Goal: Task Accomplishment & Management: Manage account settings

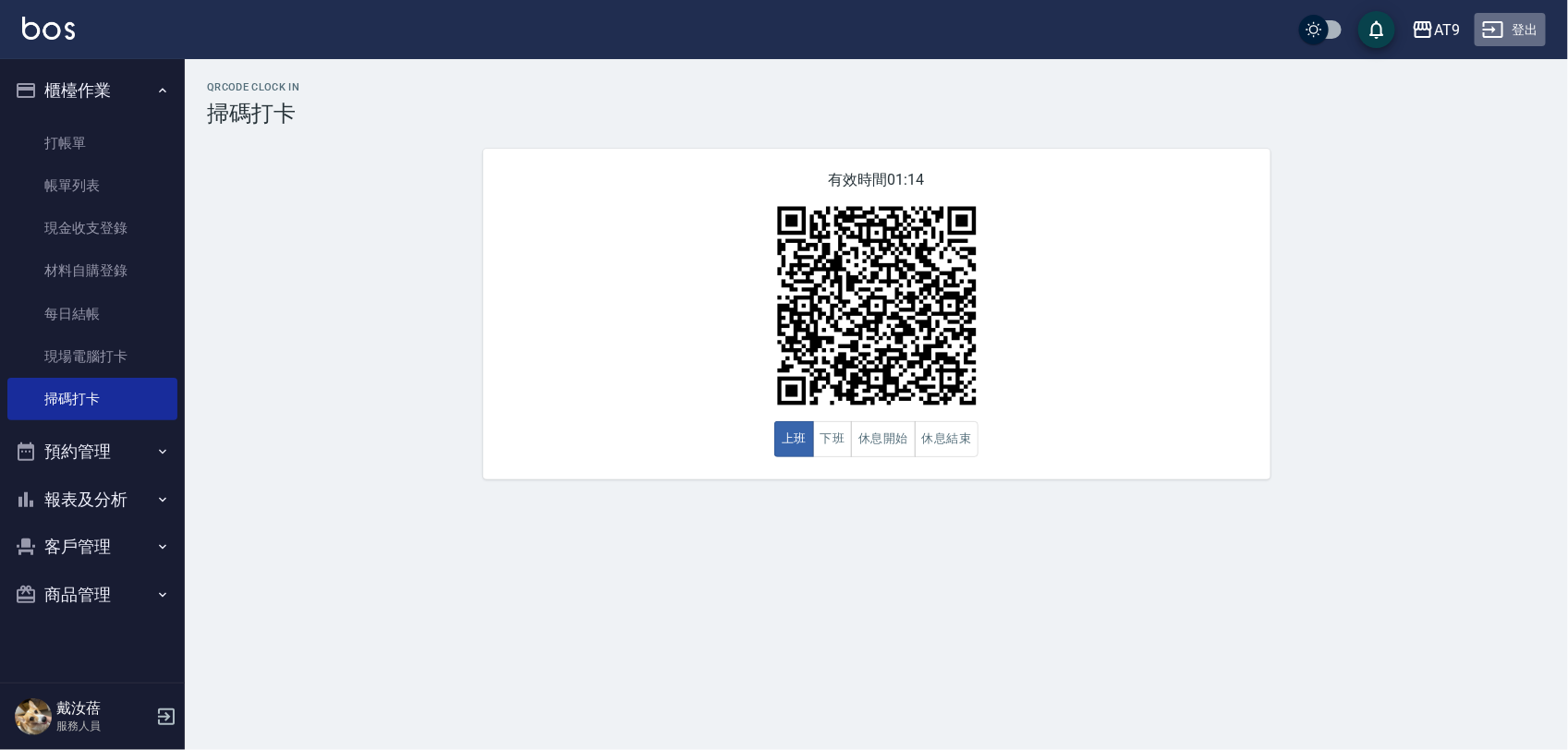
click at [1507, 34] on button "登出" at bounding box center [1509, 29] width 71 height 34
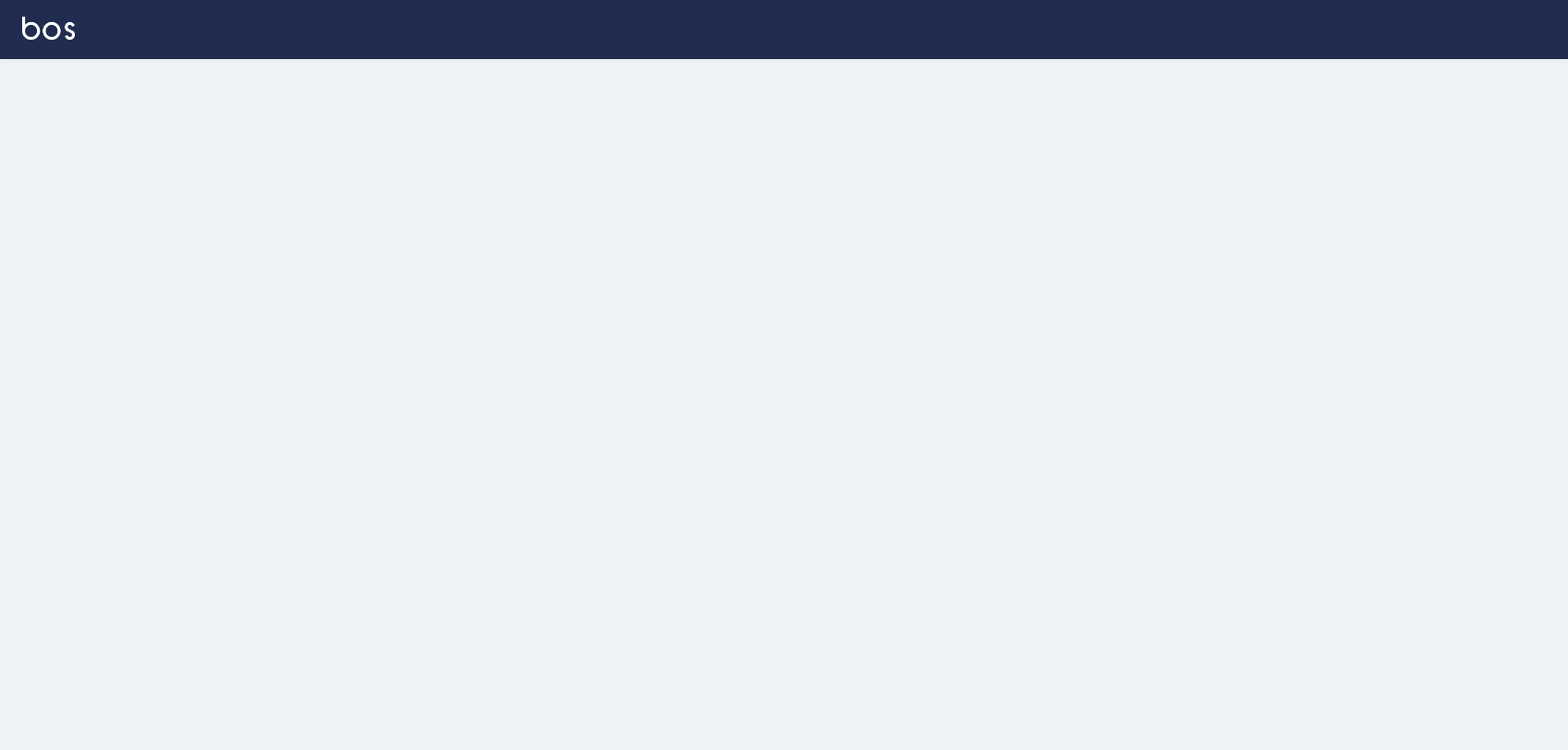
click at [686, 361] on div at bounding box center [784, 375] width 1568 height 750
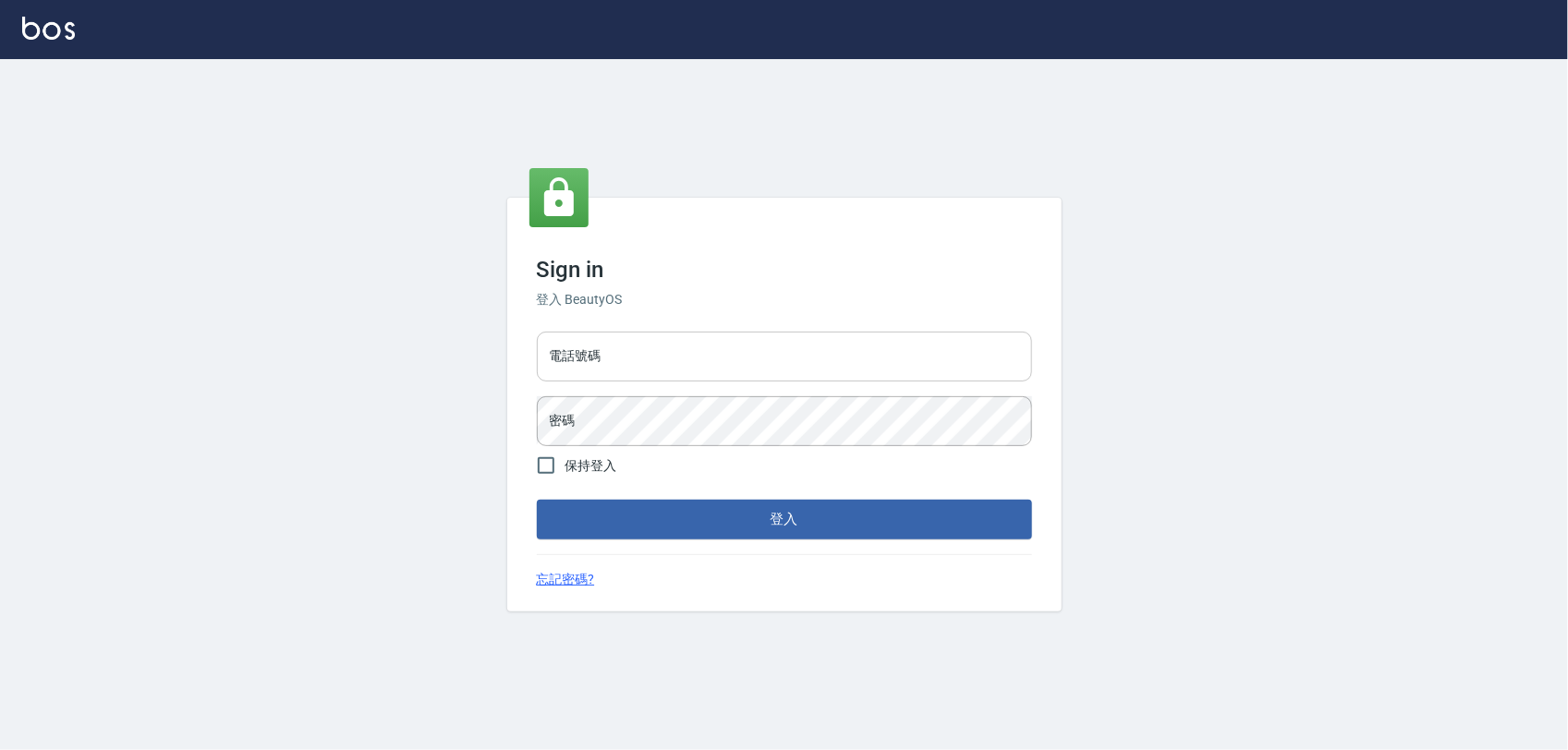
click at [677, 356] on input "電話號碼" at bounding box center [784, 357] width 495 height 50
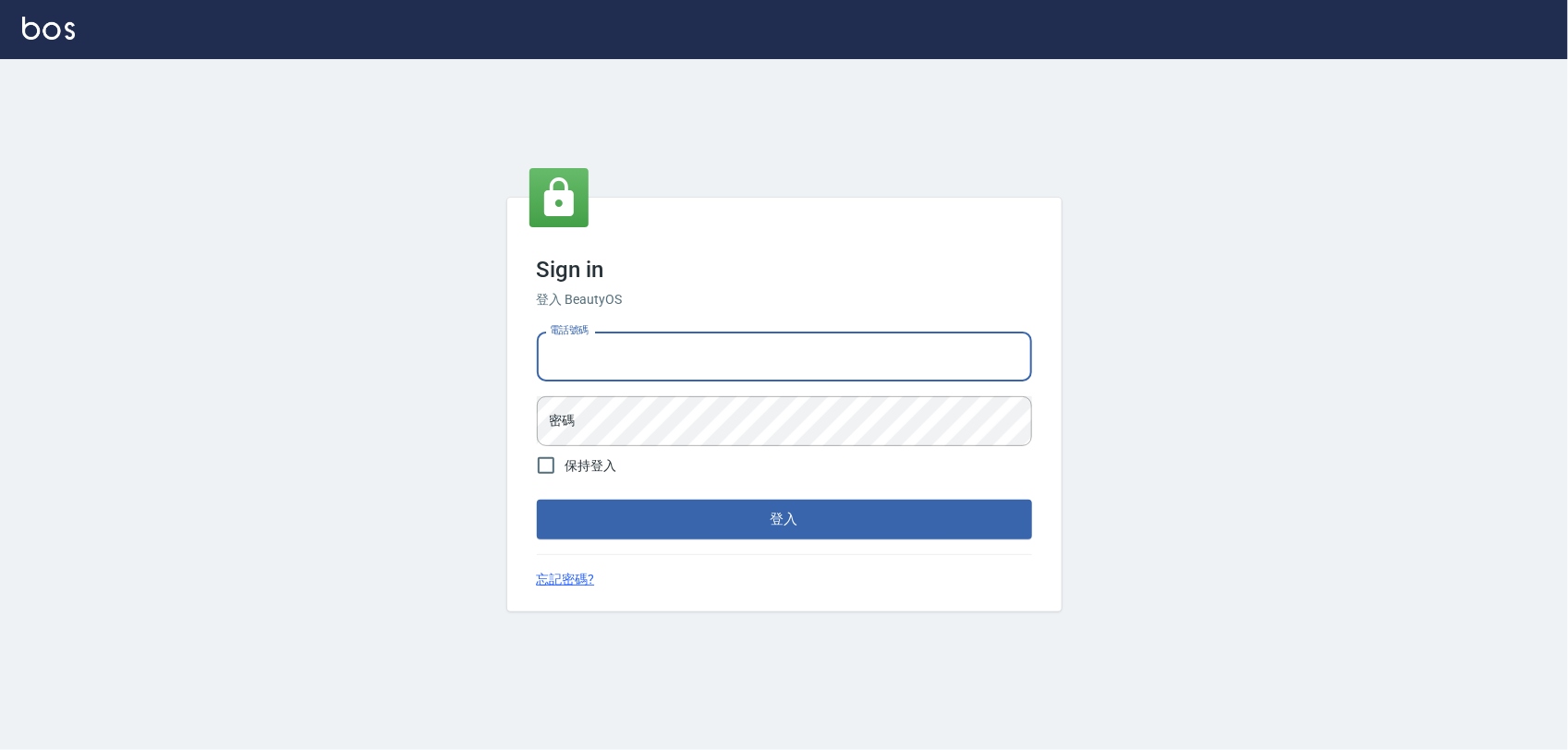
type input "0968065108"
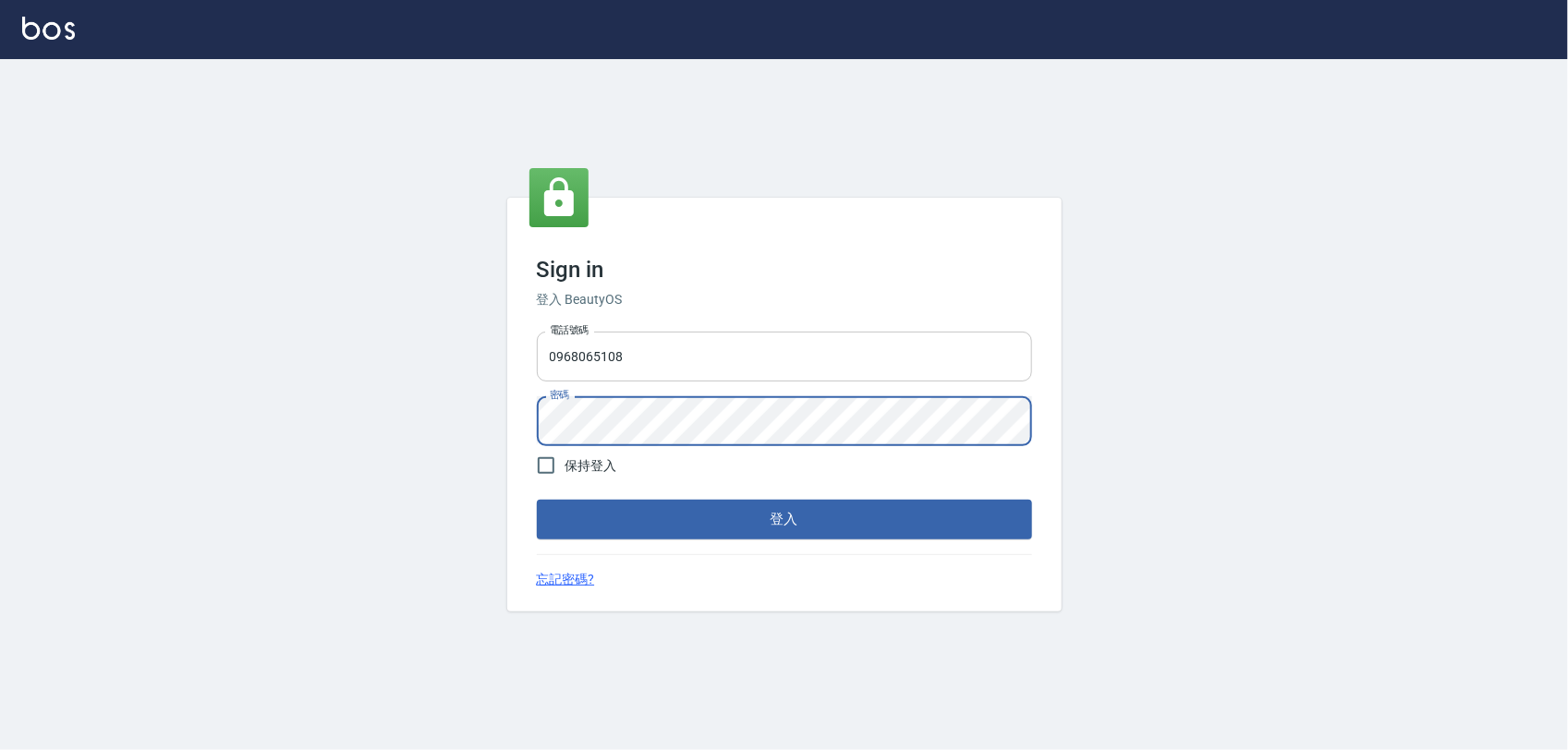
click at [537, 500] on button "登入" at bounding box center [784, 519] width 495 height 39
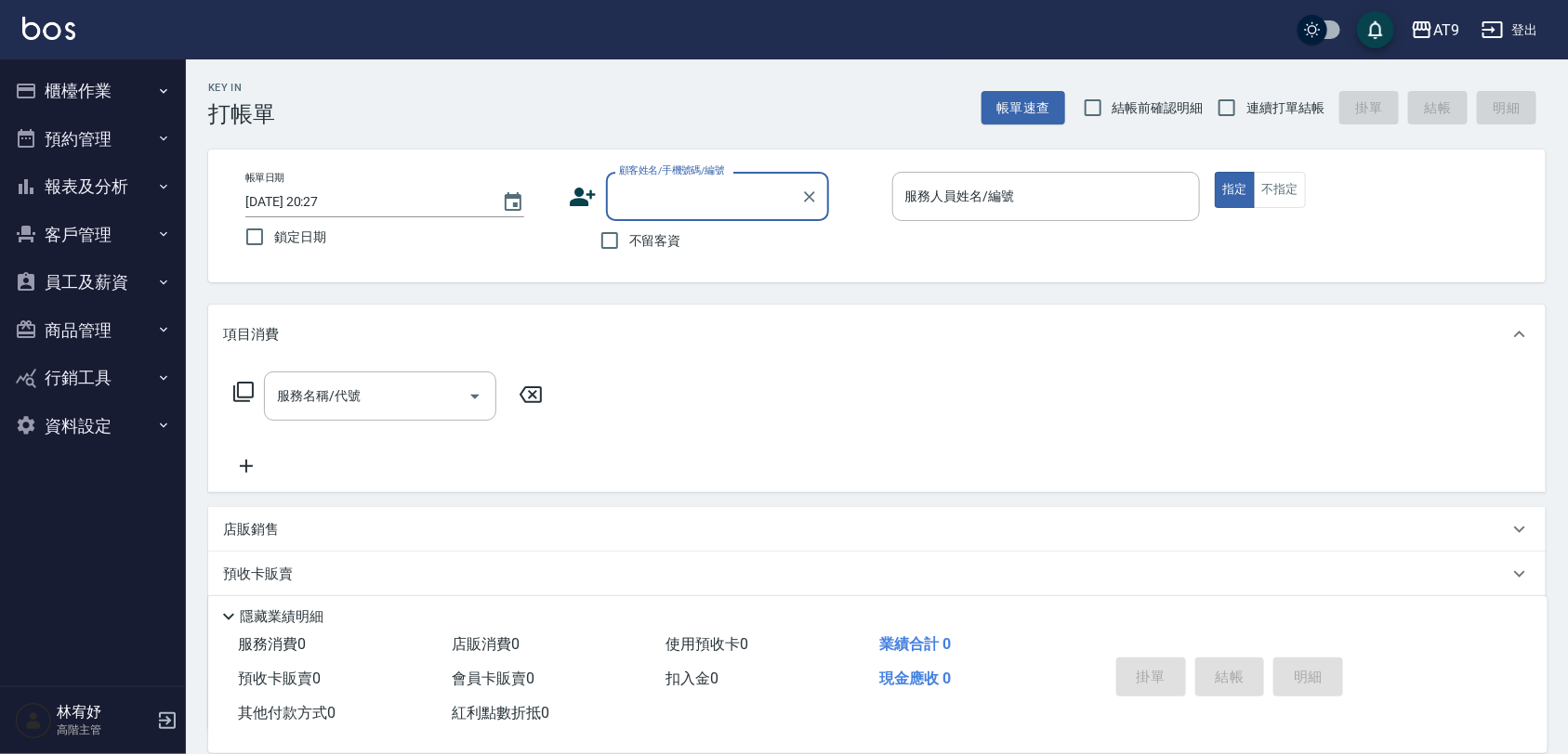
click at [632, 234] on span "不留客資" at bounding box center [655, 241] width 52 height 19
click at [630, 234] on input "不留客資" at bounding box center [610, 241] width 39 height 39
checkbox input "true"
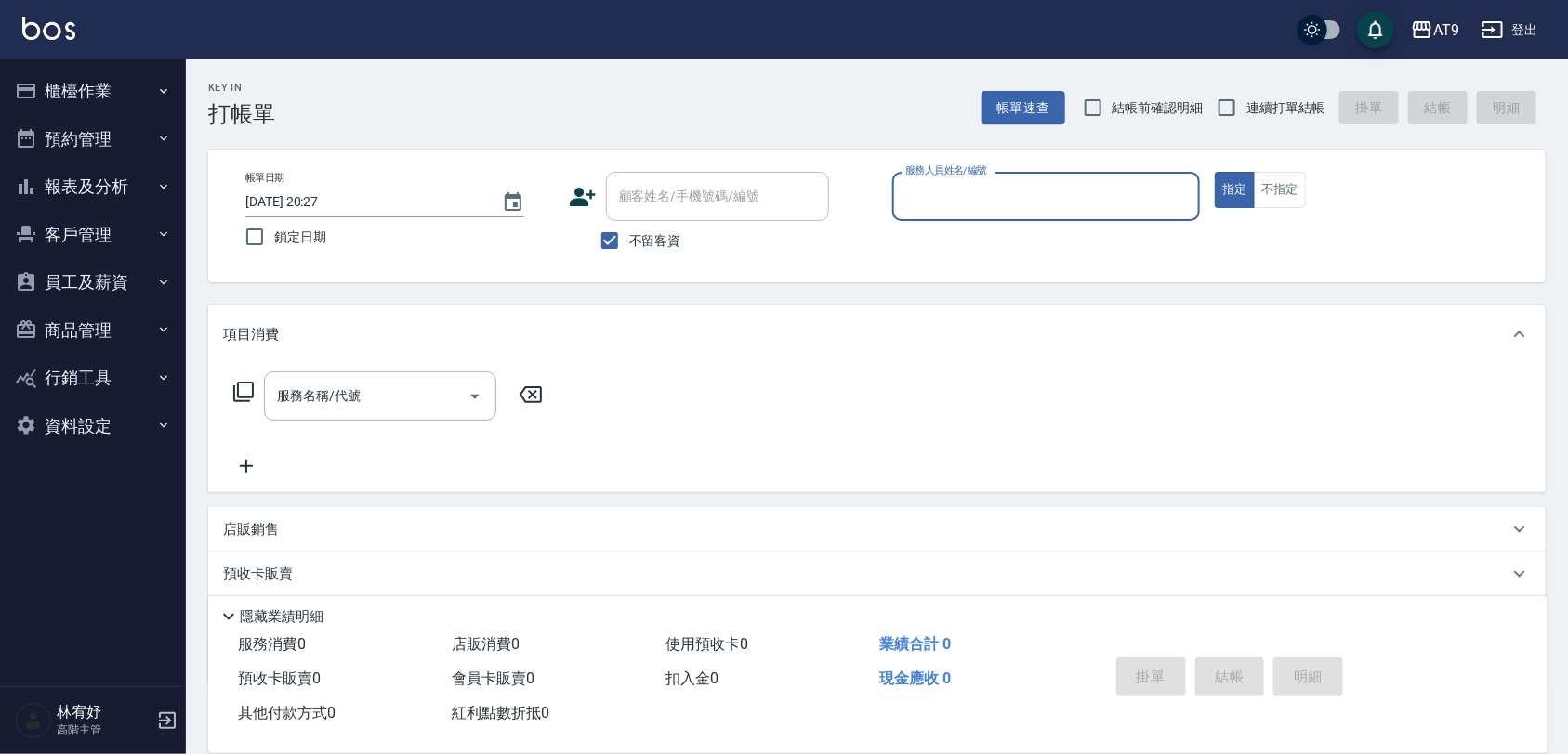
click at [1247, 105] on span "連續打單結帳" at bounding box center [1285, 108] width 78 height 19
click at [1246, 105] on input "連續打單結帳" at bounding box center [1227, 108] width 39 height 39
checkbox input "true"
click at [1131, 216] on div "服務人員姓名/編號" at bounding box center [1047, 196] width 309 height 50
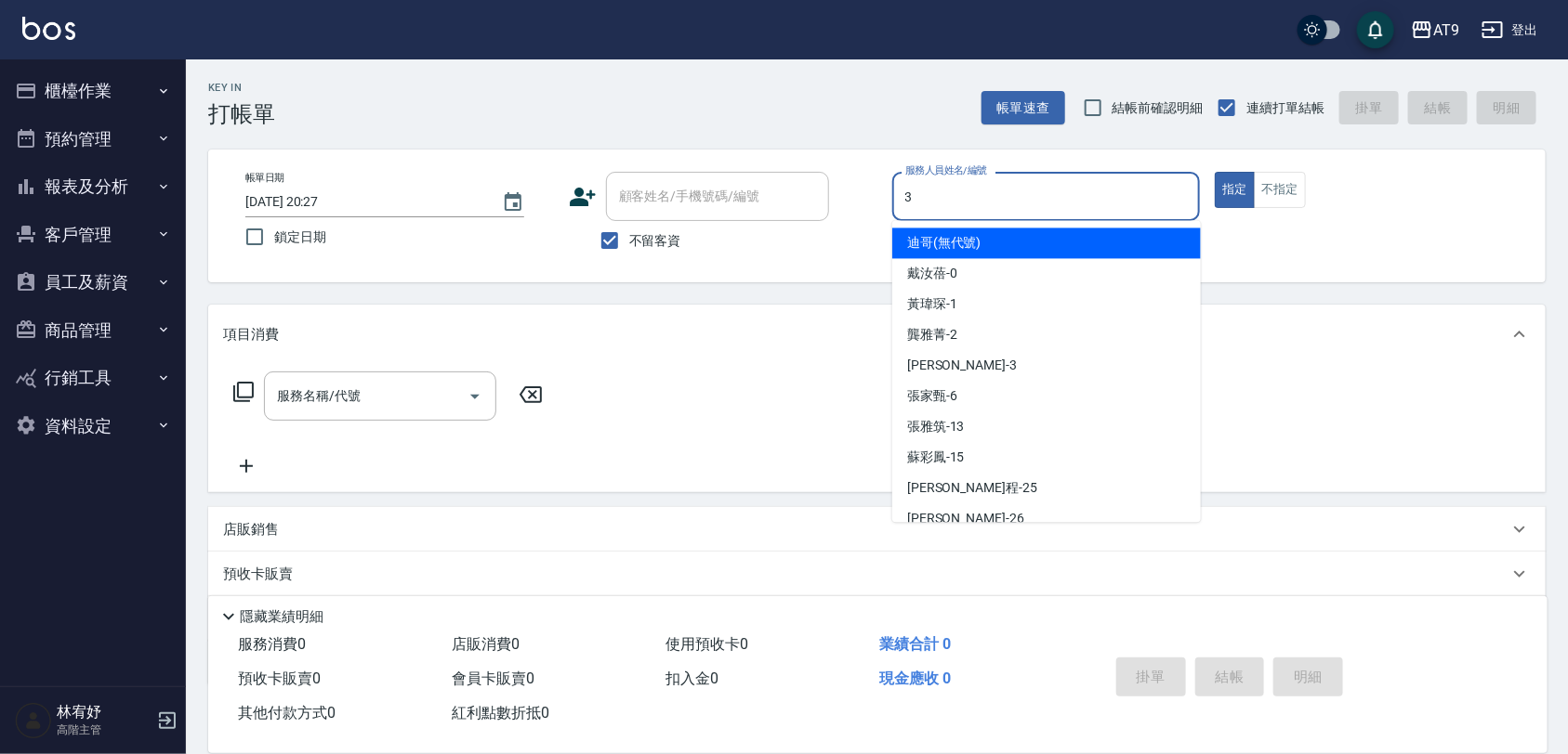
type input "3"
type button "true"
type input "FANNY-3"
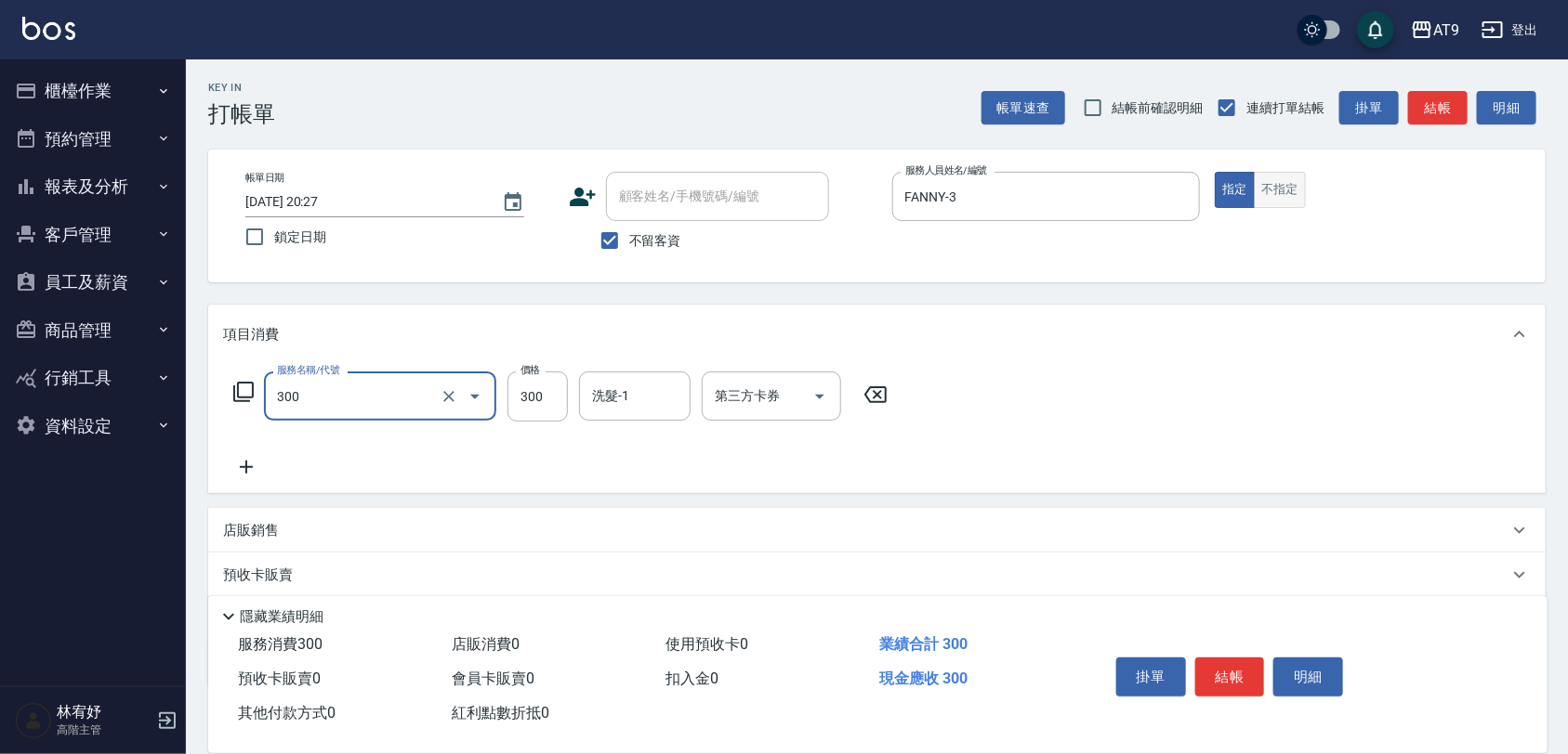
type input "SC300(300)"
click at [1301, 186] on button "不指定" at bounding box center [1280, 189] width 52 height 36
type button "false"
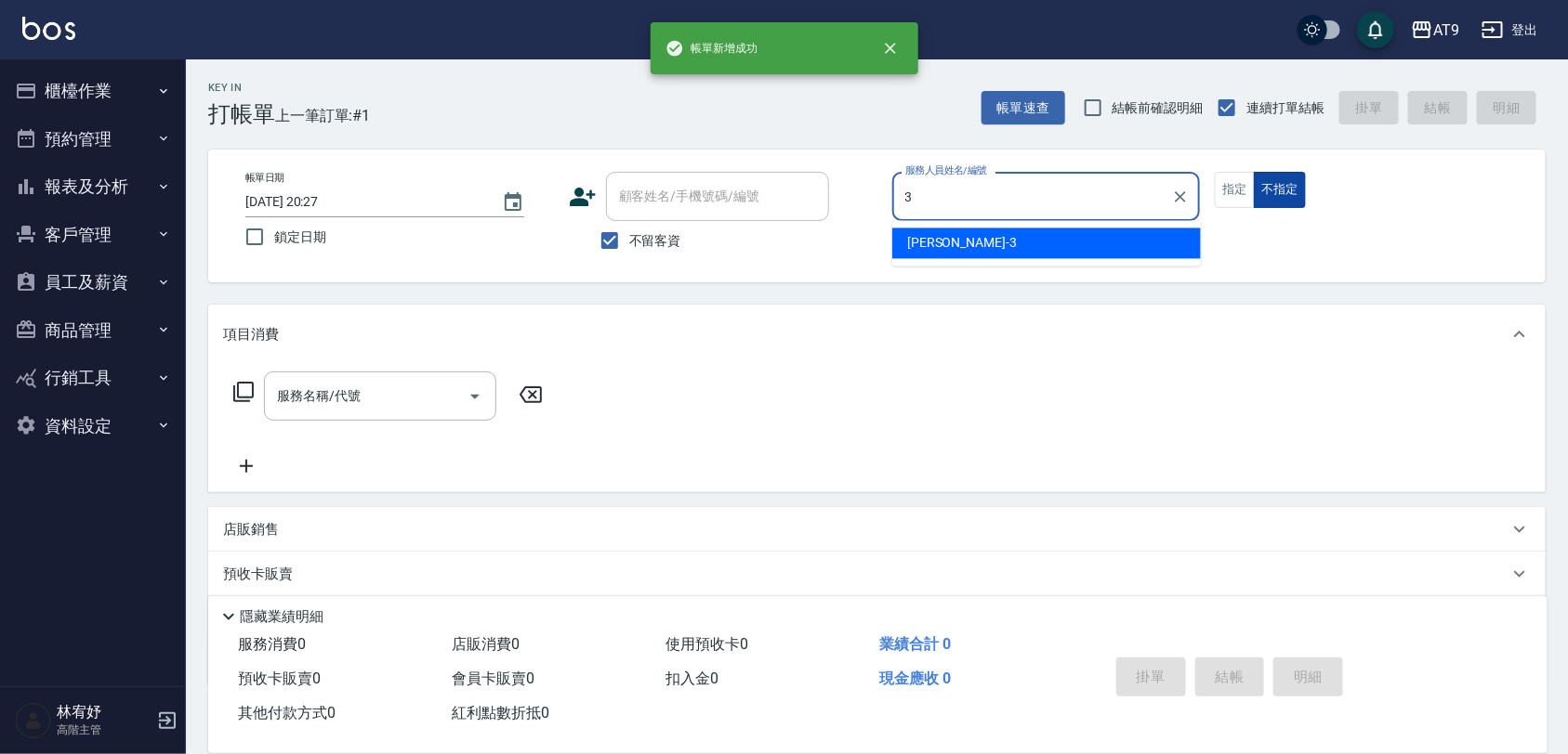
type input "FANNY-3"
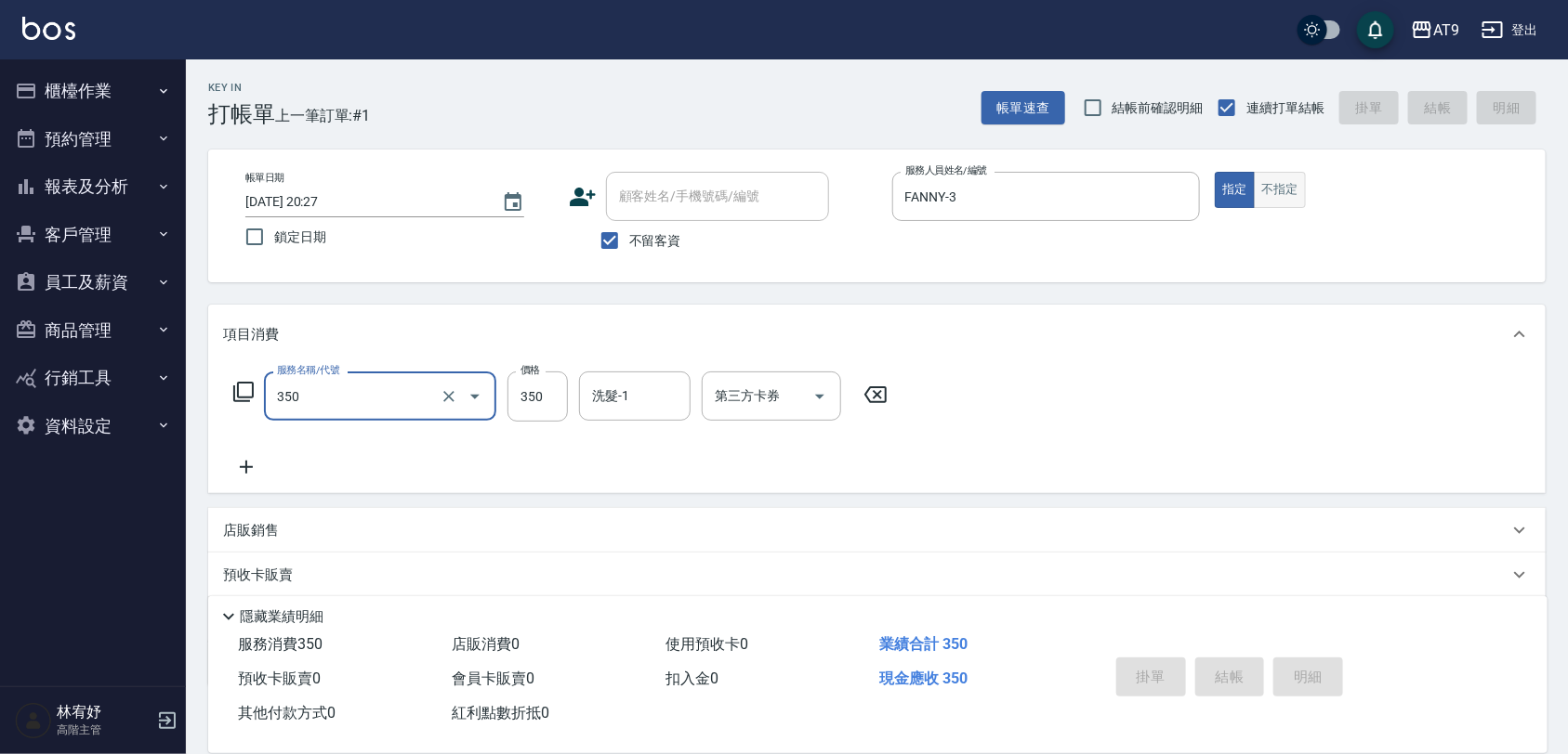
type input "350"
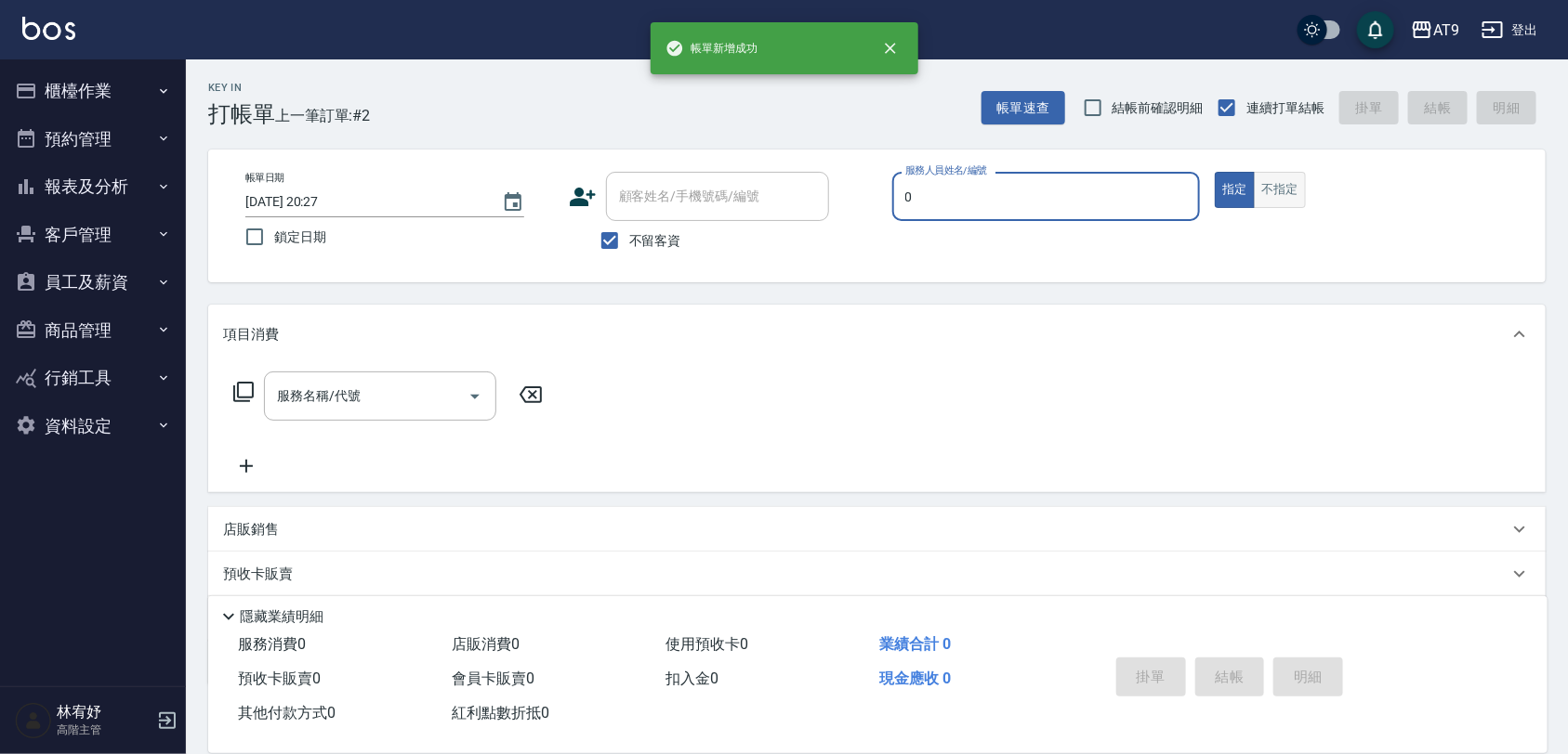
type input "[PERSON_NAME]-0"
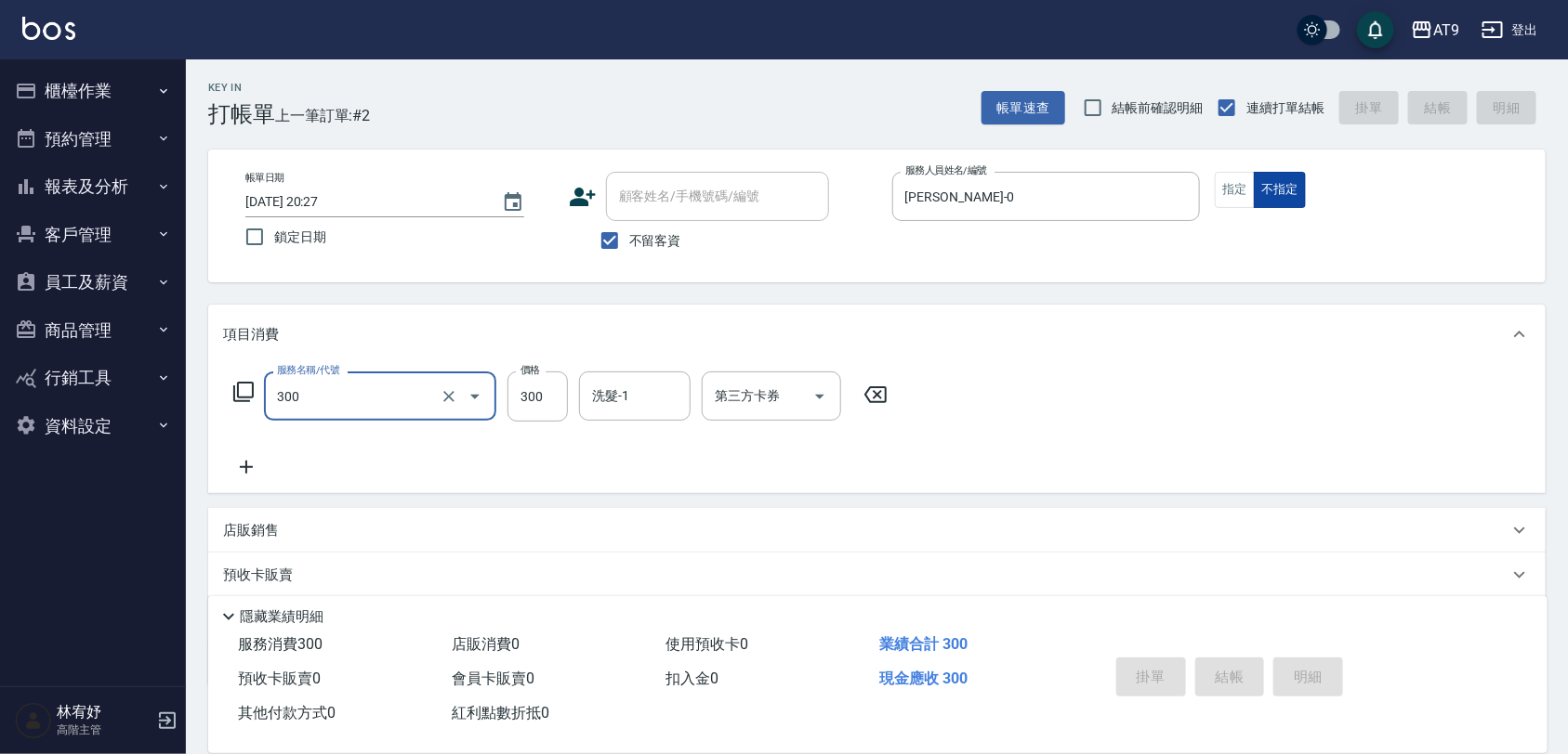
type input "300"
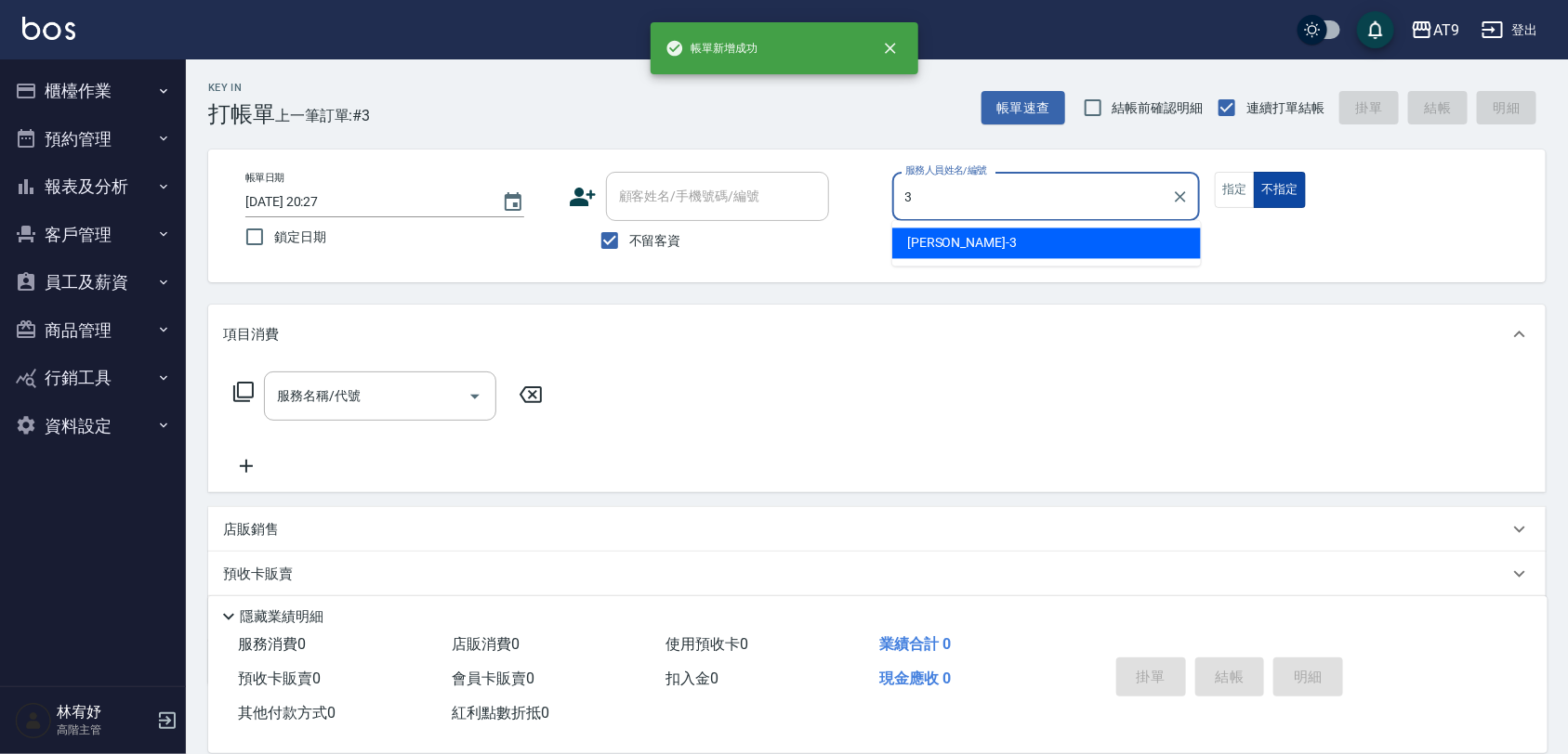
type input "FANNY-3"
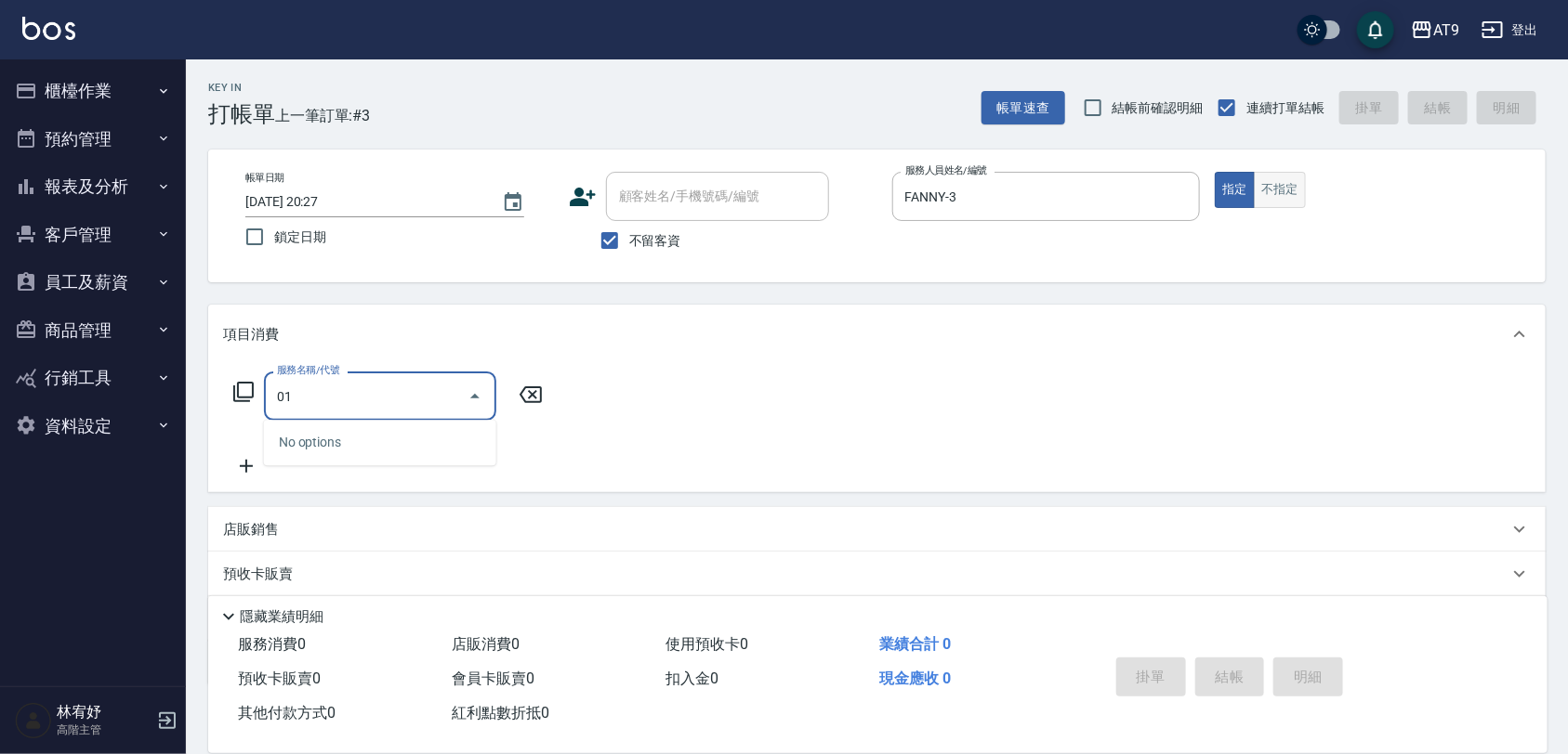
type input "0"
type input "107"
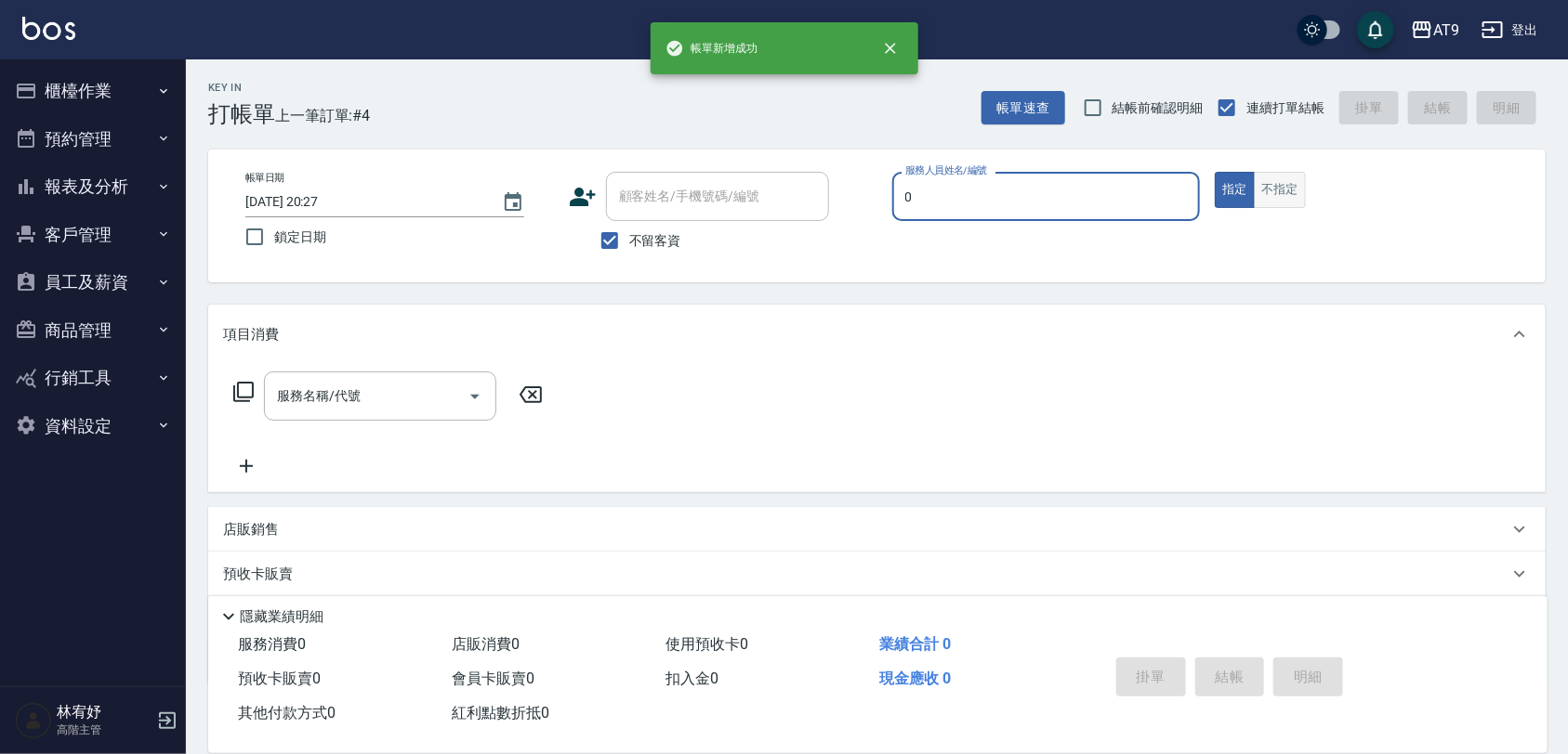
type input "[PERSON_NAME]-0"
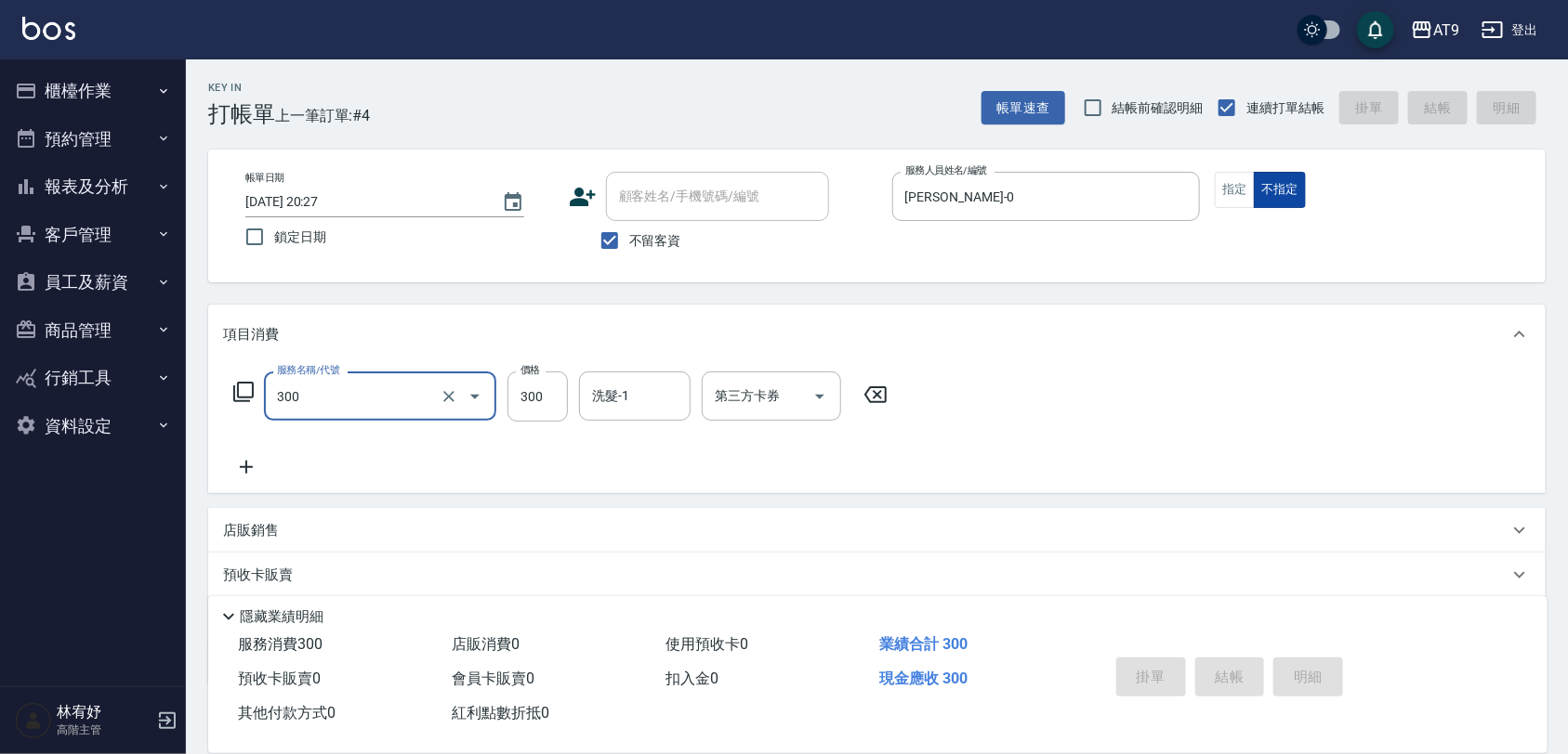
type input "300"
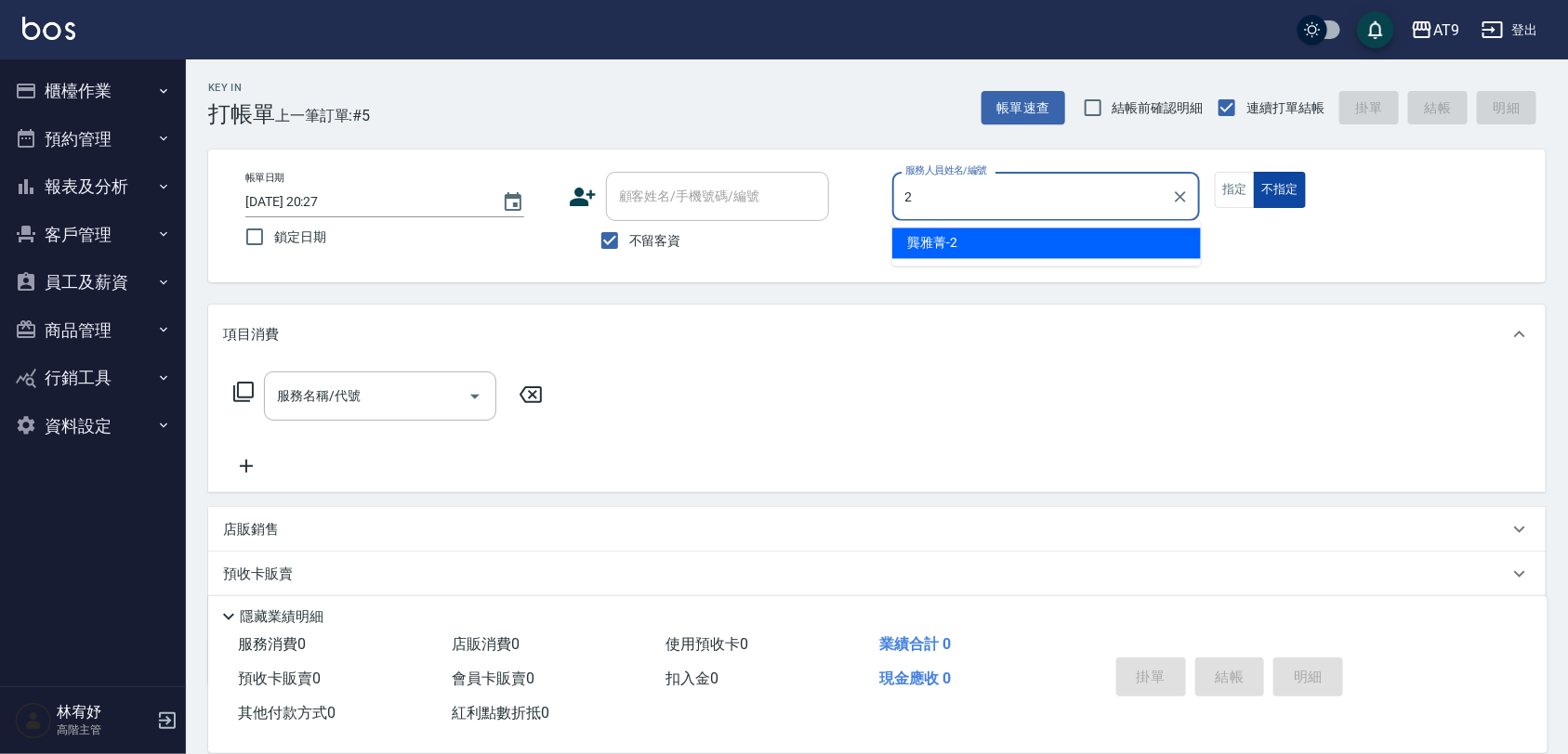
type input "[PERSON_NAME]-2"
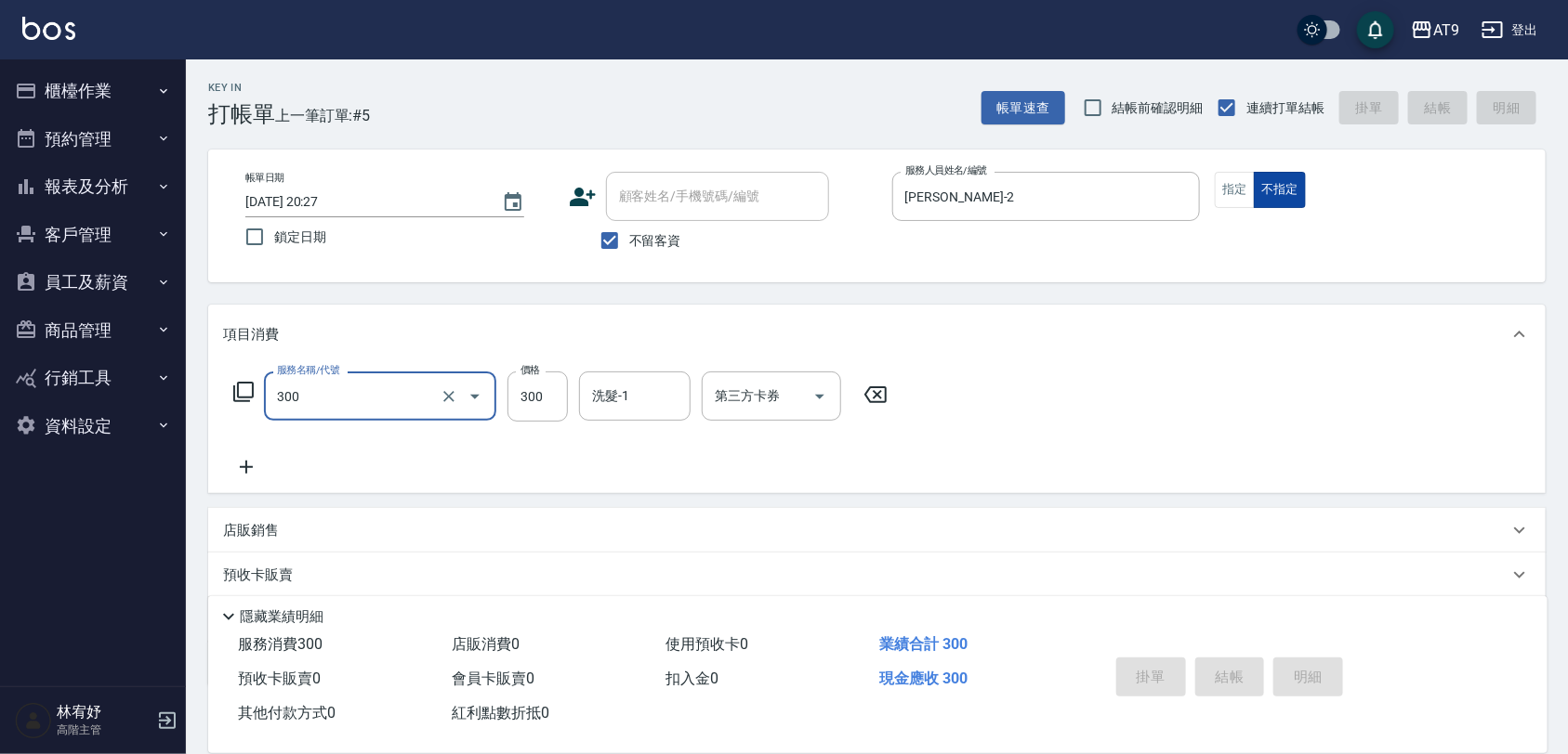
type input "300"
type input "[DATE] 20:28"
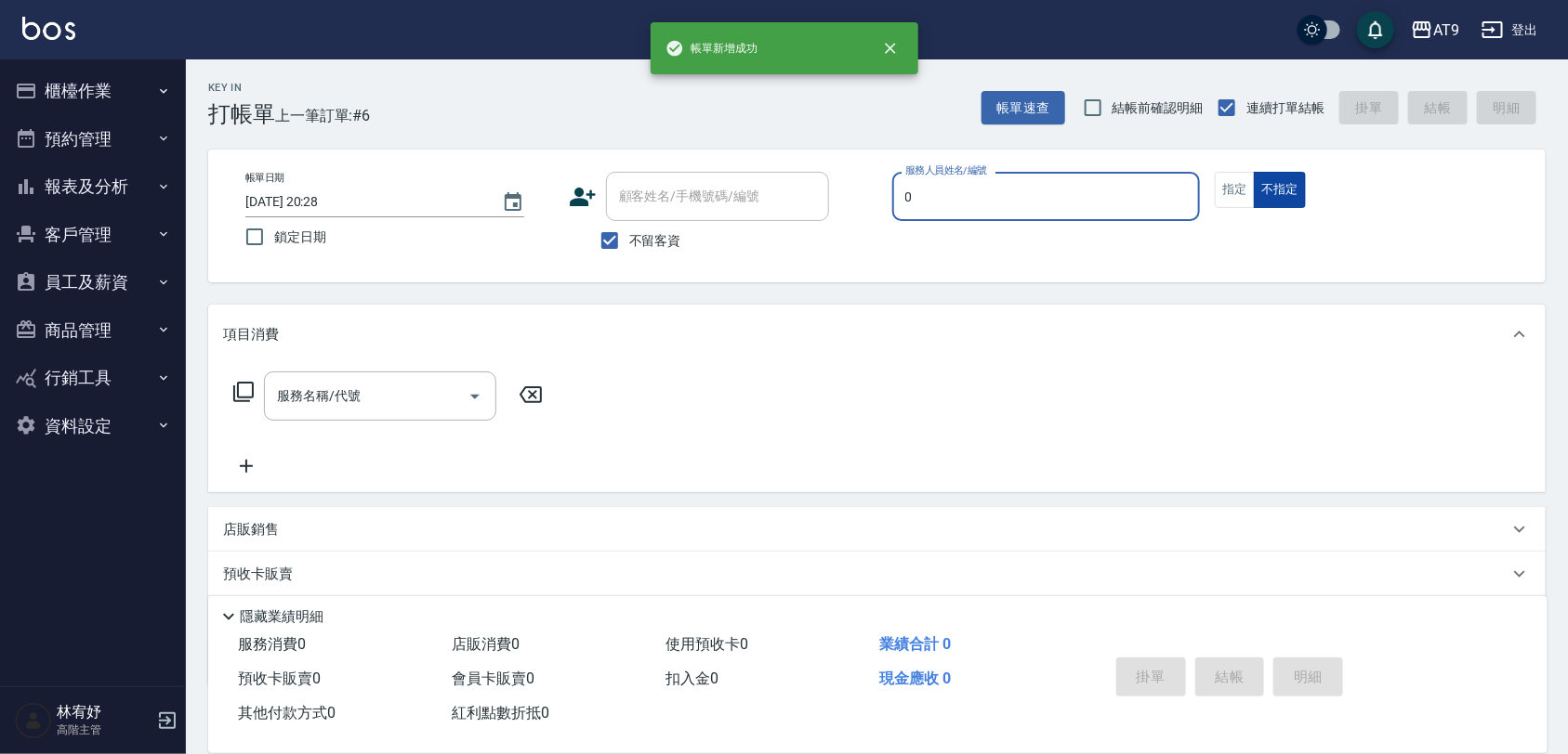
type input "[PERSON_NAME]-0"
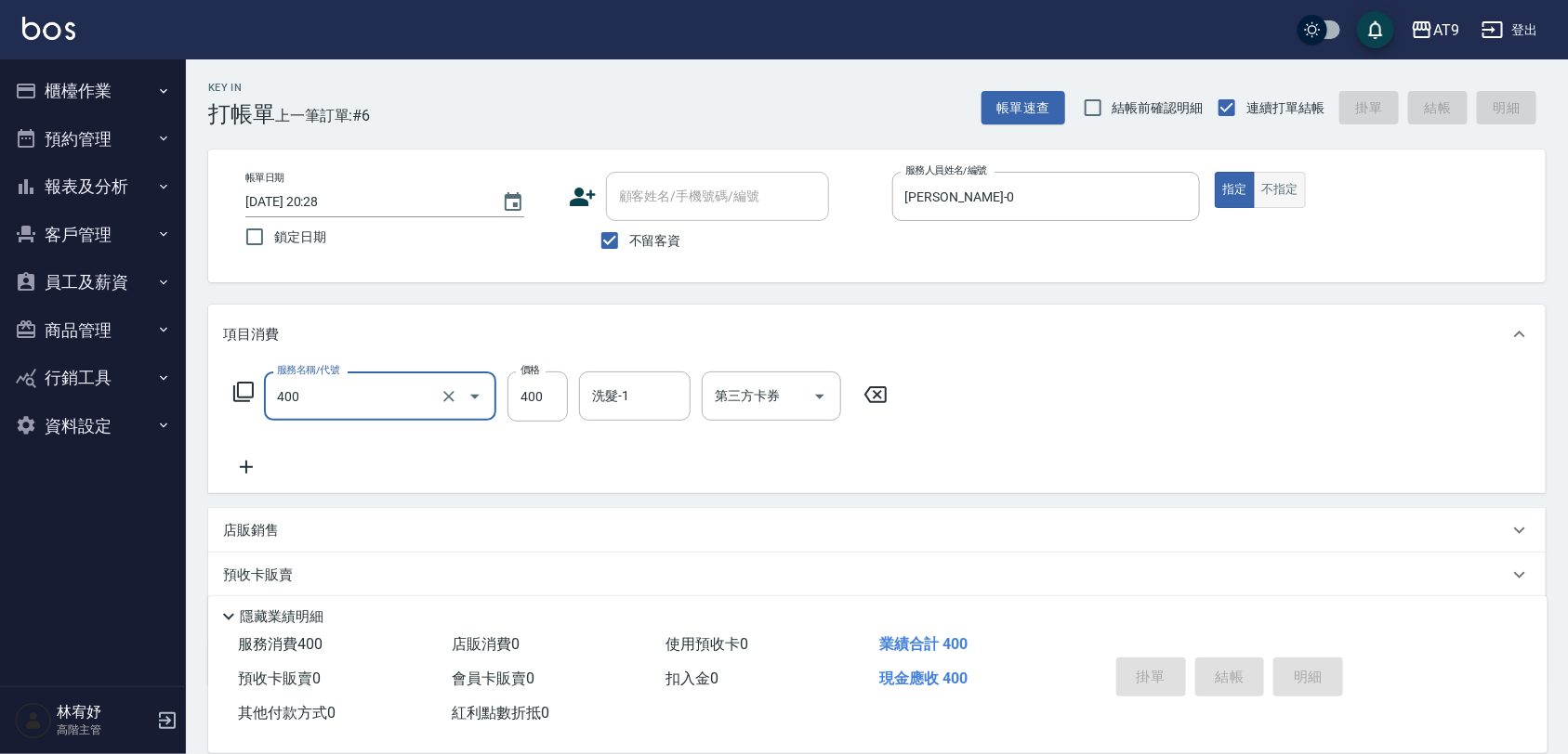
type input "400"
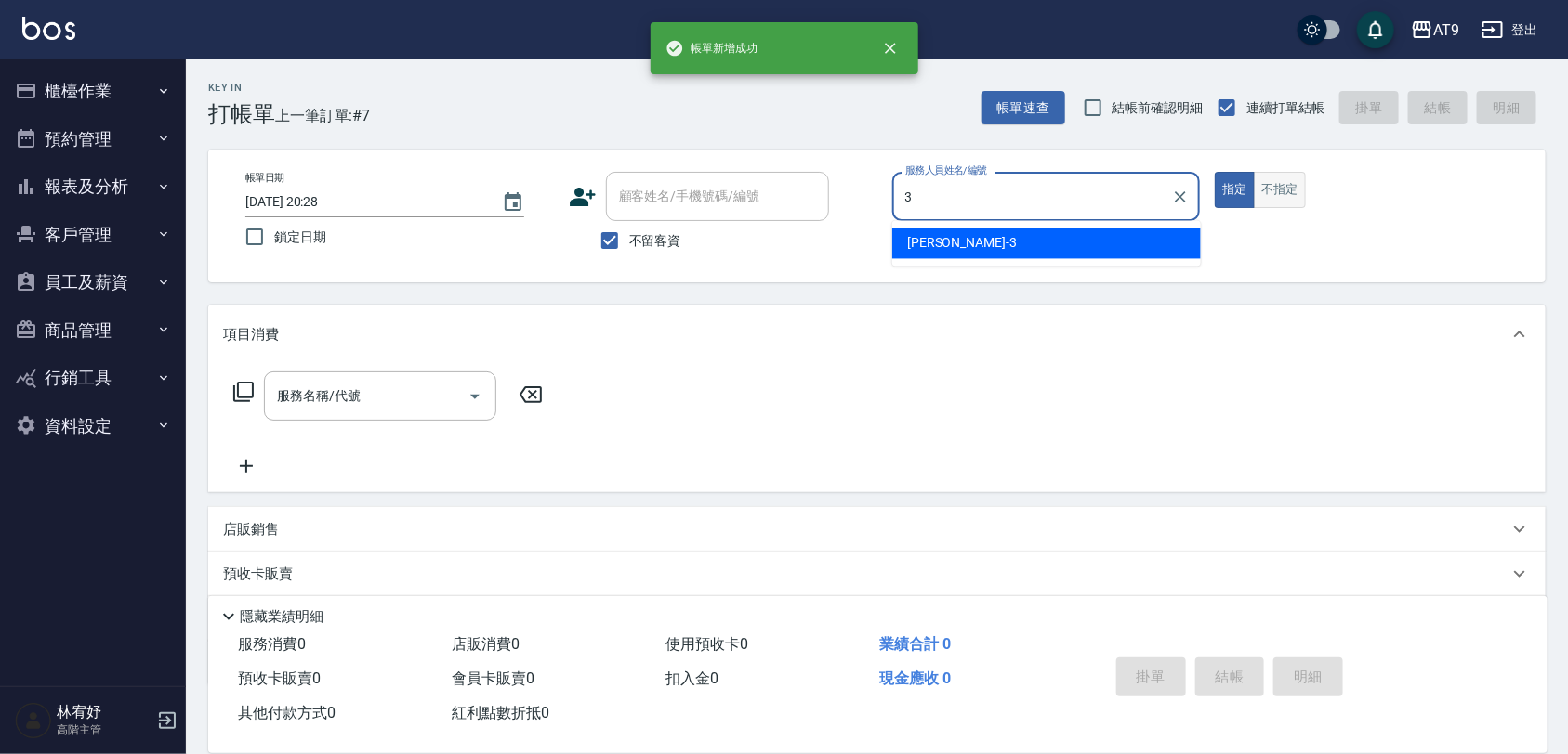
type input "FANNY-3"
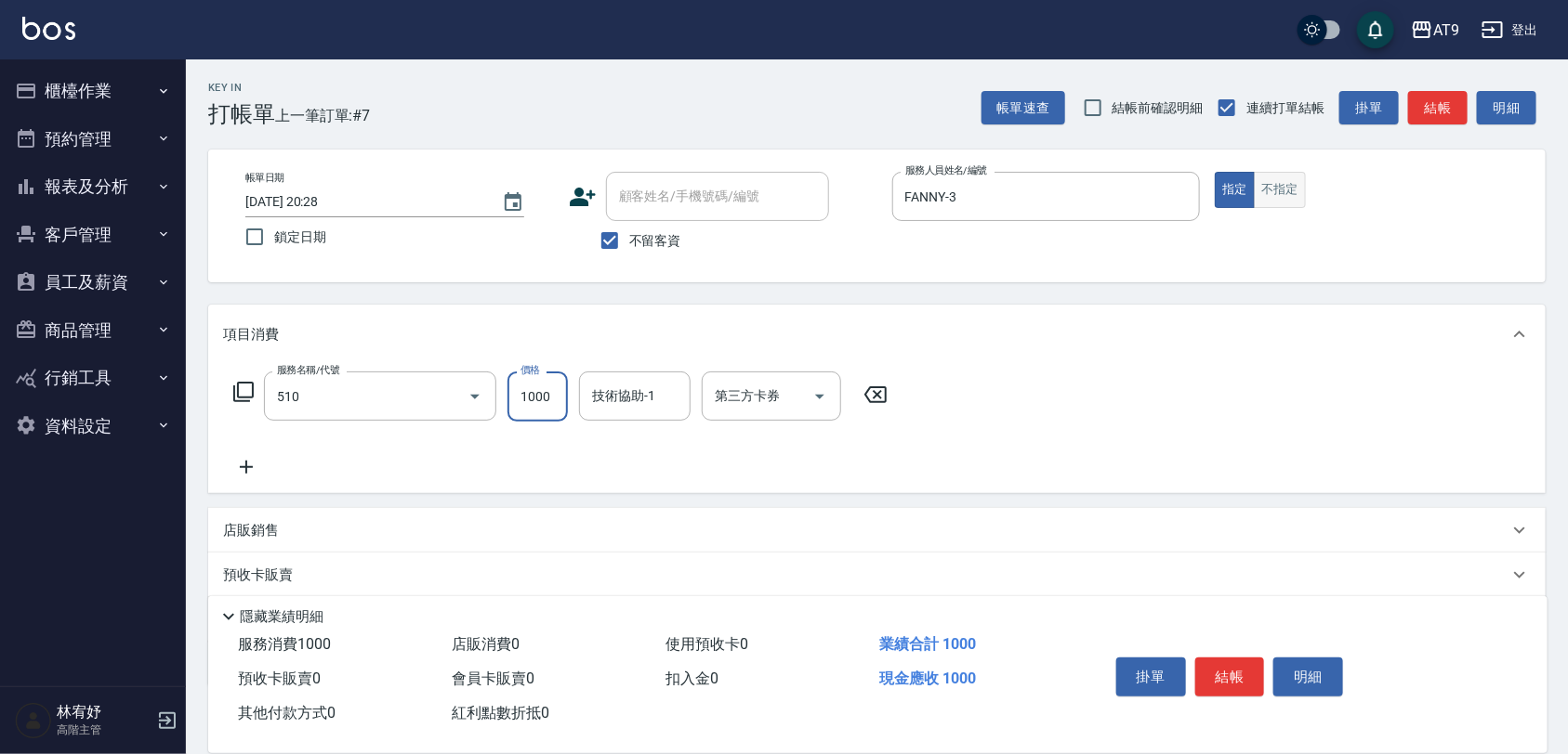
type input "染髮-2(510)"
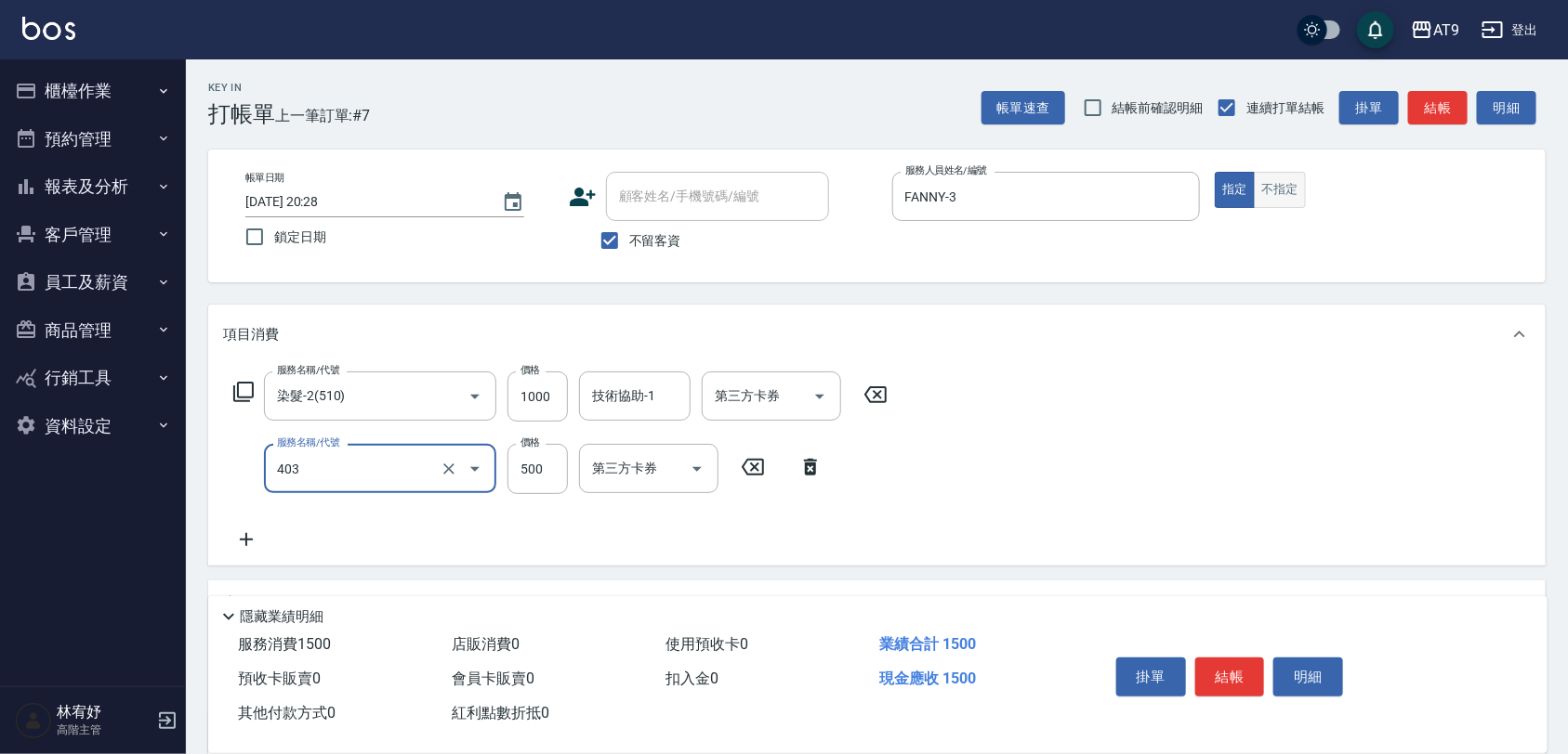
type input "天天護髮(403)"
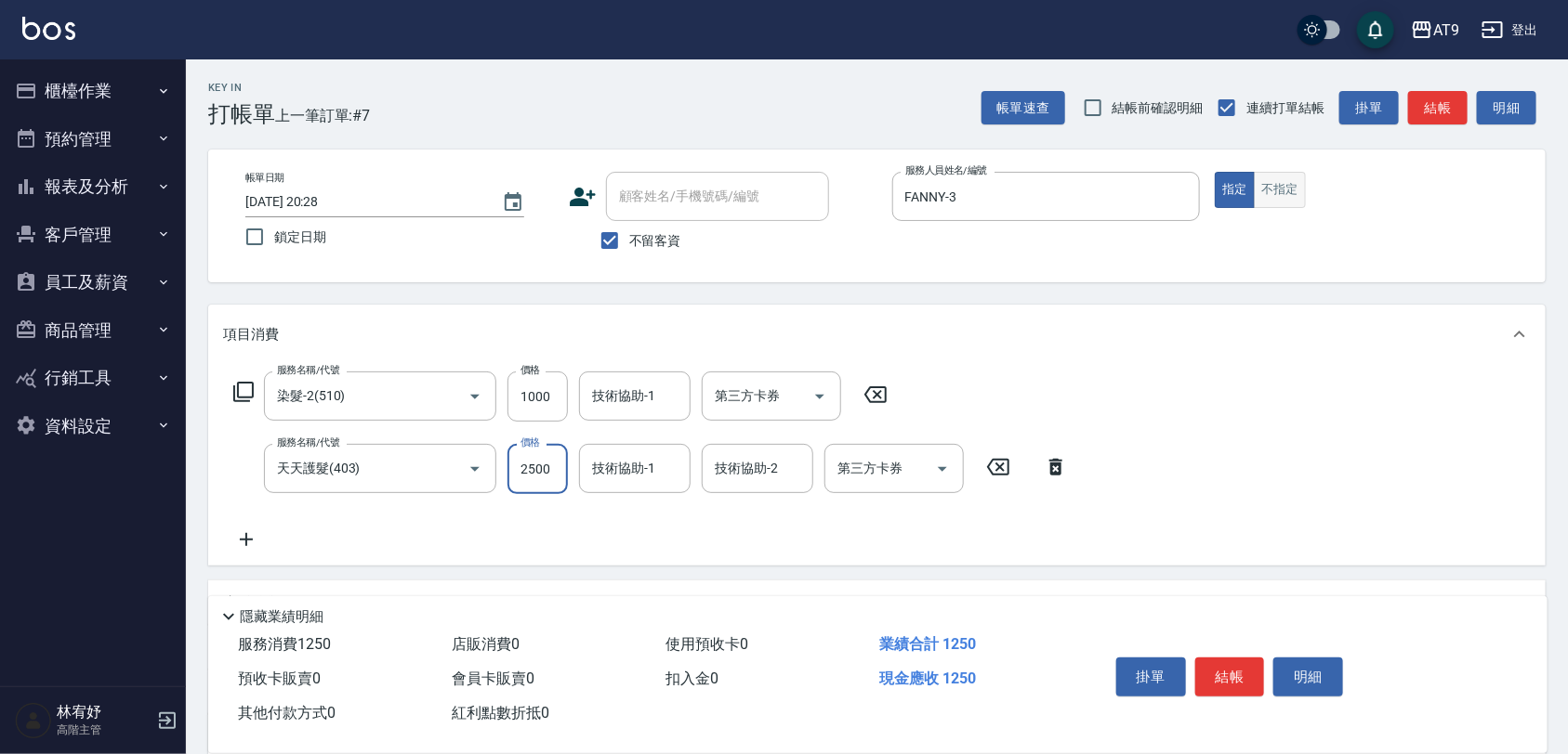
type input "2500"
click at [545, 397] on input "1000" at bounding box center [538, 397] width 60 height 51
type input "999"
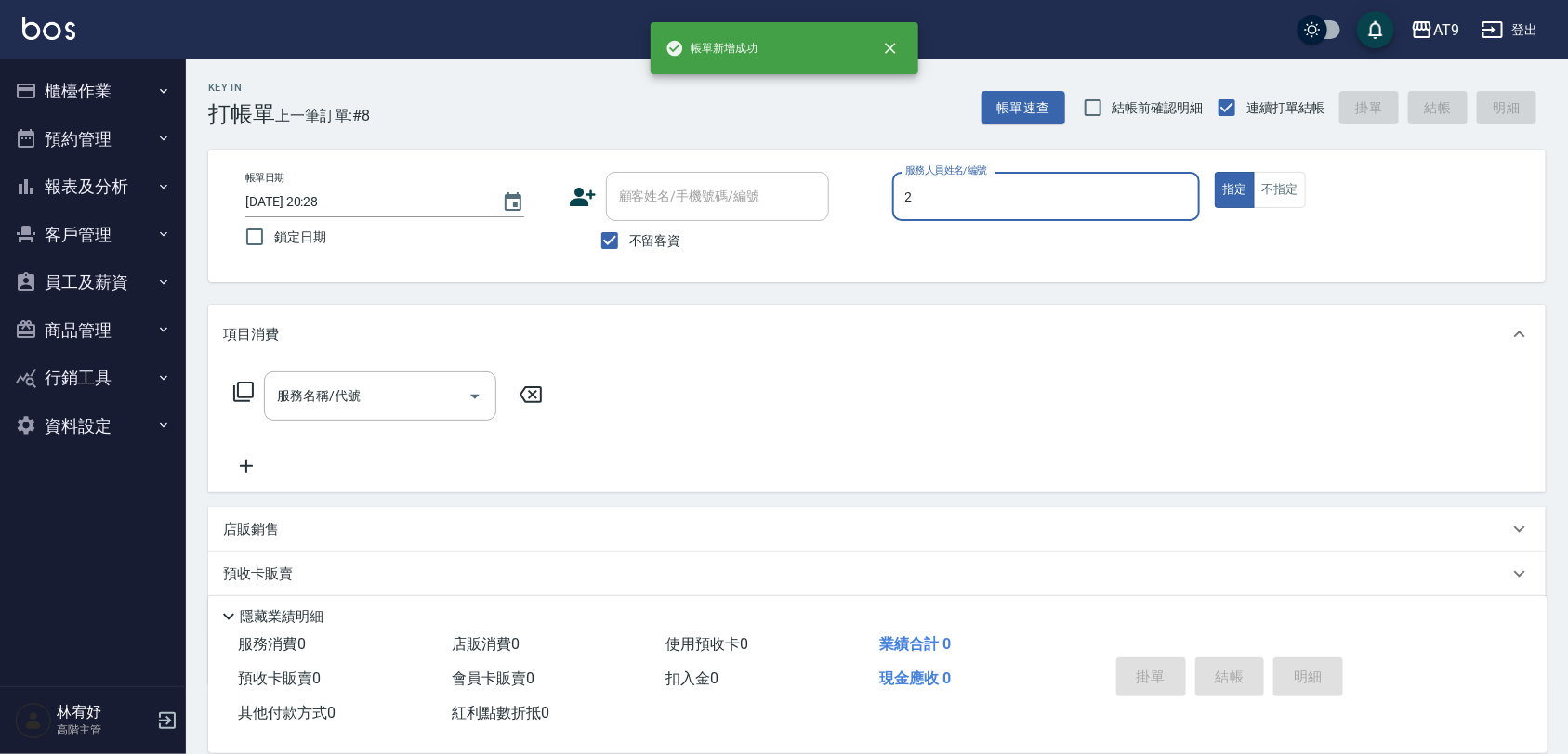
type input "[PERSON_NAME]-2"
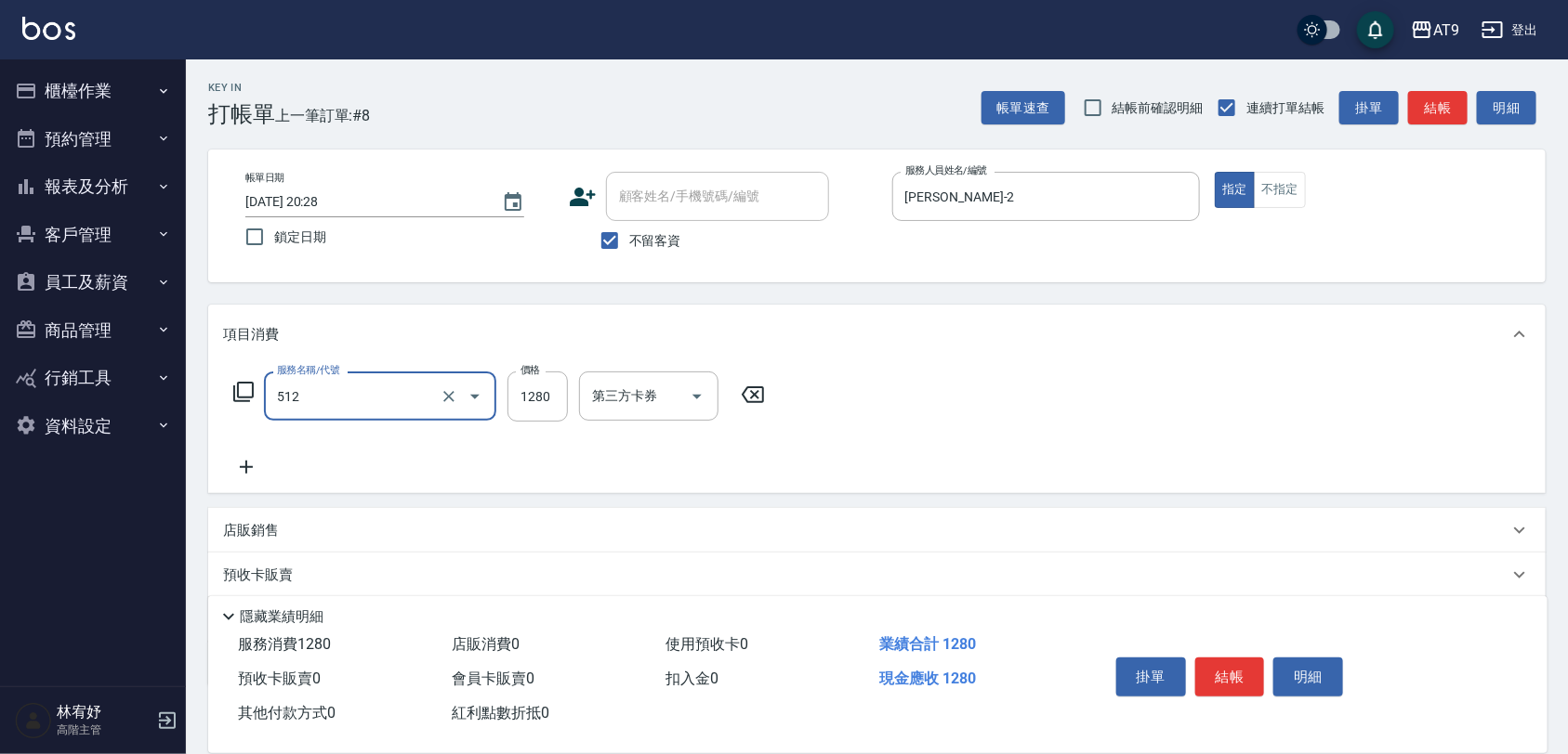
type input "染髮-3(512)"
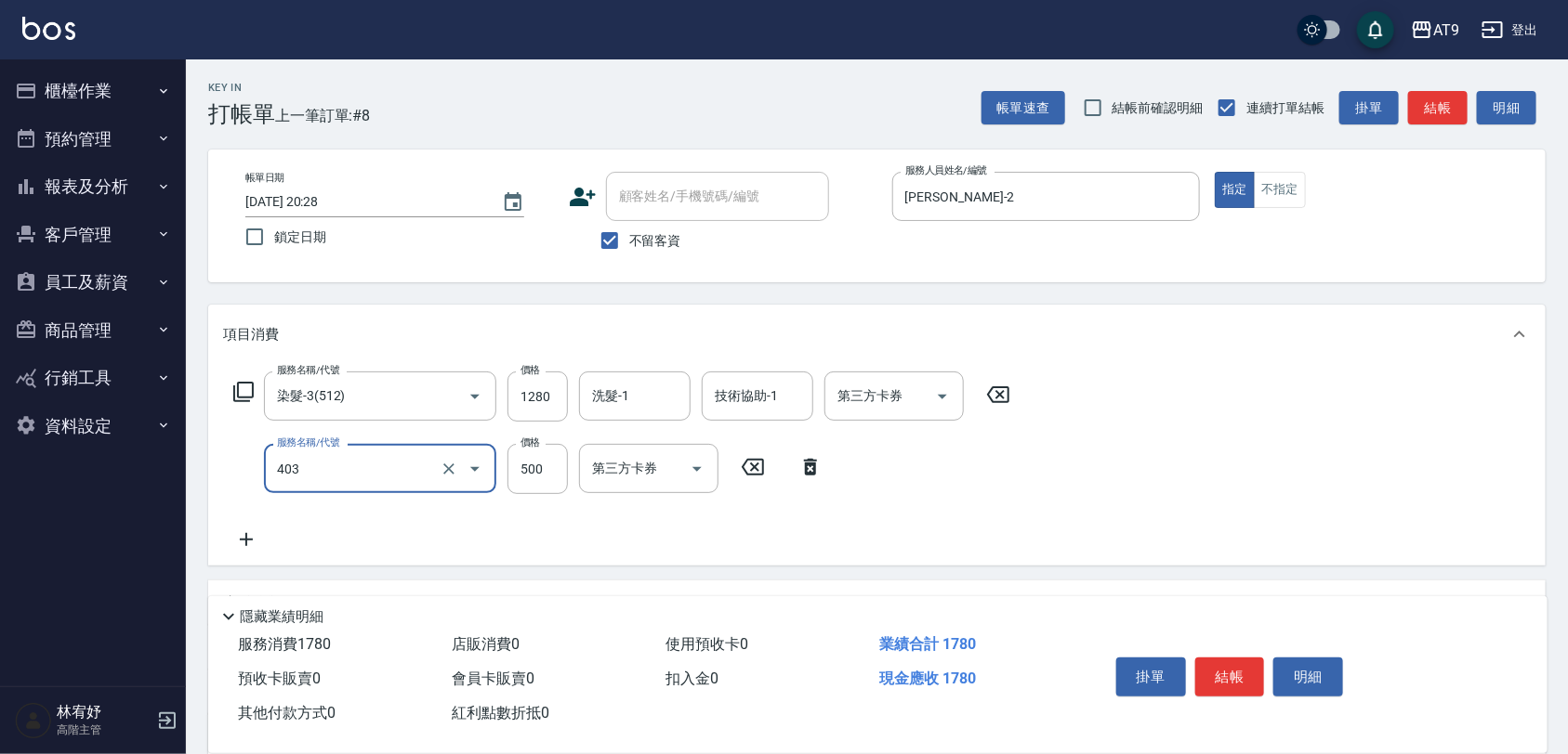
type input "天天護髮(403)"
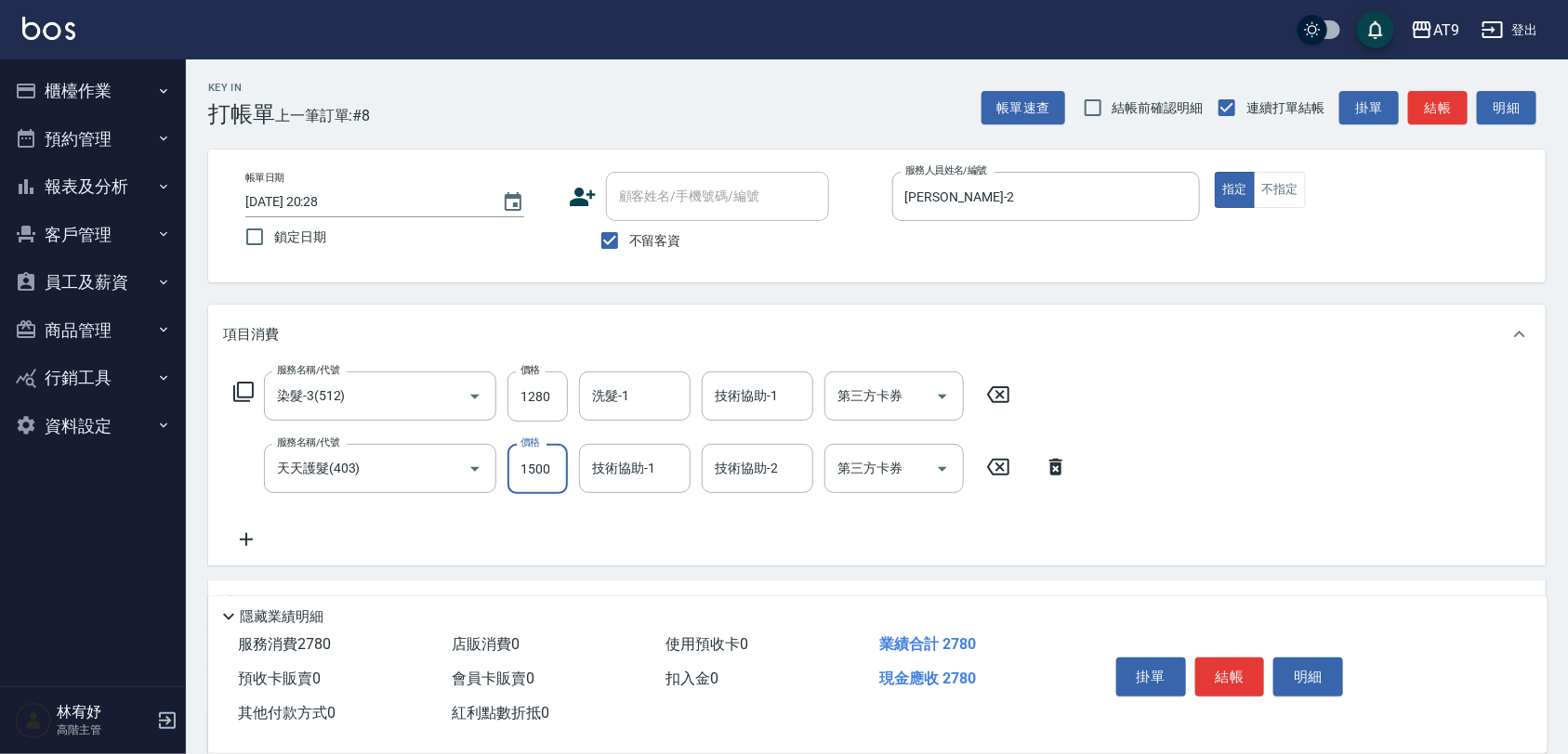
type input "1500"
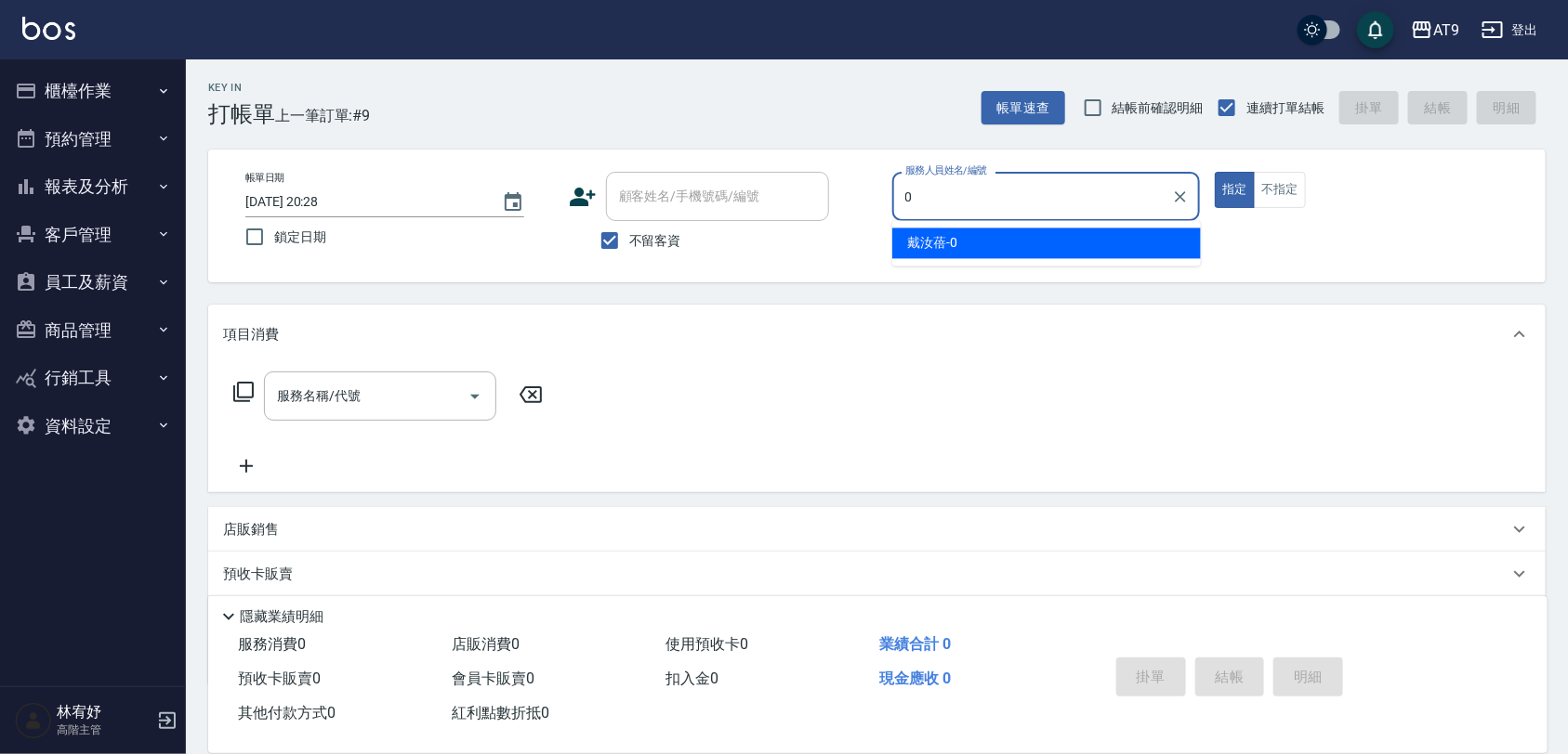
type input "[PERSON_NAME]-0"
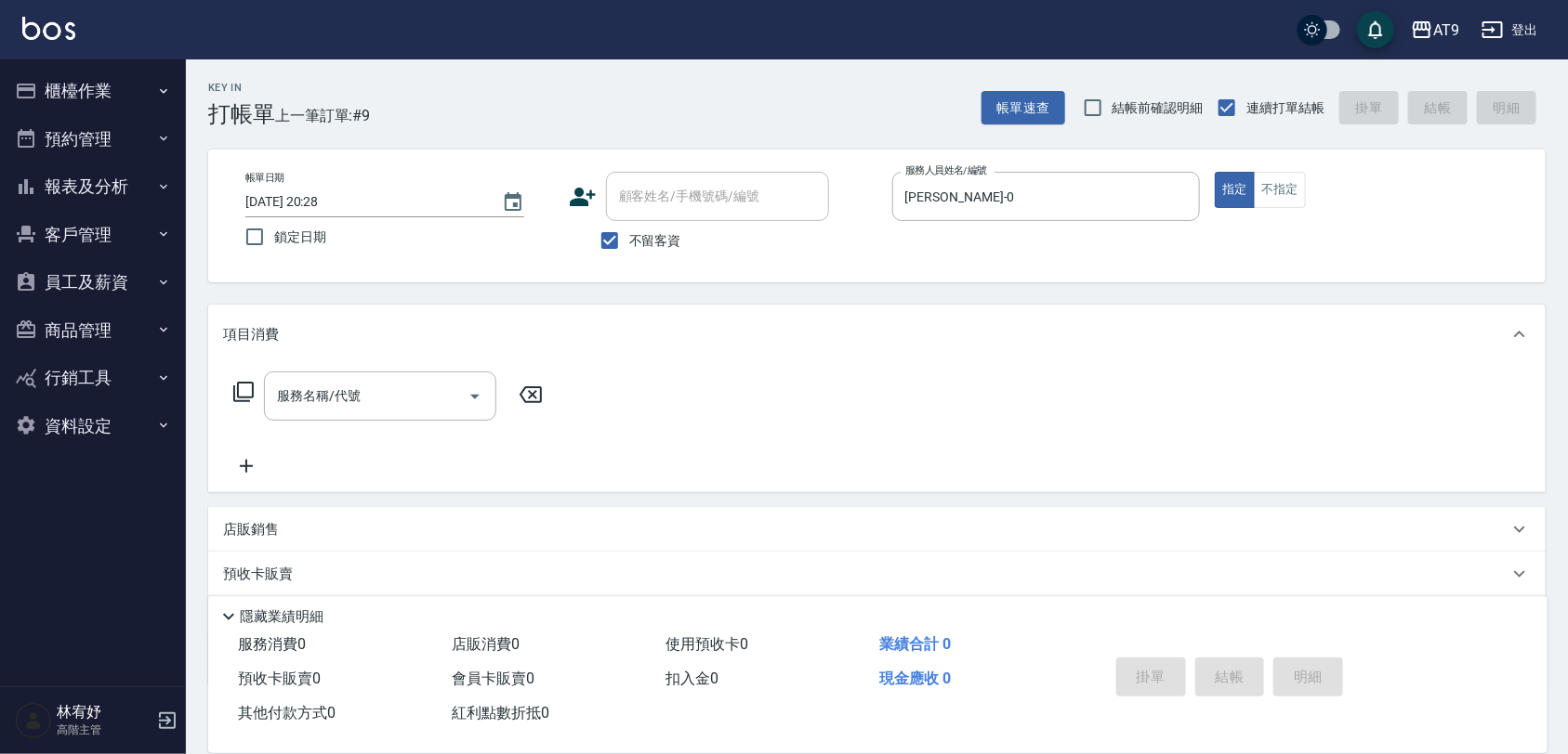
click at [655, 237] on span "不留客資" at bounding box center [655, 241] width 52 height 19
click at [630, 237] on input "不留客資" at bounding box center [610, 241] width 39 height 39
checkbox input "false"
click at [660, 207] on input "顧客姓名/手機號碼/編號" at bounding box center [703, 196] width 178 height 32
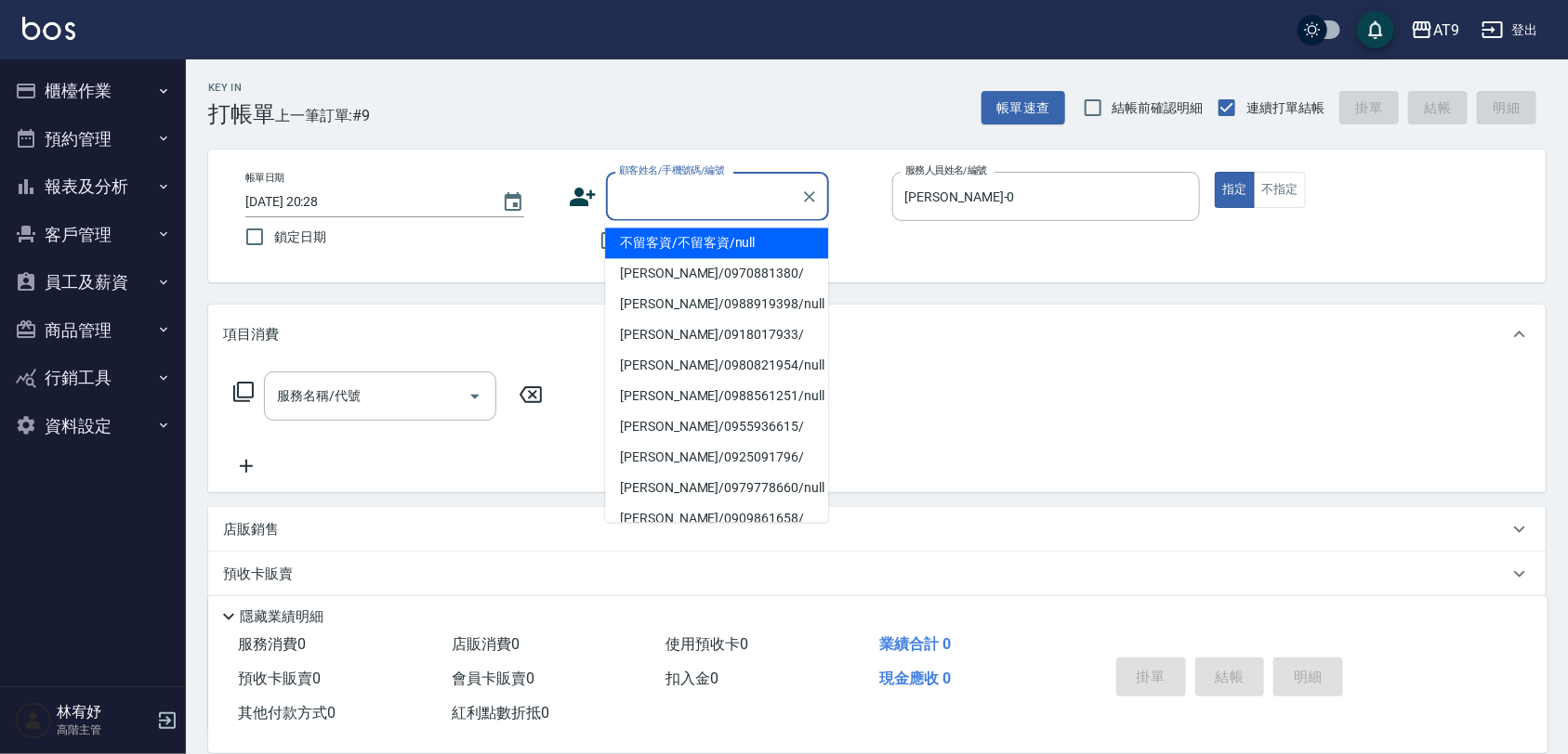
type input "u"
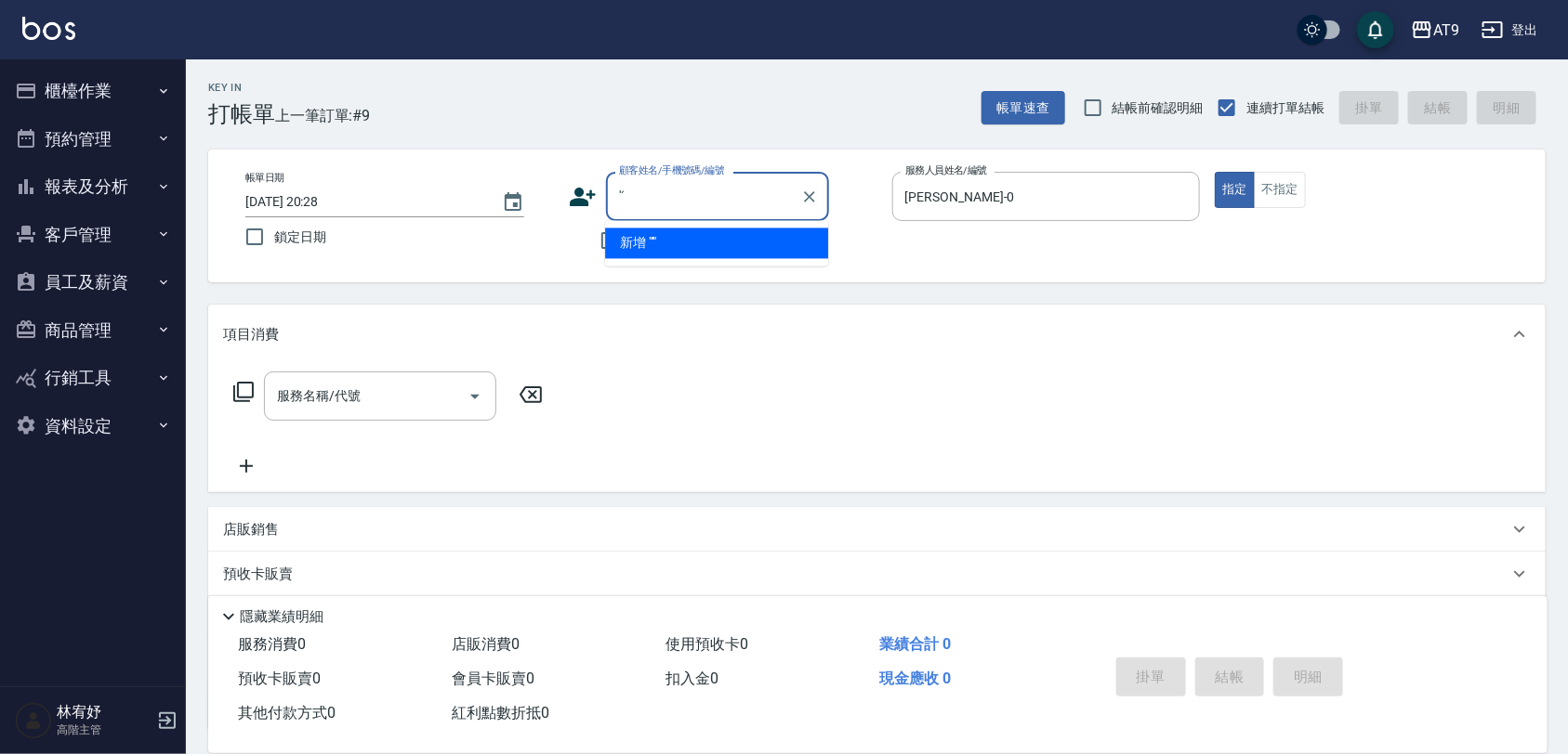
type input "'"
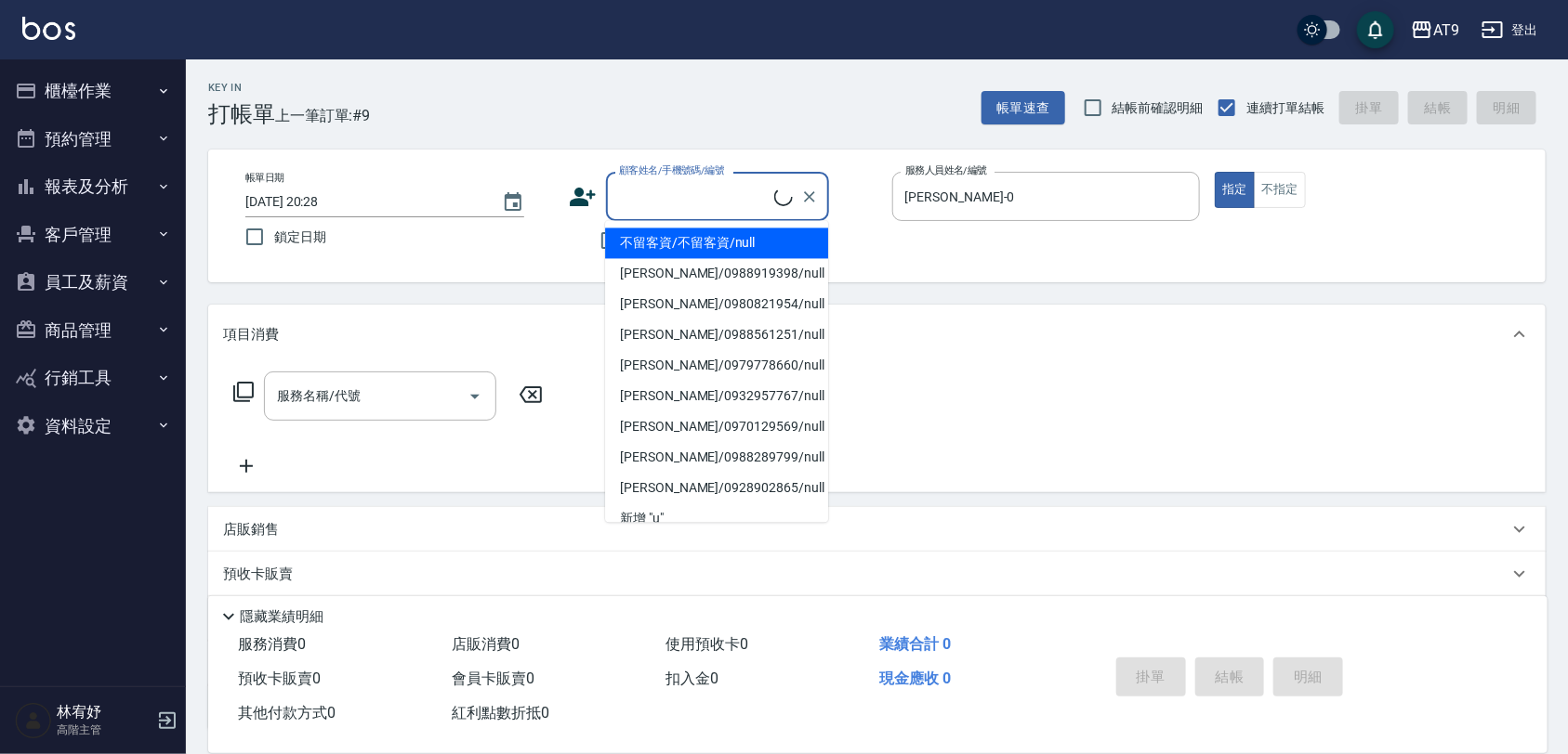
type input "u"
type input "ㄛ"
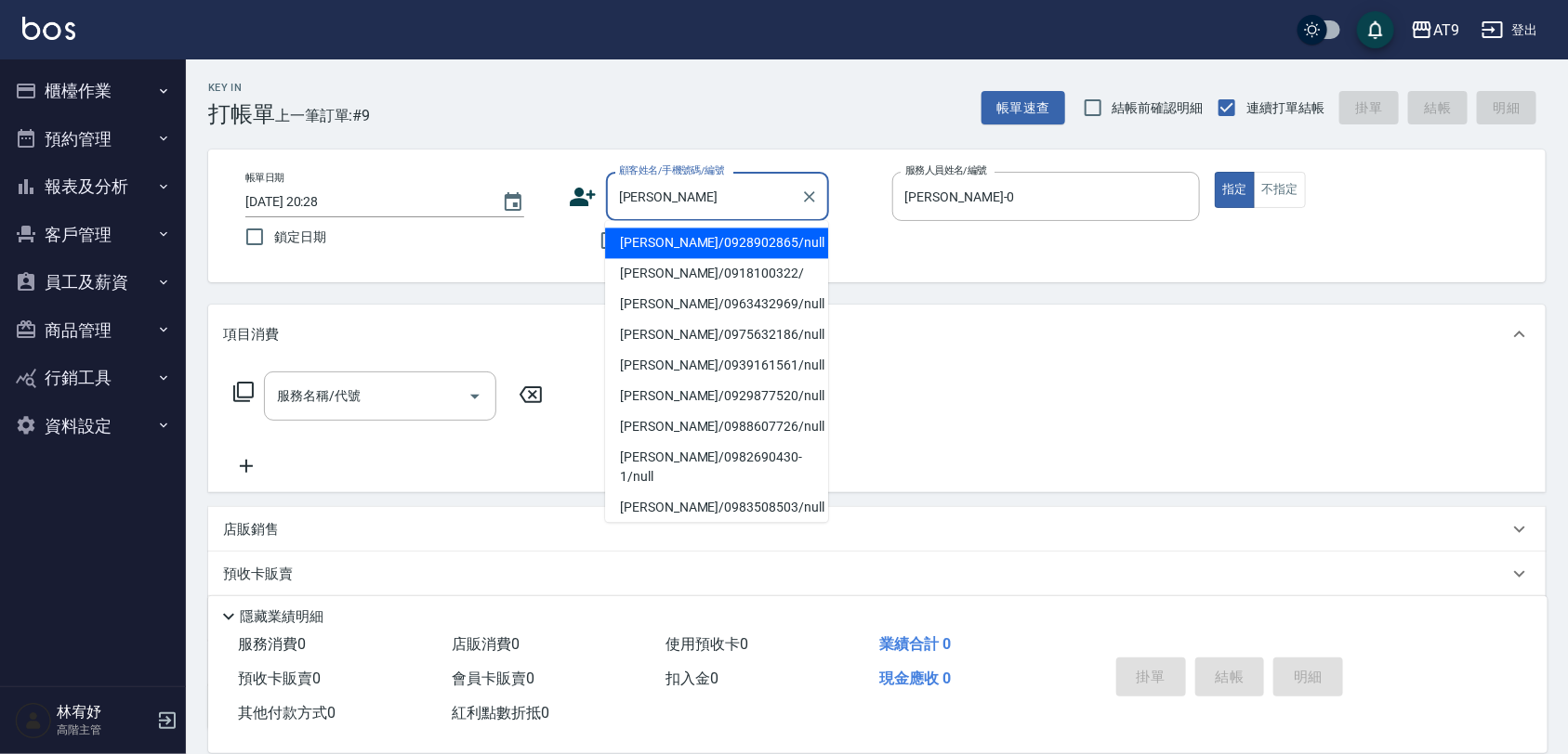
type input "[PERSON_NAME]/0928902865/null"
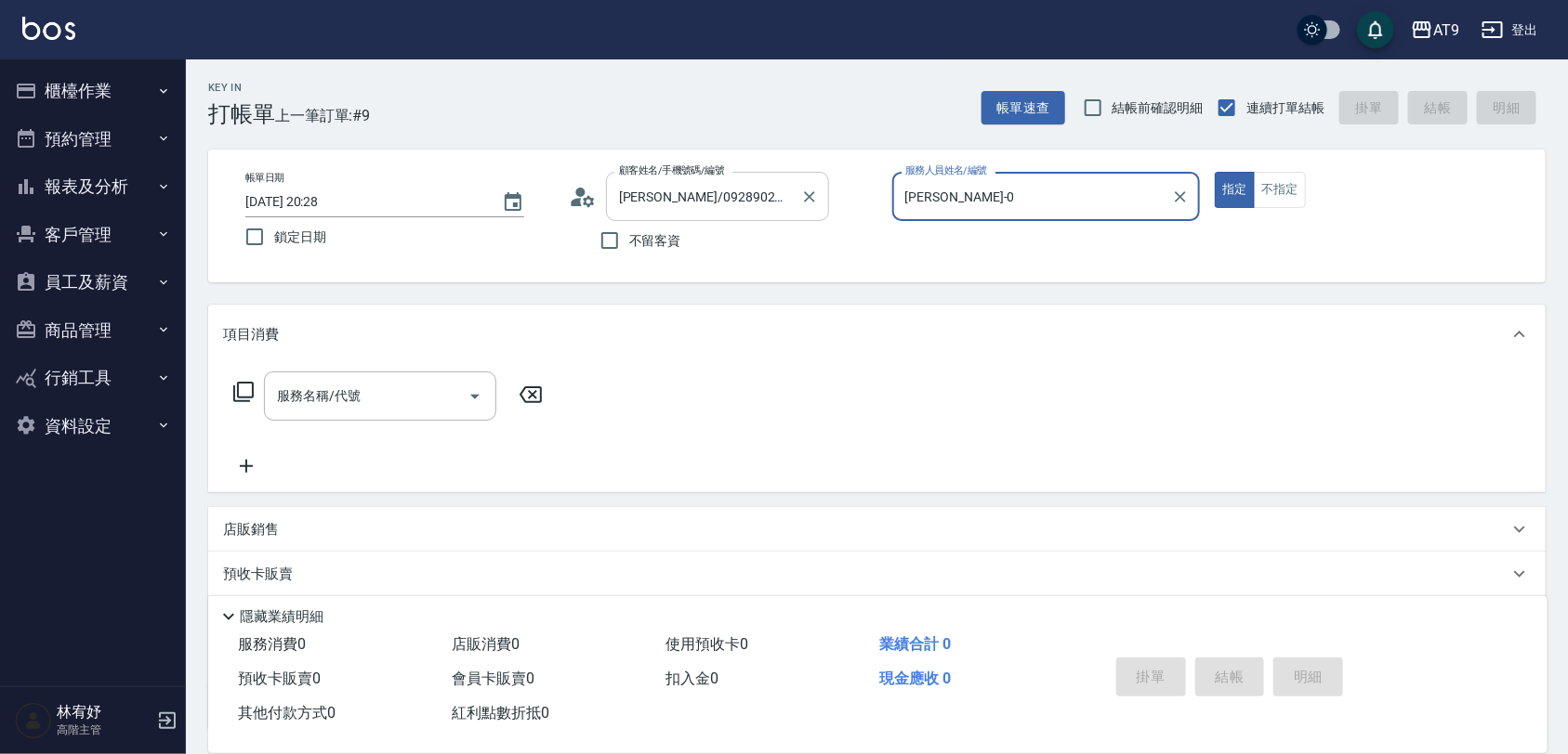
click at [1215, 171] on button "指定" at bounding box center [1235, 189] width 40 height 36
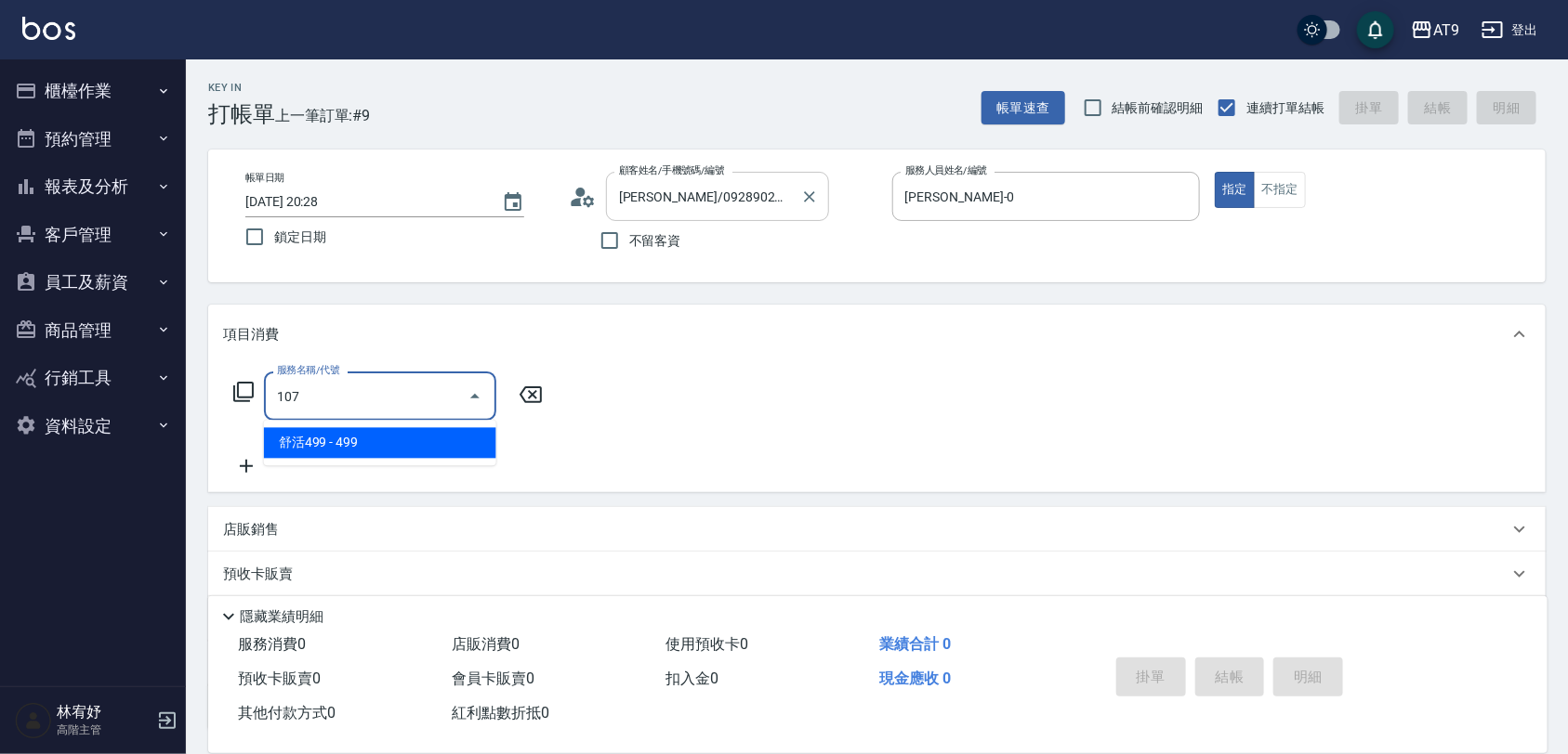
type input "舒活499(107)"
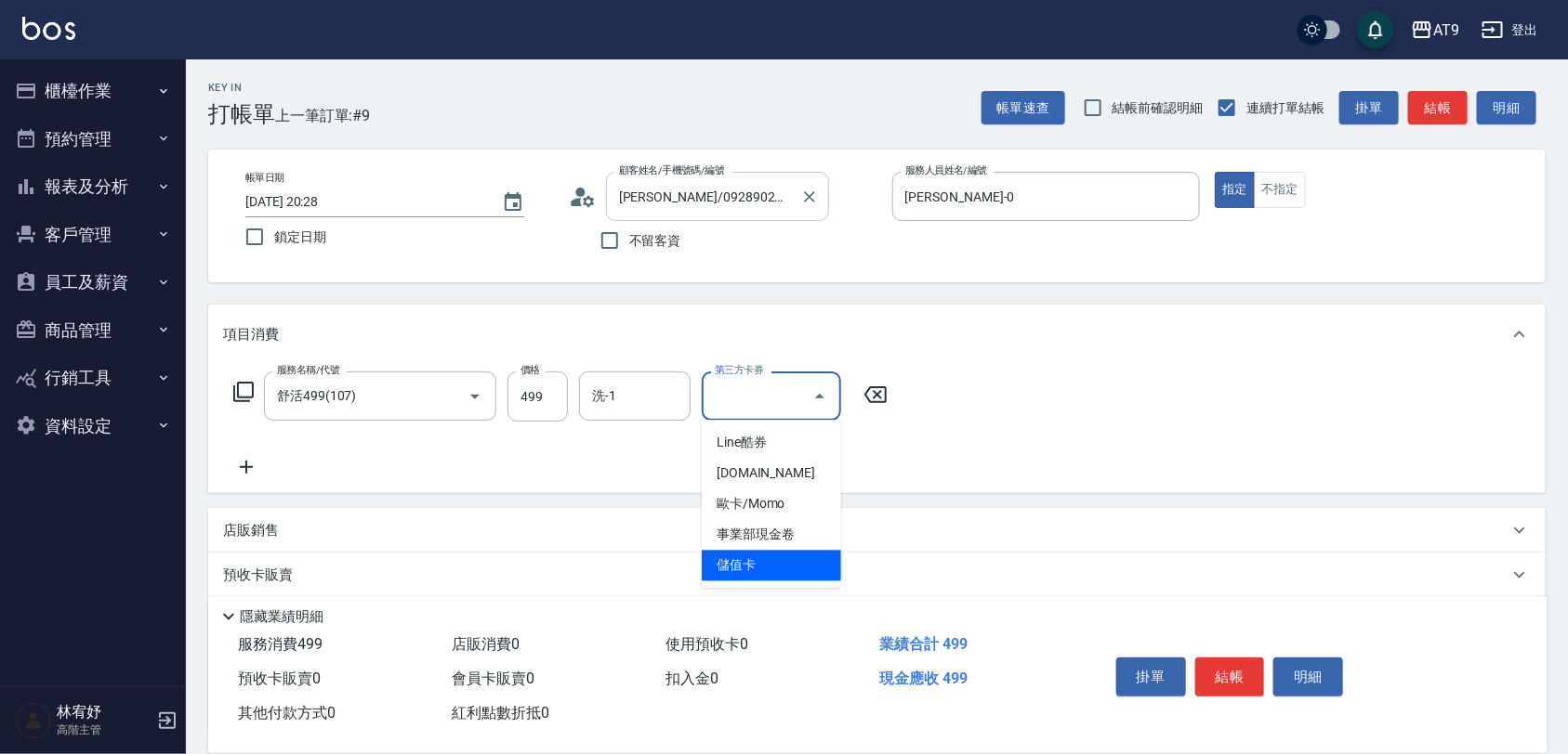
type input "儲值卡"
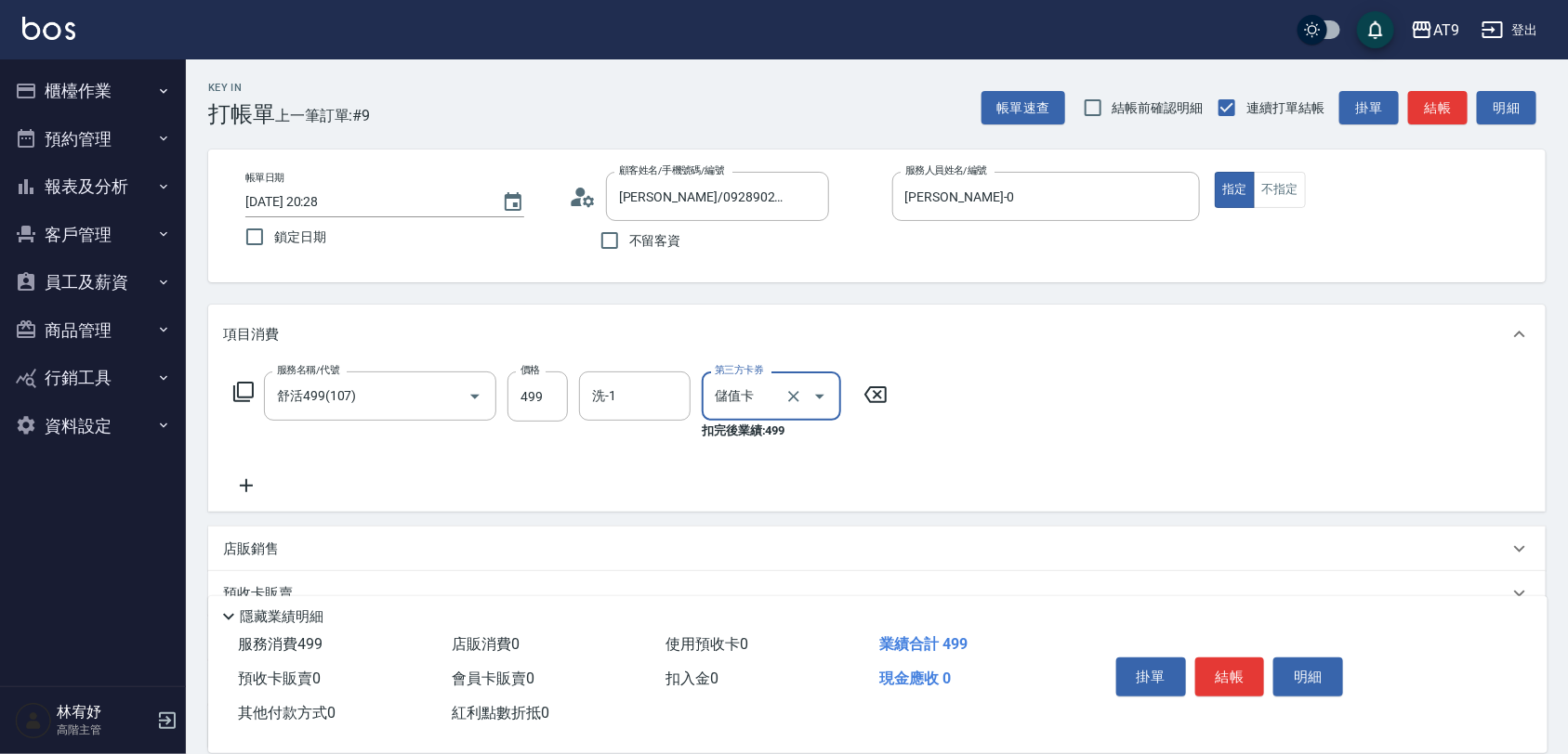
scroll to position [171, 0]
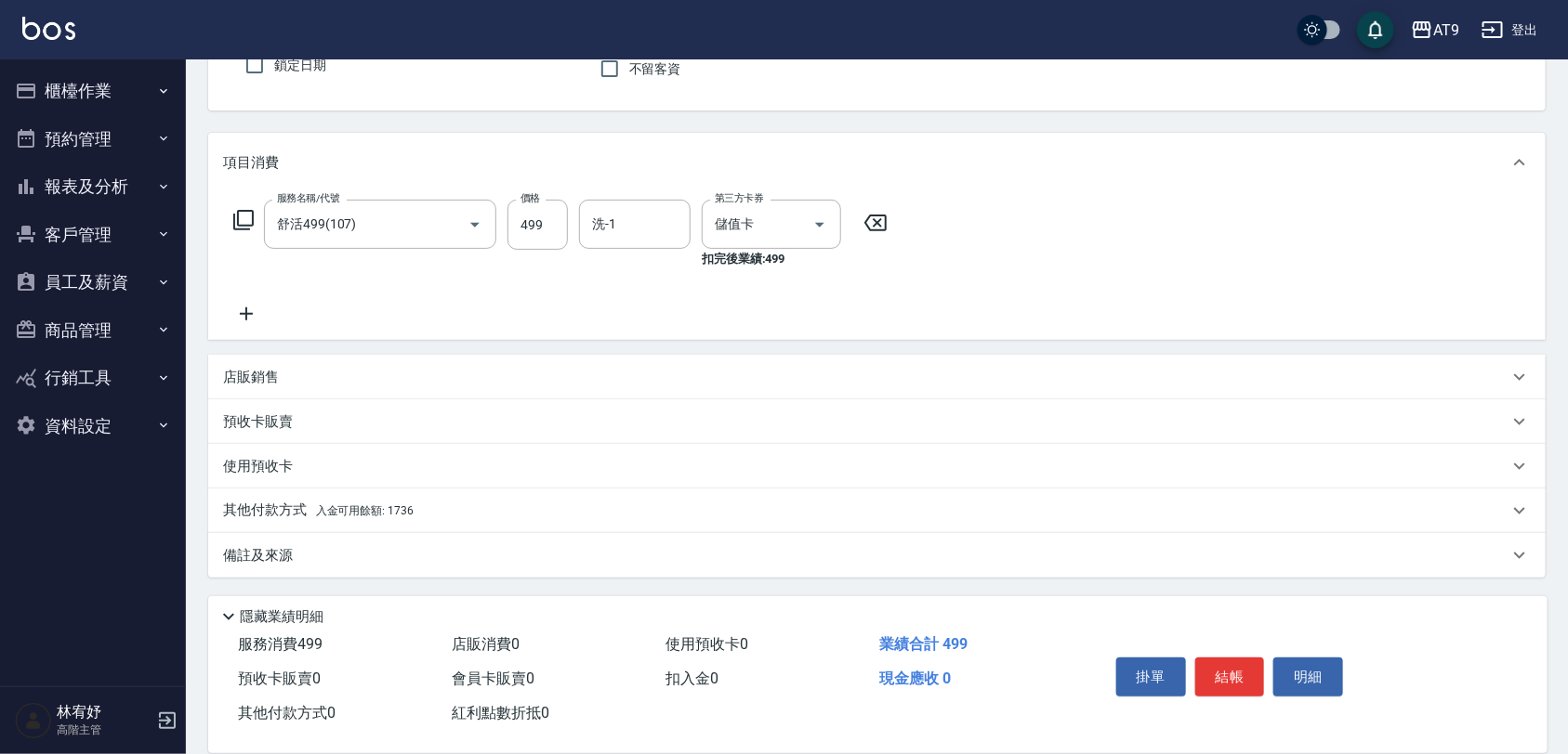
click at [478, 494] on div "其他付款方式 入金可用餘額: 1736" at bounding box center [877, 511] width 1337 height 45
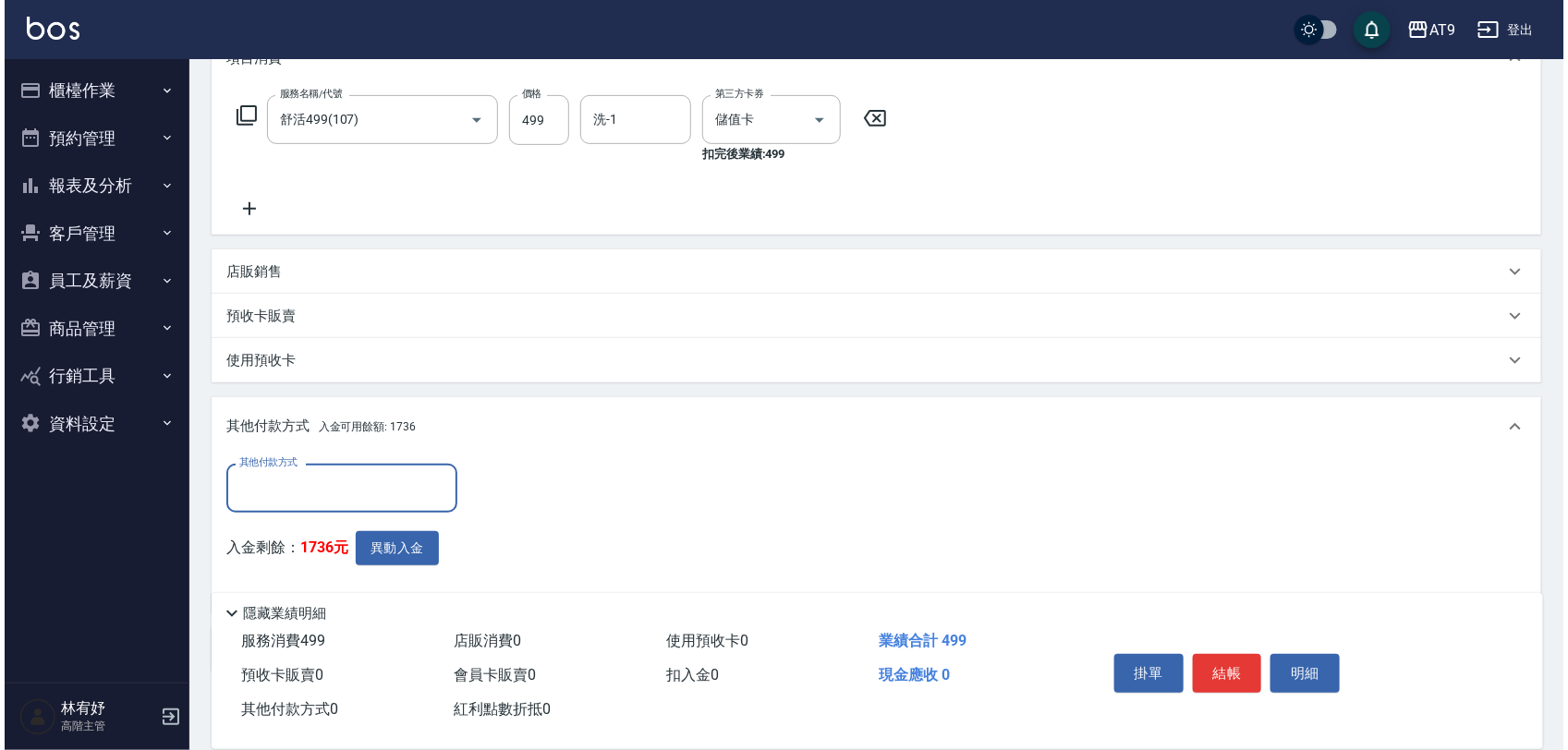
scroll to position [371, 0]
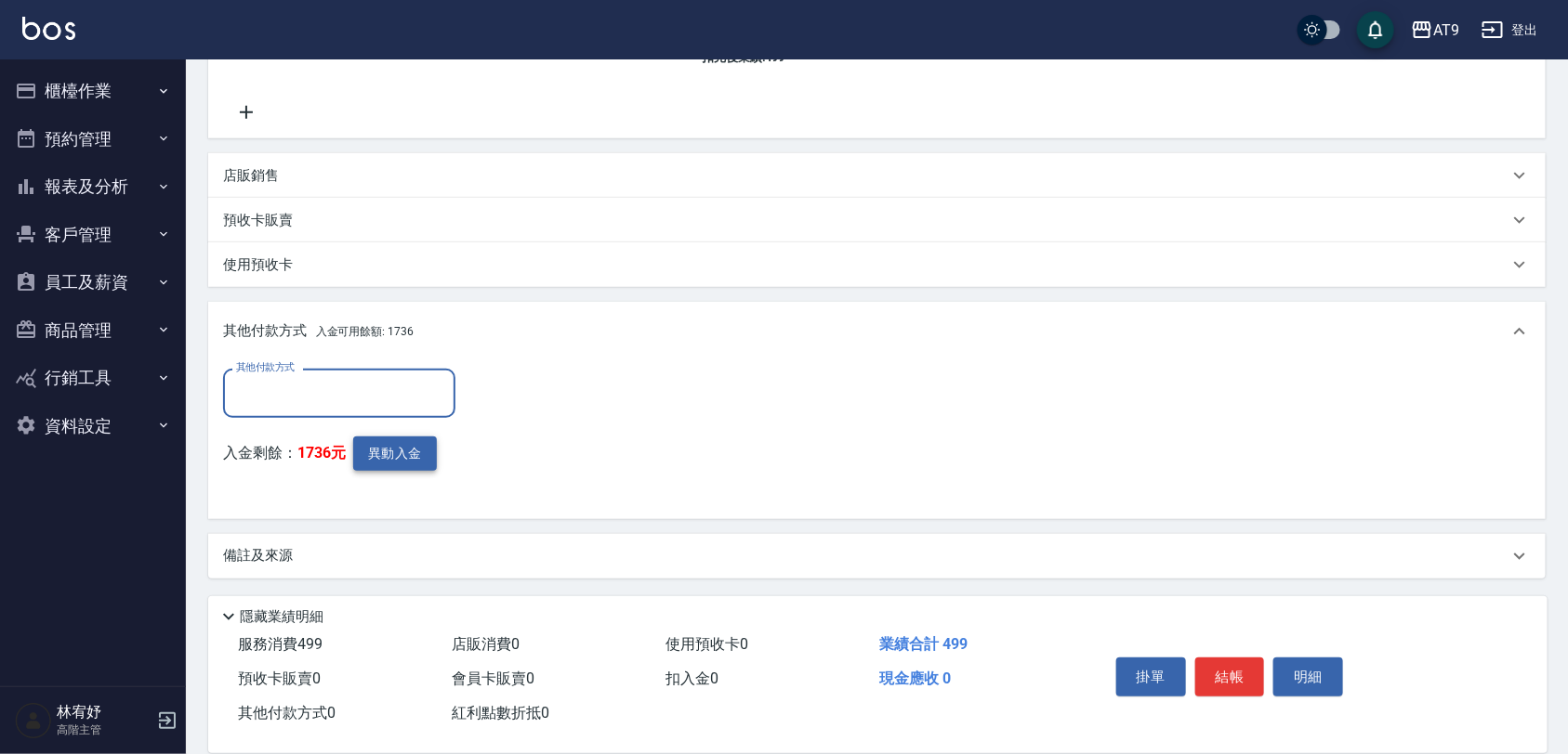
click at [405, 448] on button "異動入金" at bounding box center [395, 453] width 84 height 34
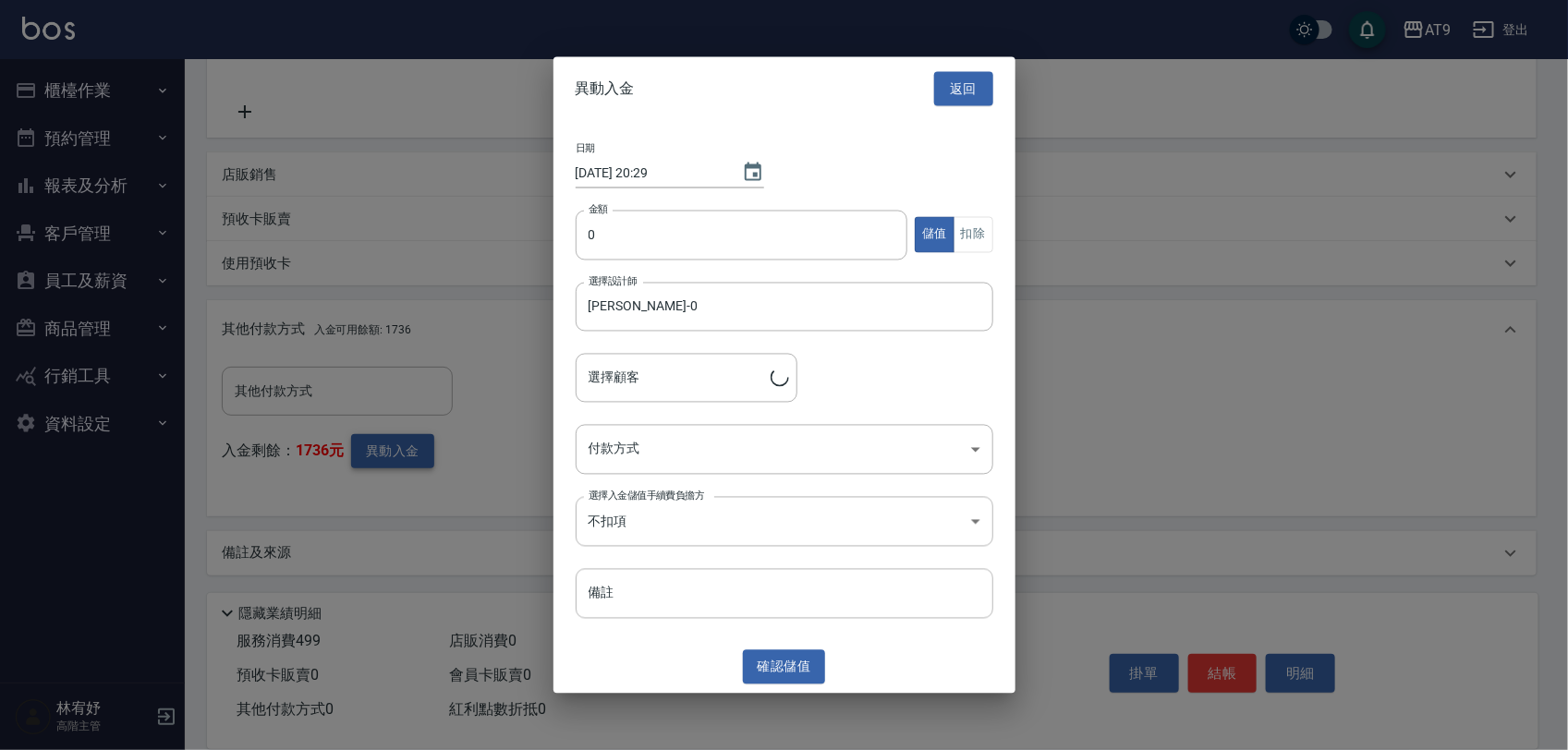
type input "[PERSON_NAME]/0928902865"
click at [606, 243] on input "0" at bounding box center [741, 235] width 332 height 50
type input "499"
click at [974, 231] on button "扣除" at bounding box center [972, 234] width 40 height 36
click at [753, 444] on body "AT9 登出 櫃檯作業 打帳單 帳單列表 掛單列表 座位開單 營業儀表板 現金收支登錄 高階收支登錄 材料自購登錄 每日結帳 排班表 現場電腦打卡 掃碼打卡 …" at bounding box center [784, 191] width 1568 height 1124
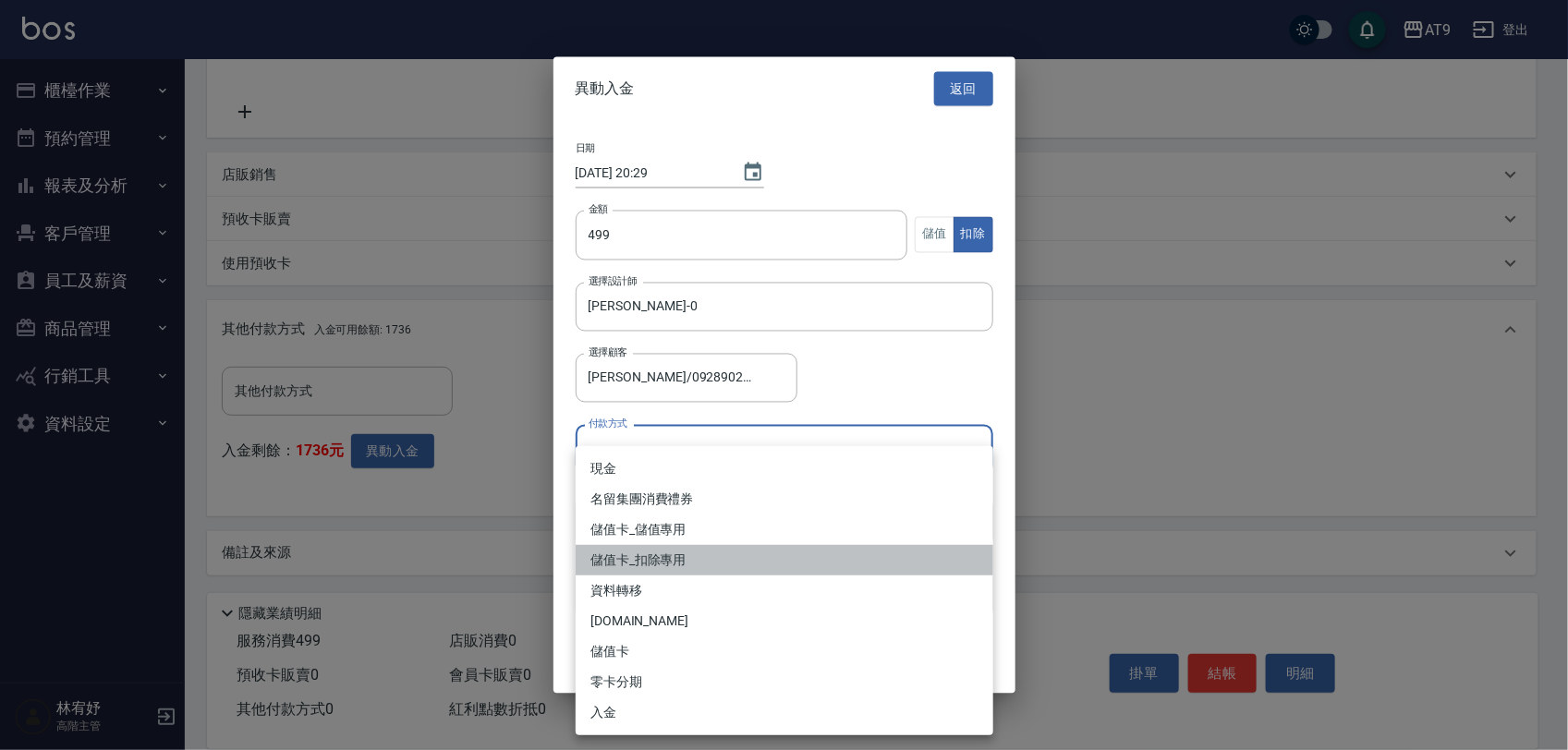
click at [723, 556] on li "儲值卡_扣除專用" at bounding box center [784, 560] width 417 height 30
type input "儲值卡_扣除專用"
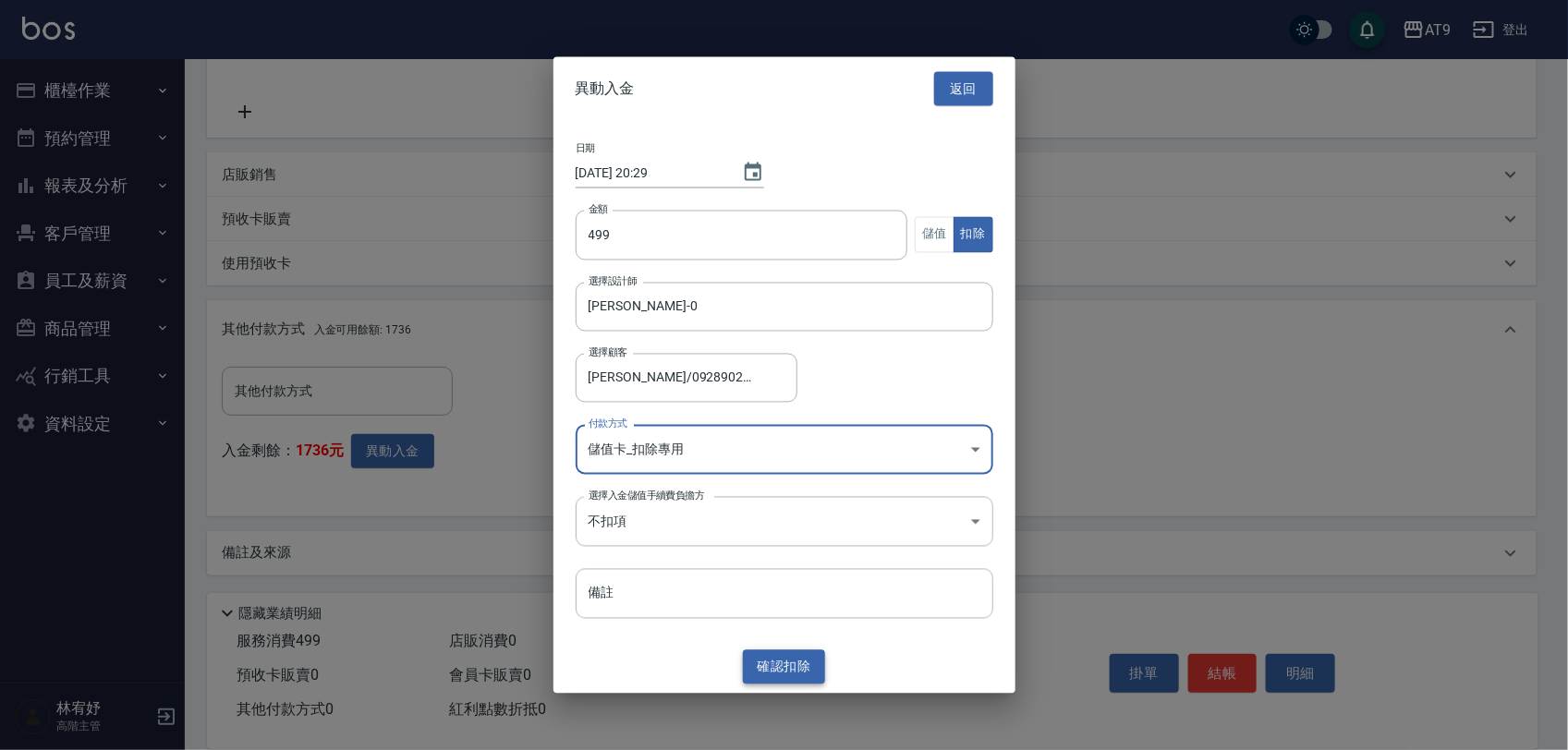
click at [786, 656] on button "確認 扣除" at bounding box center [784, 667] width 83 height 34
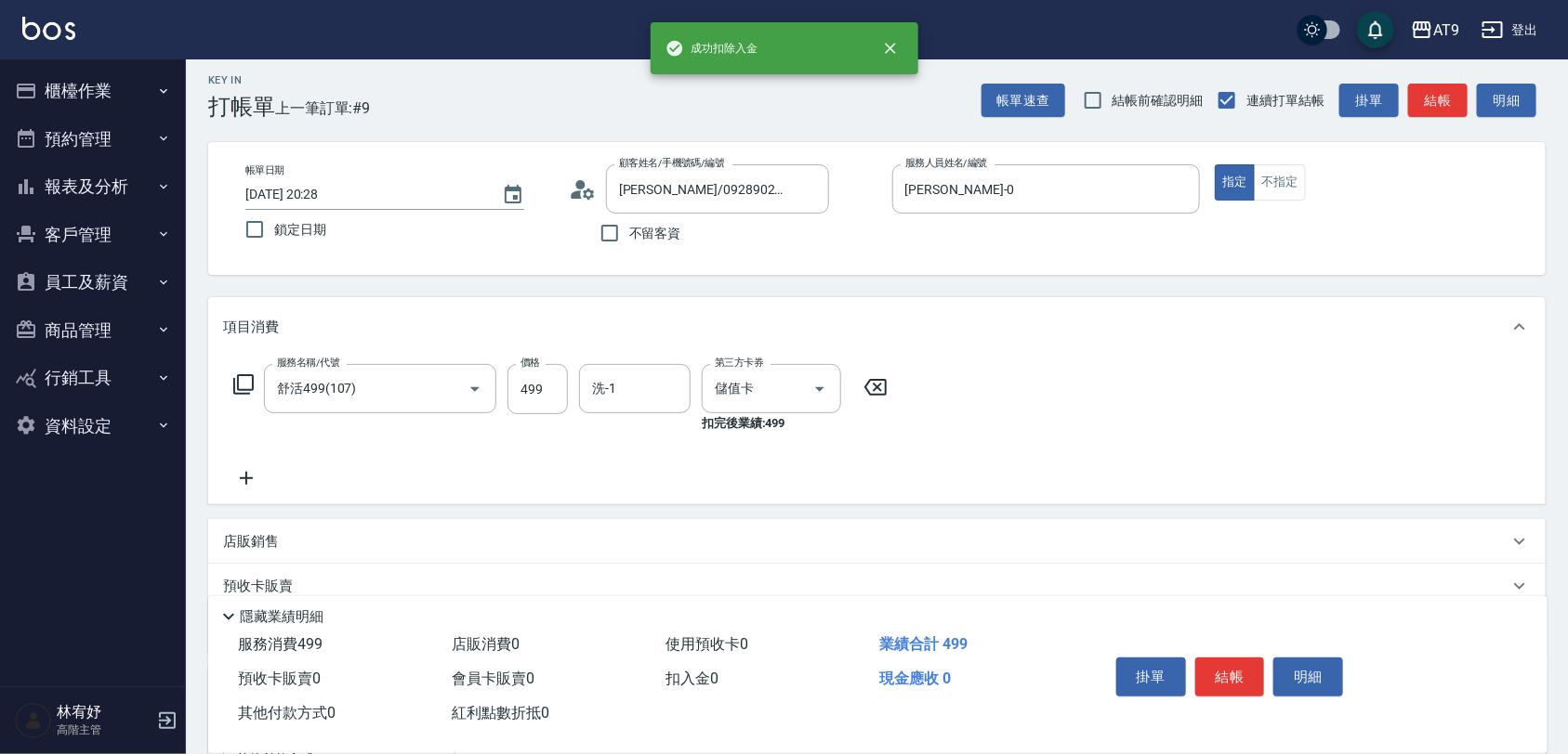
scroll to position [0, 0]
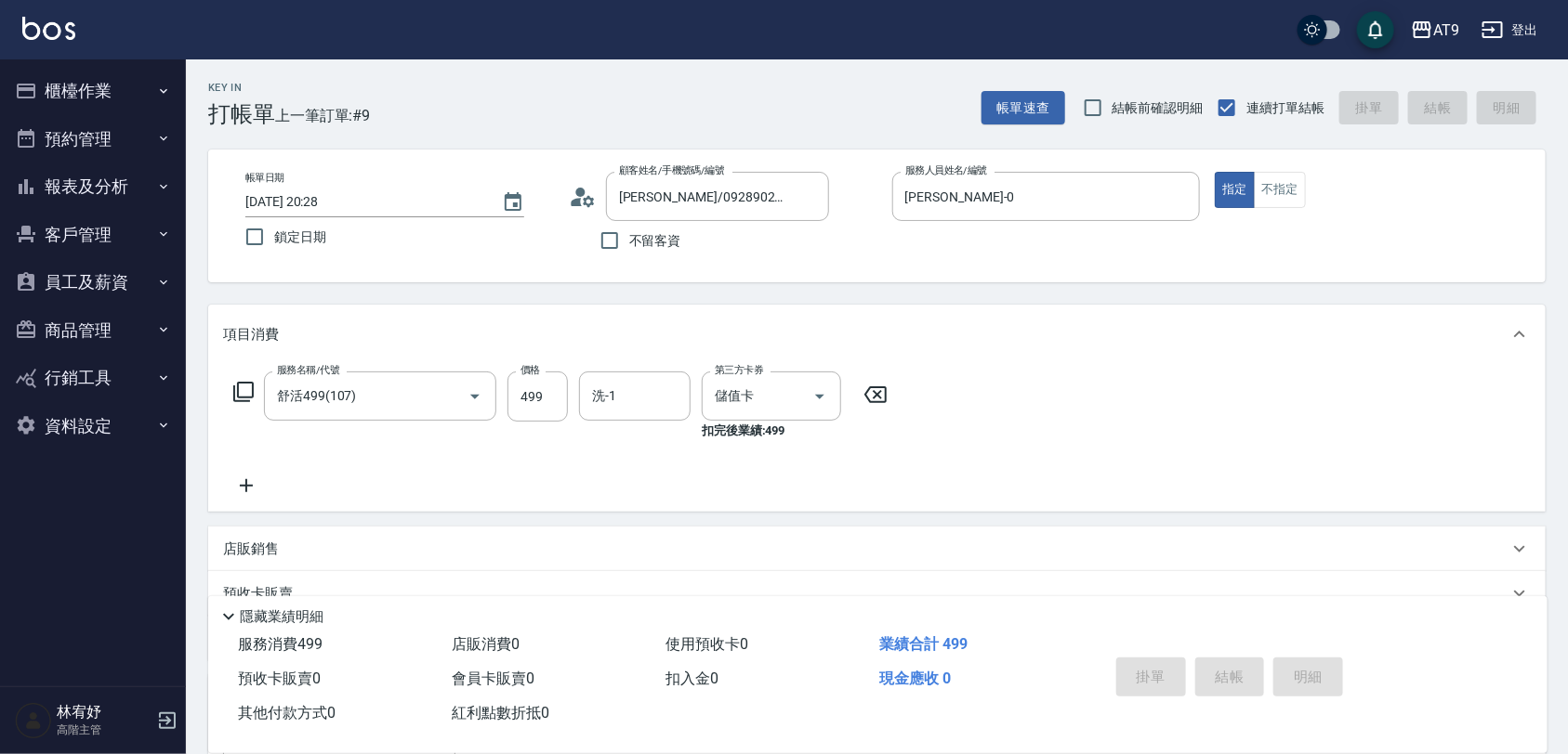
type input "[DATE] 20:29"
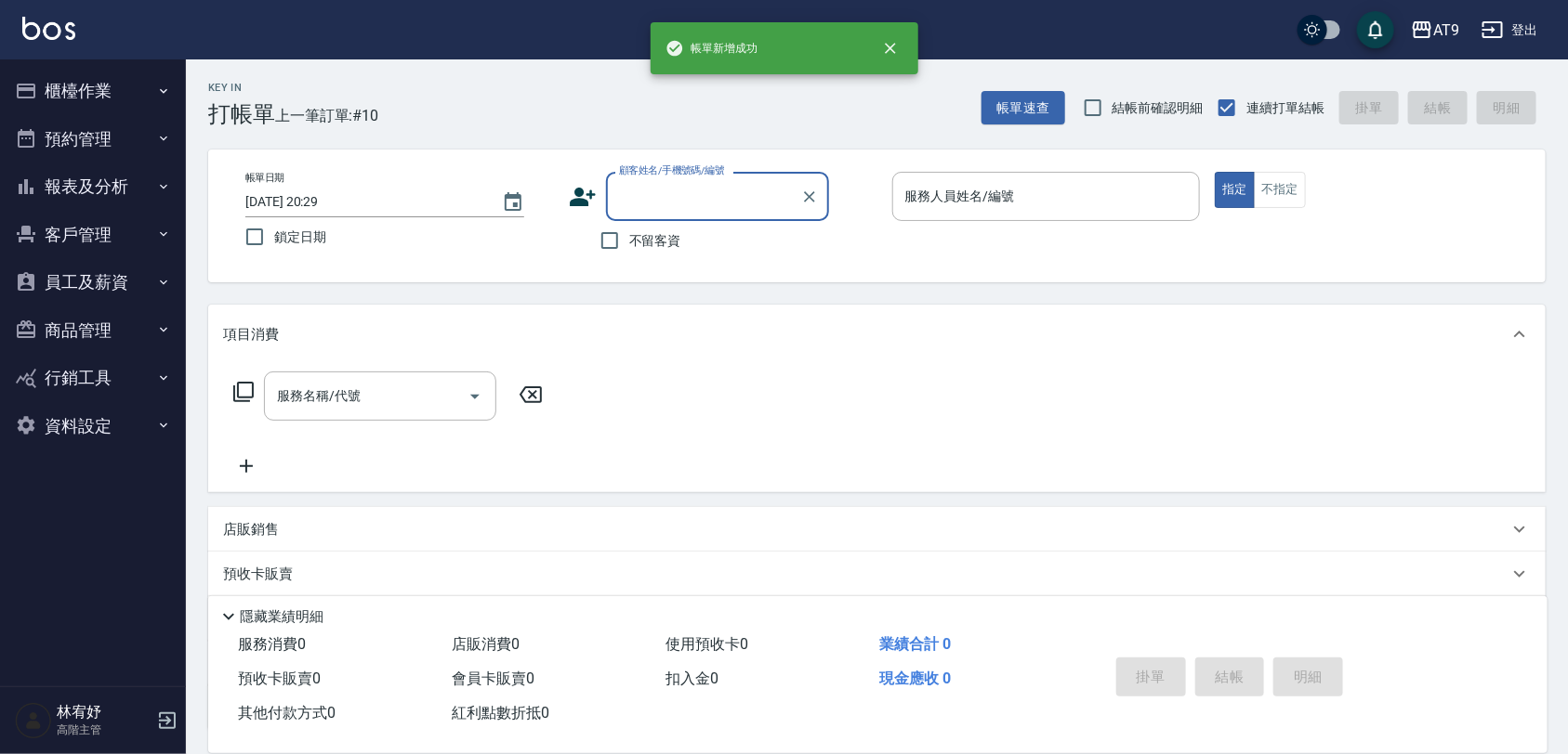
click at [646, 247] on span "不留客資" at bounding box center [655, 241] width 52 height 19
click at [630, 247] on input "不留客資" at bounding box center [610, 241] width 39 height 39
checkbox input "true"
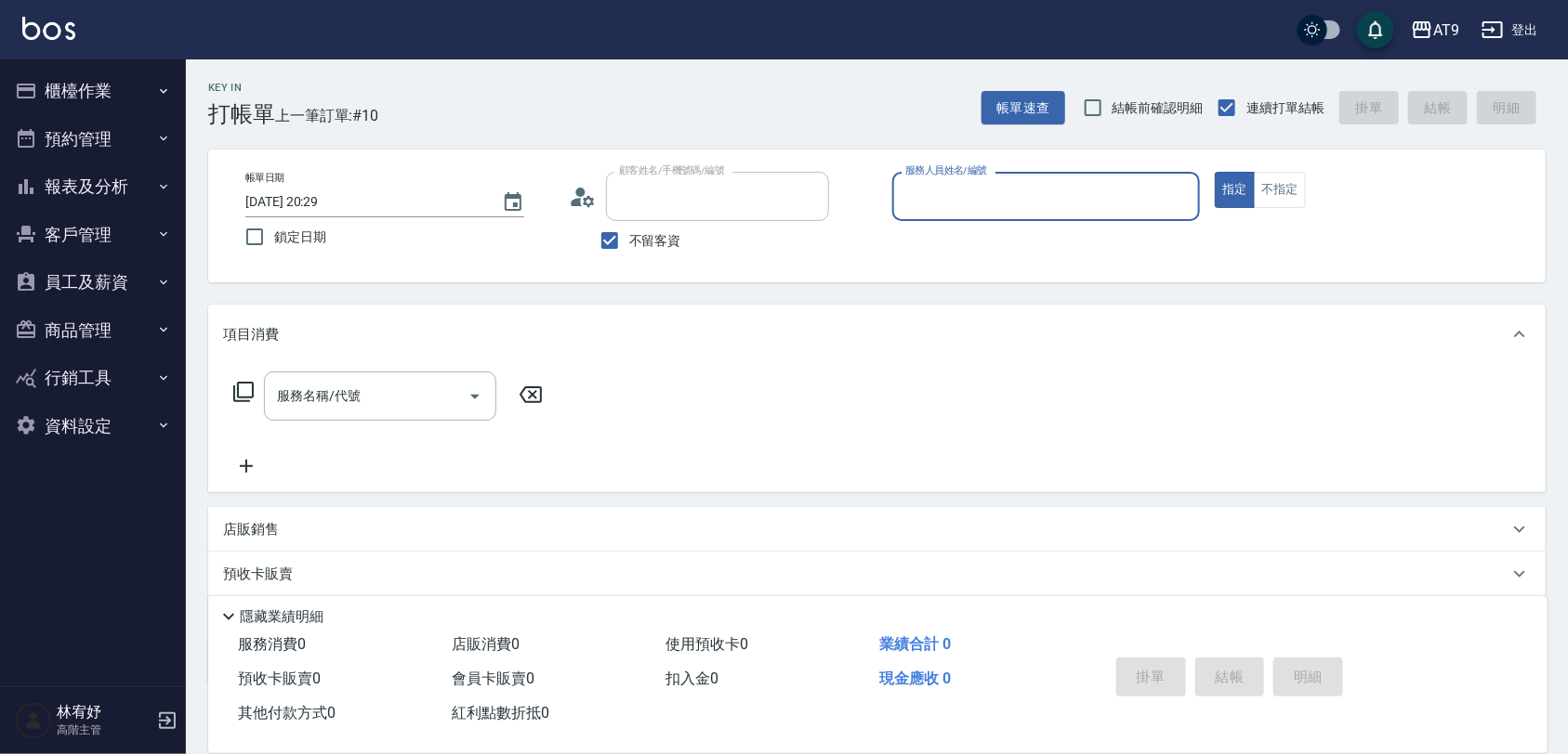
type input "[PERSON_NAME]/0966841923/"
type input "FANNY-3"
click at [658, 243] on span "不留客資" at bounding box center [655, 241] width 52 height 19
click at [630, 243] on input "不留客資" at bounding box center [610, 241] width 39 height 39
checkbox input "false"
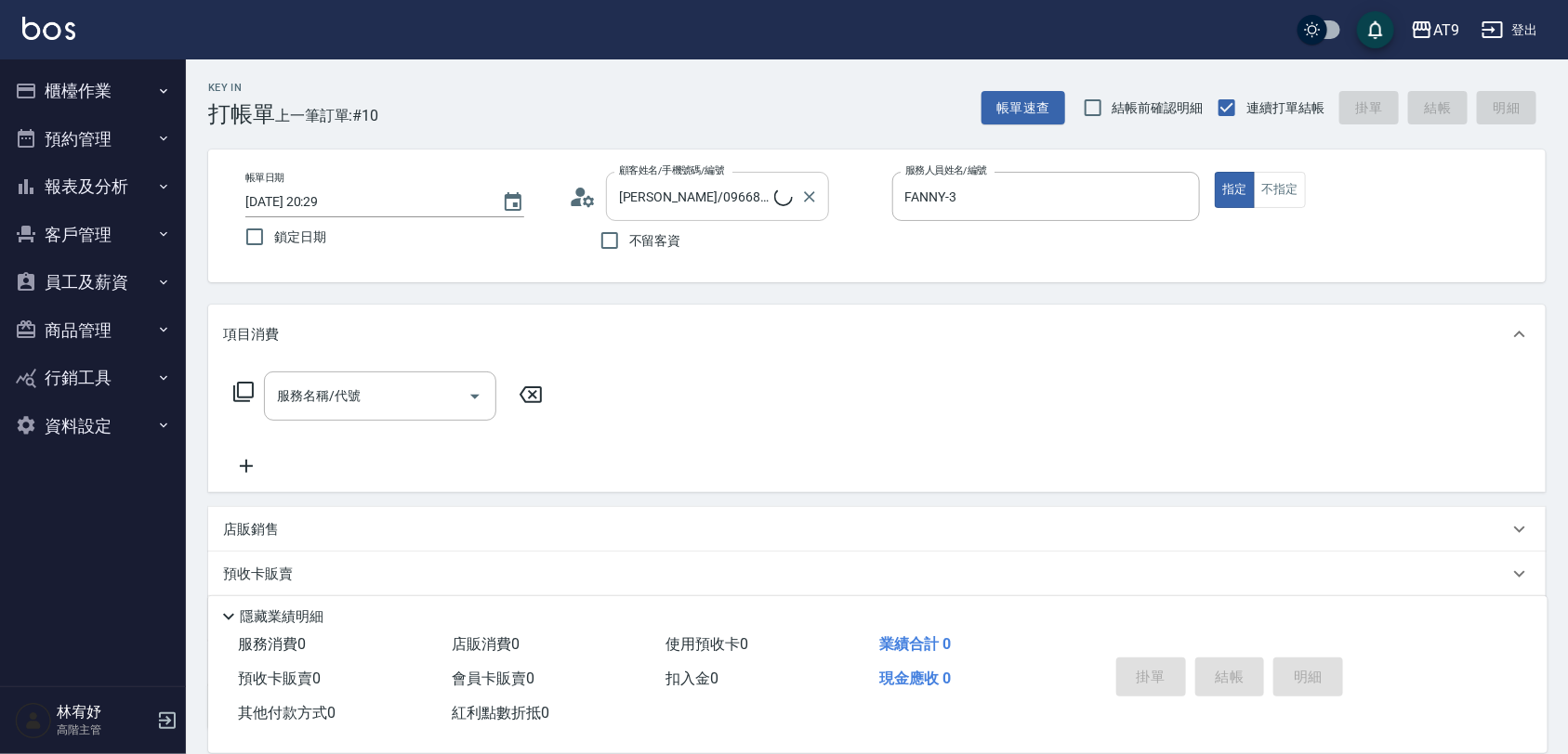
type input "[PERSON_NAME]/0985973413/"
type input "[PERSON_NAME]-1"
click at [811, 186] on button "Clear" at bounding box center [809, 197] width 26 height 26
click at [669, 239] on span "不留客資" at bounding box center [655, 241] width 52 height 19
click at [630, 239] on input "不留客資" at bounding box center [610, 241] width 39 height 39
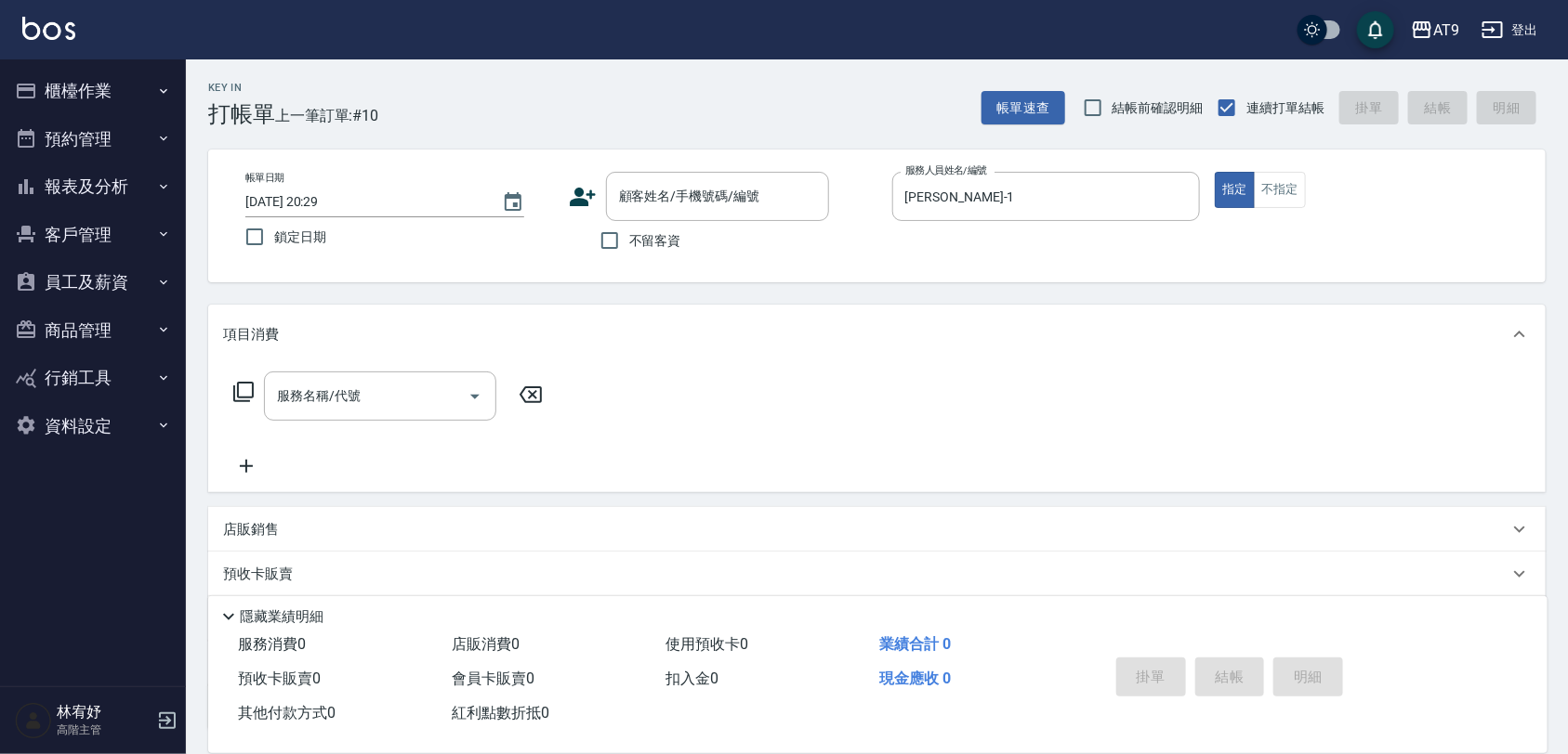
checkbox input "true"
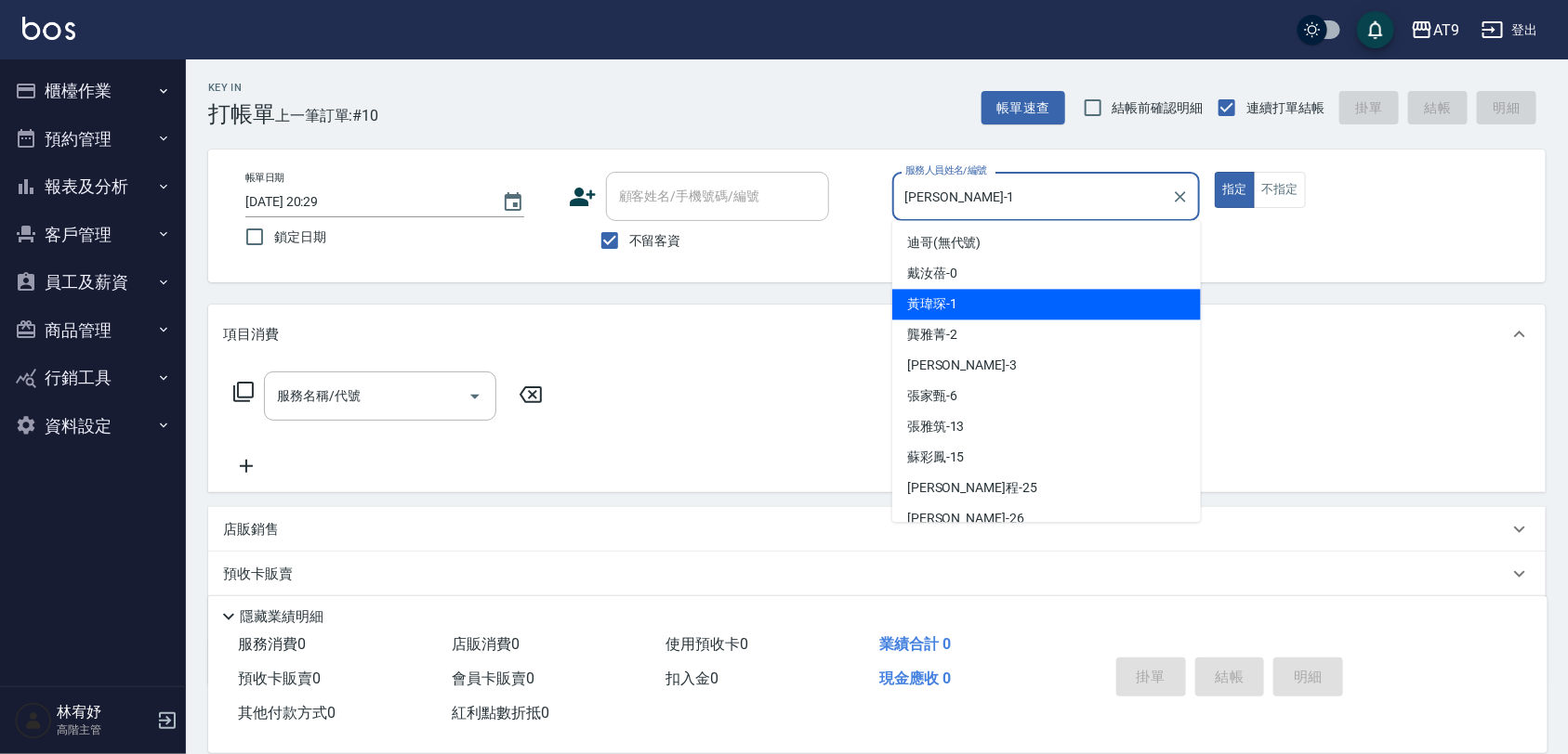
drag, startPoint x: 963, startPoint y: 195, endPoint x: 833, endPoint y: 219, distance: 132.2
click at [833, 219] on div "帳單日期 [DATE] 20:29 鎖定日期 顧客姓名/手機號碼/編號 顧客姓名/手機號碼/編號 不留客資 服務人員姓名/編號 [PERSON_NAME]-1…" at bounding box center [877, 215] width 1293 height 89
type input "[PERSON_NAME]-0"
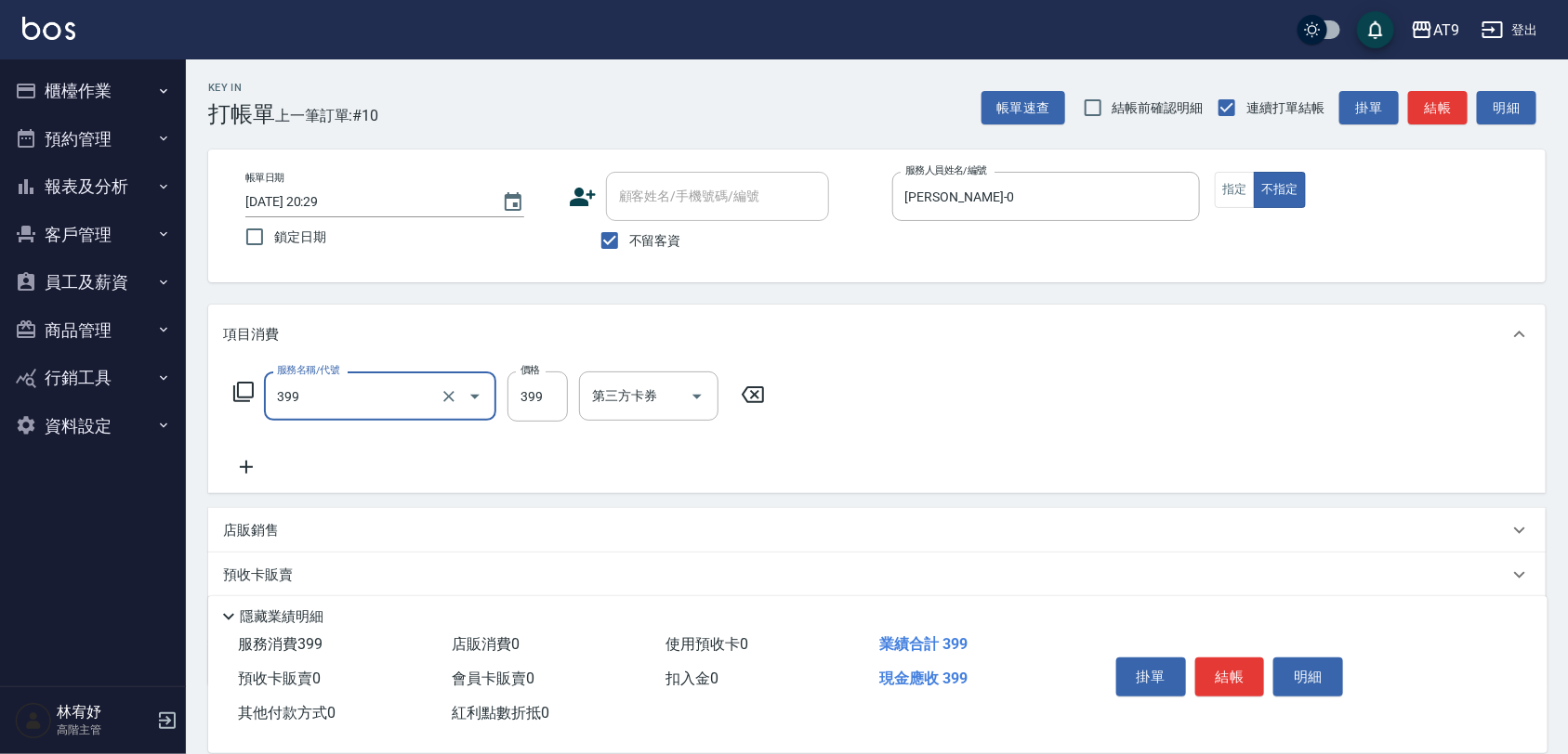
type input "海鹽SPA洗(399)"
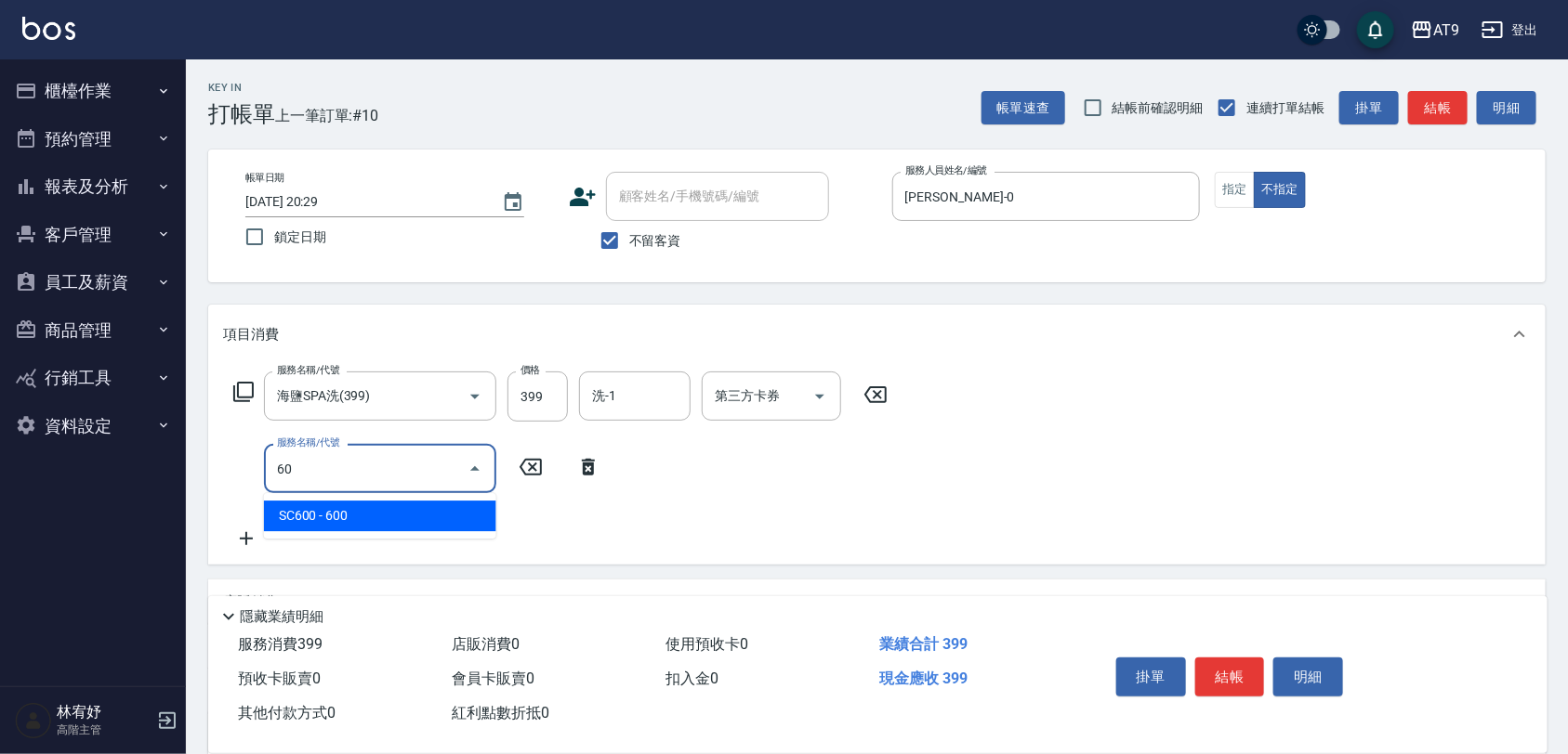
type input "608"
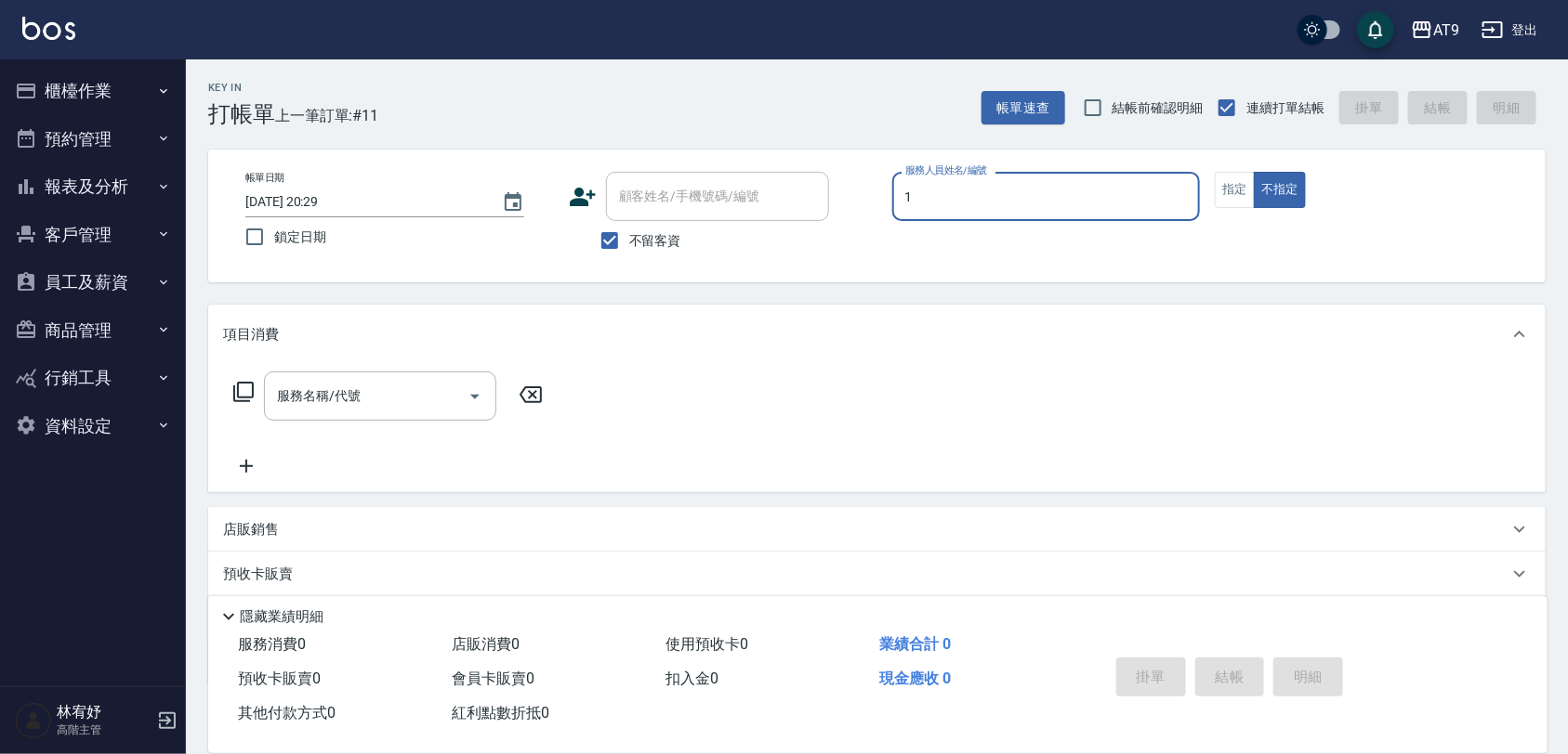
type input "[PERSON_NAME]-1"
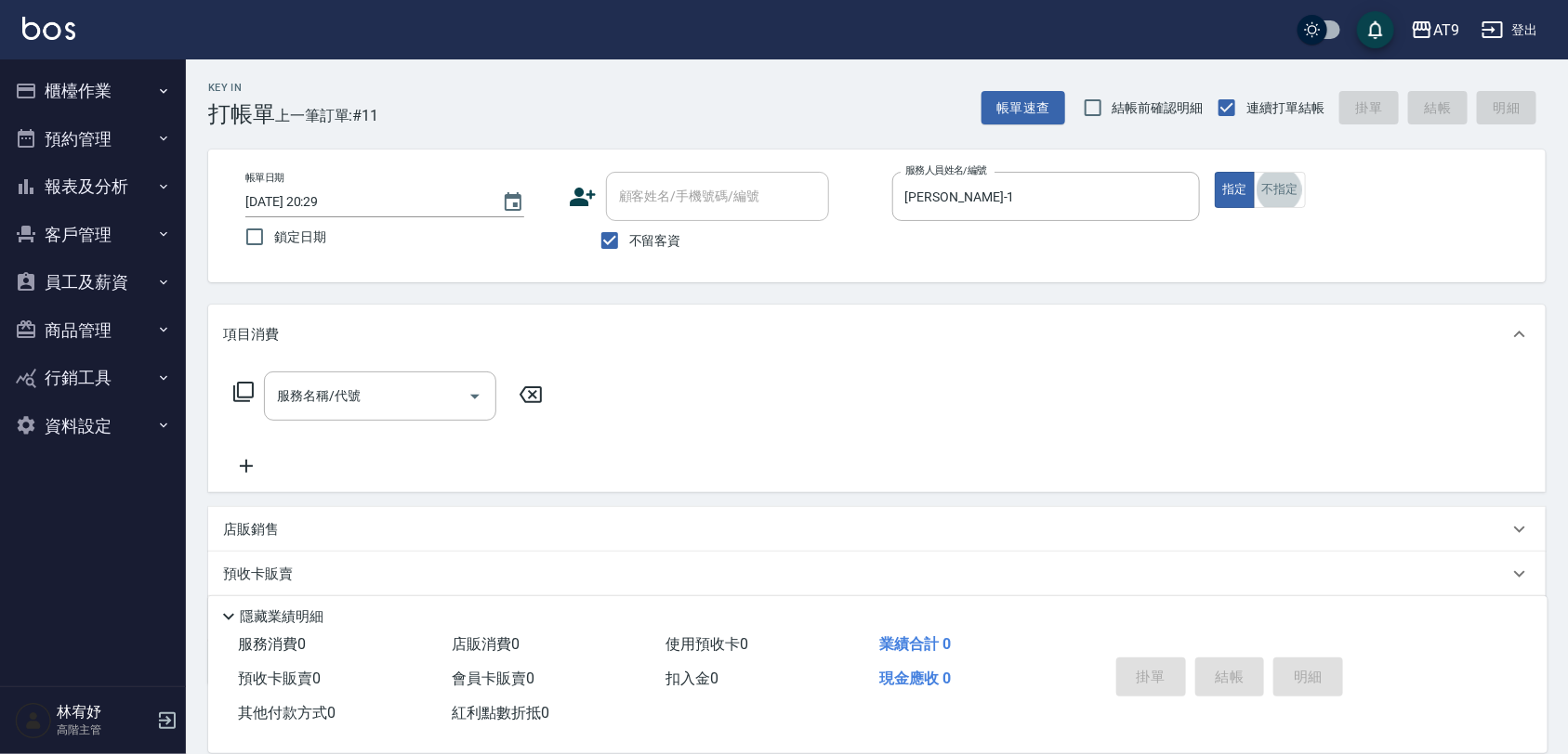
scroll to position [47, 0]
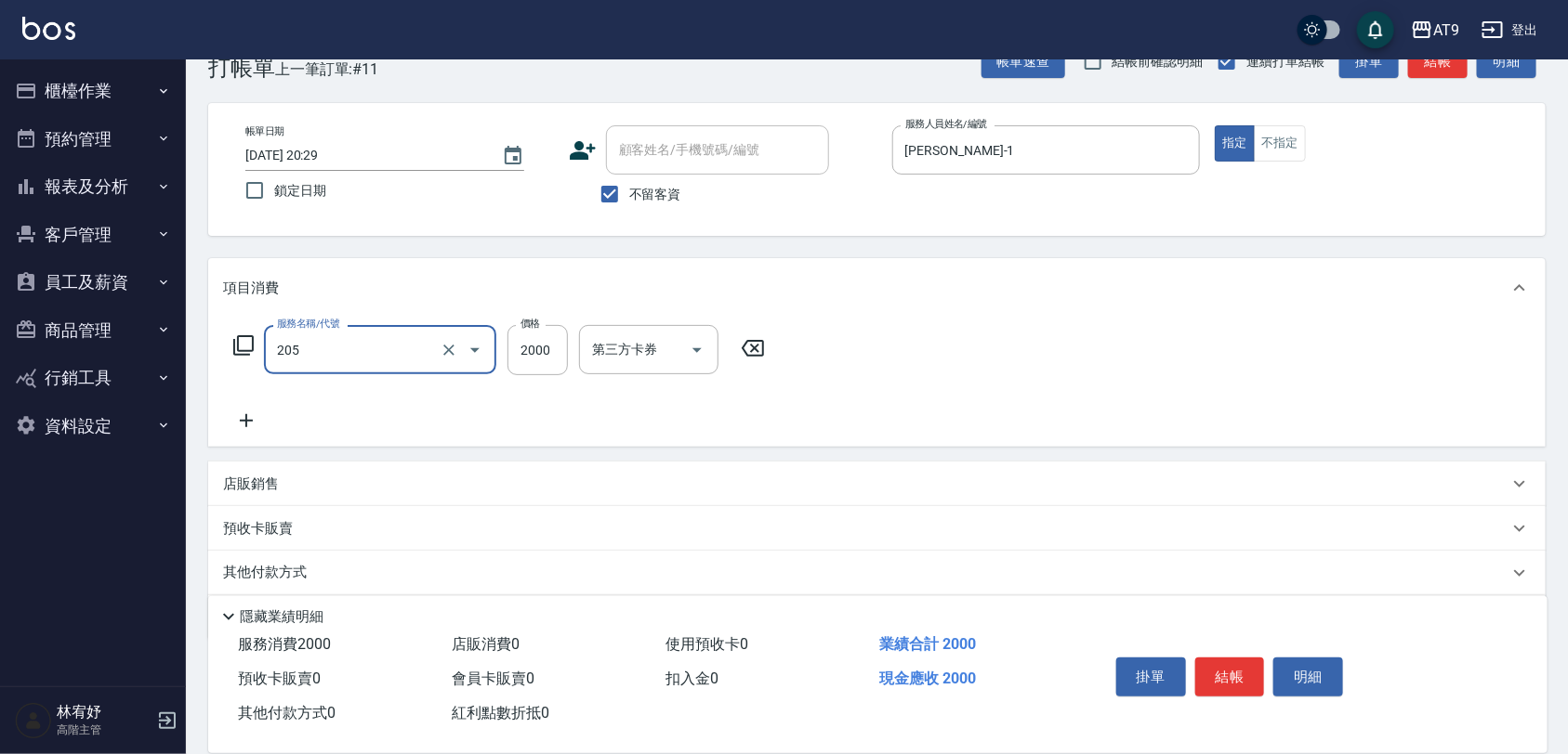
type input "燙髮(205)"
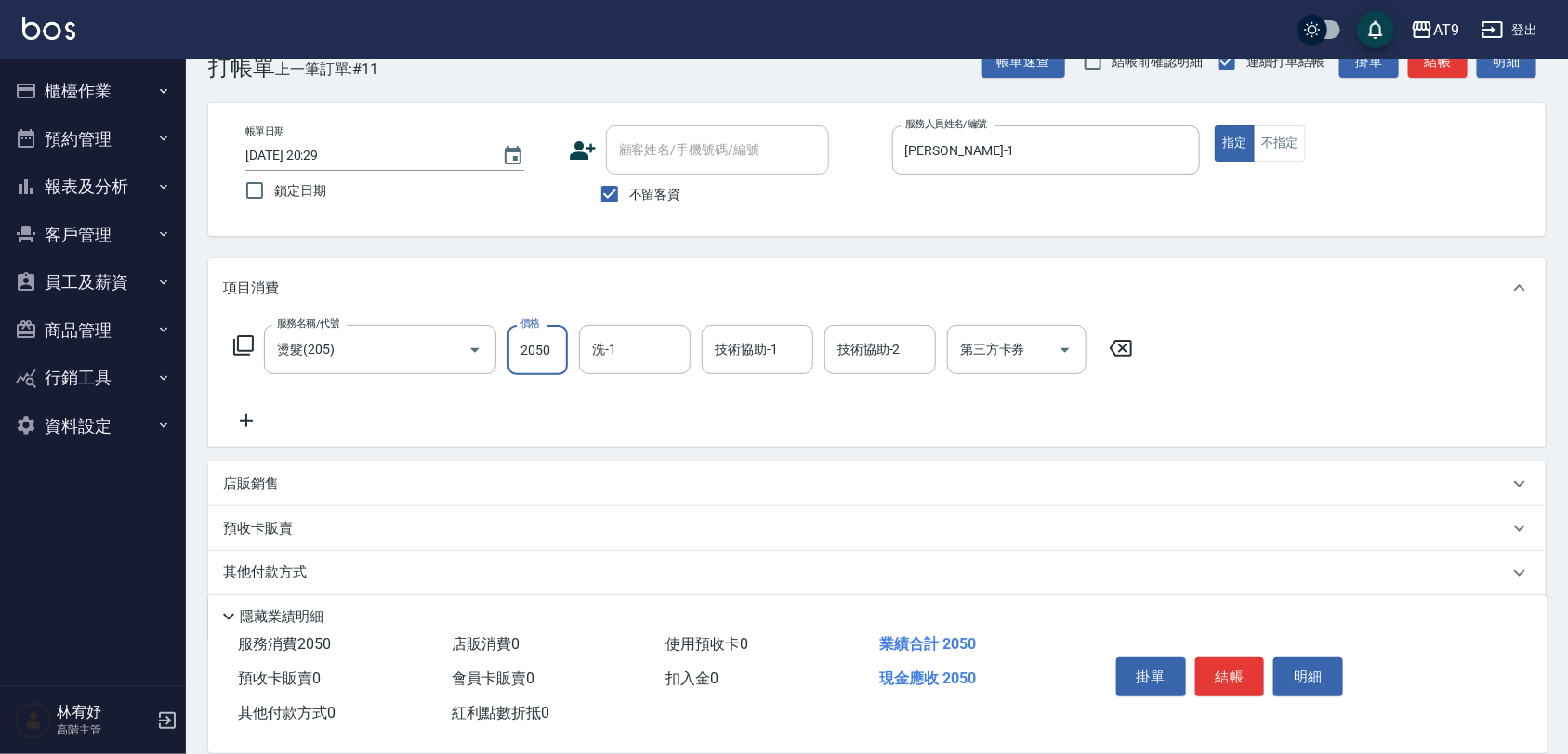
type input "2050"
click at [98, 91] on button "櫃檯作業" at bounding box center [93, 92] width 171 height 49
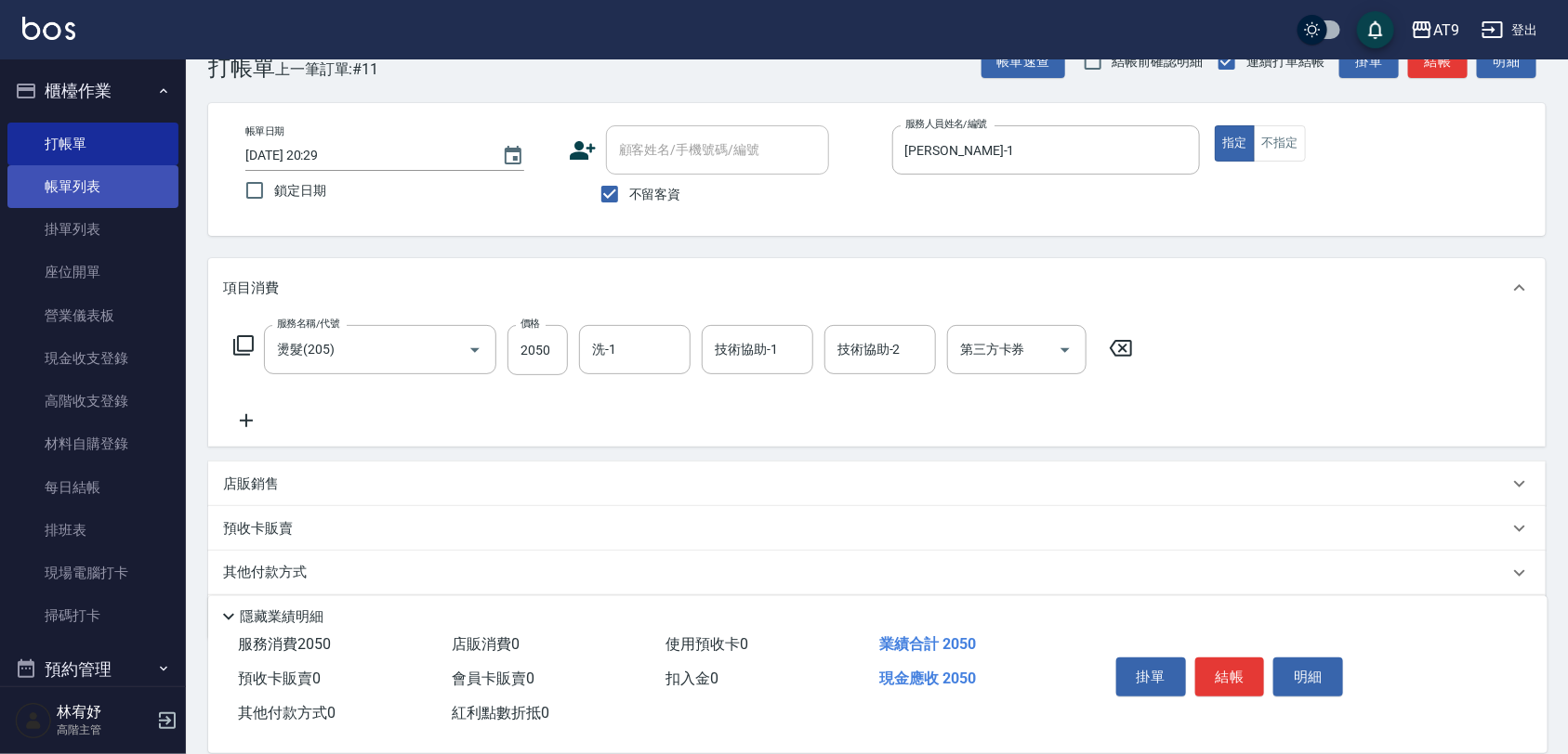
click at [131, 177] on link "帳單列表" at bounding box center [93, 187] width 171 height 43
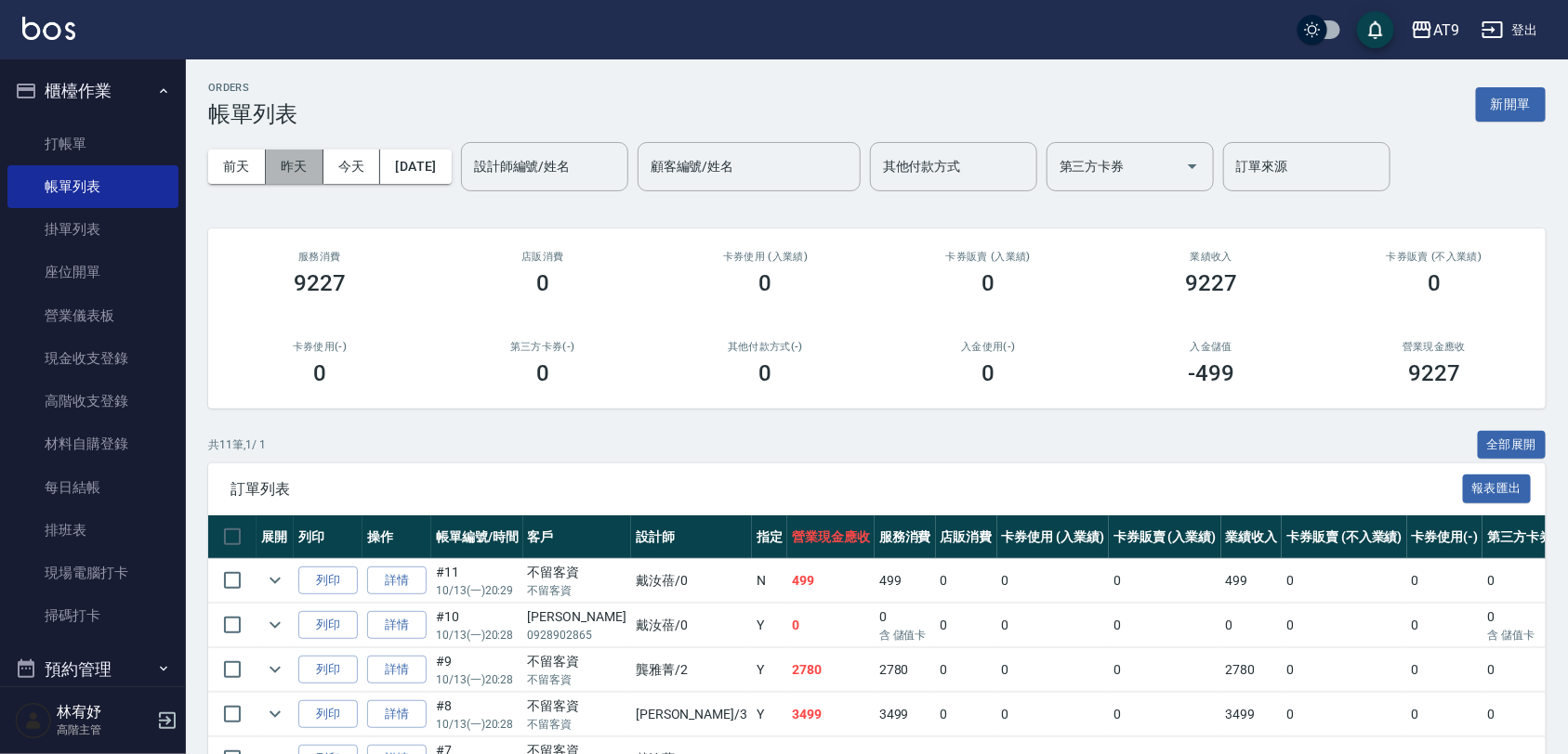
click at [293, 161] on button "昨天" at bounding box center [294, 167] width 57 height 34
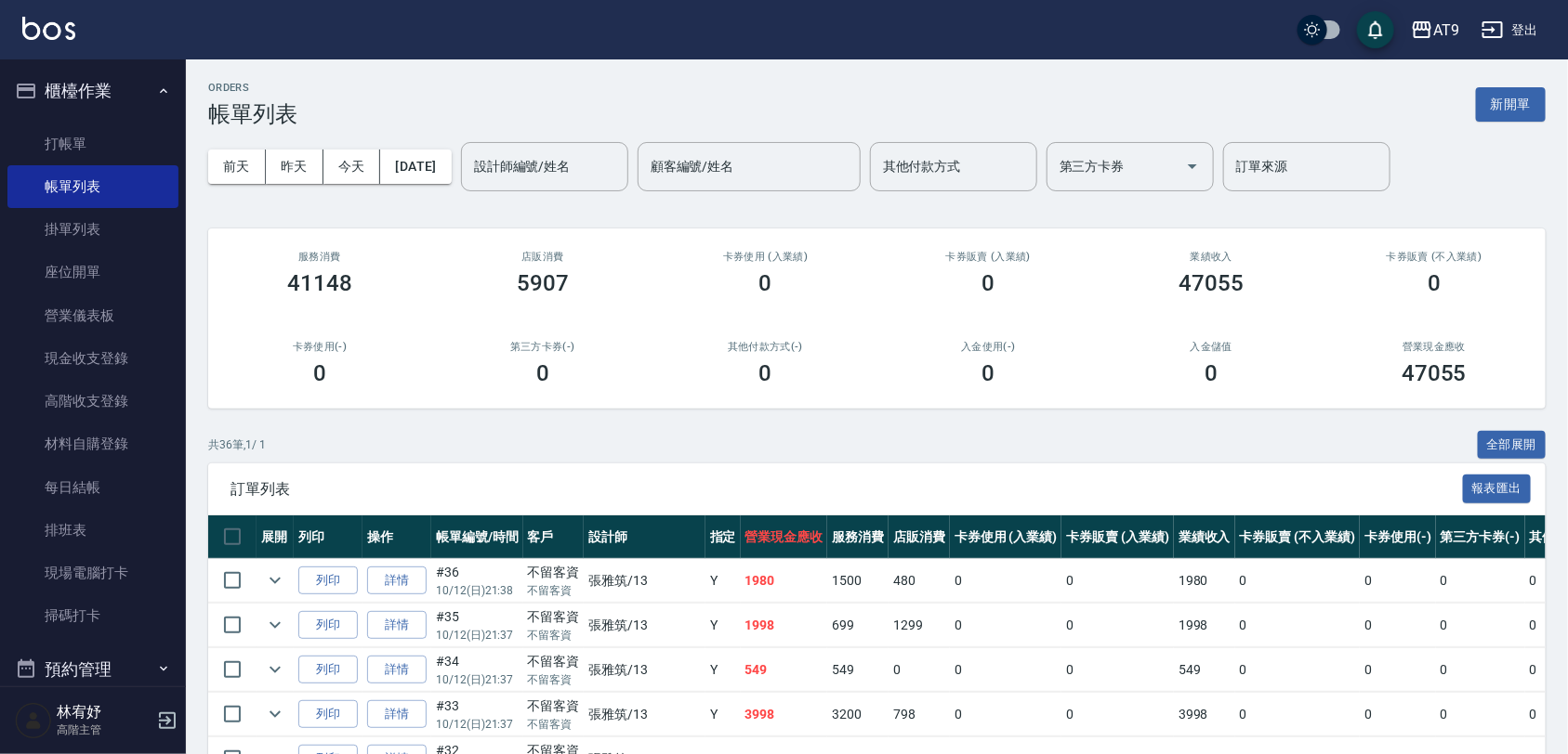
scroll to position [232, 0]
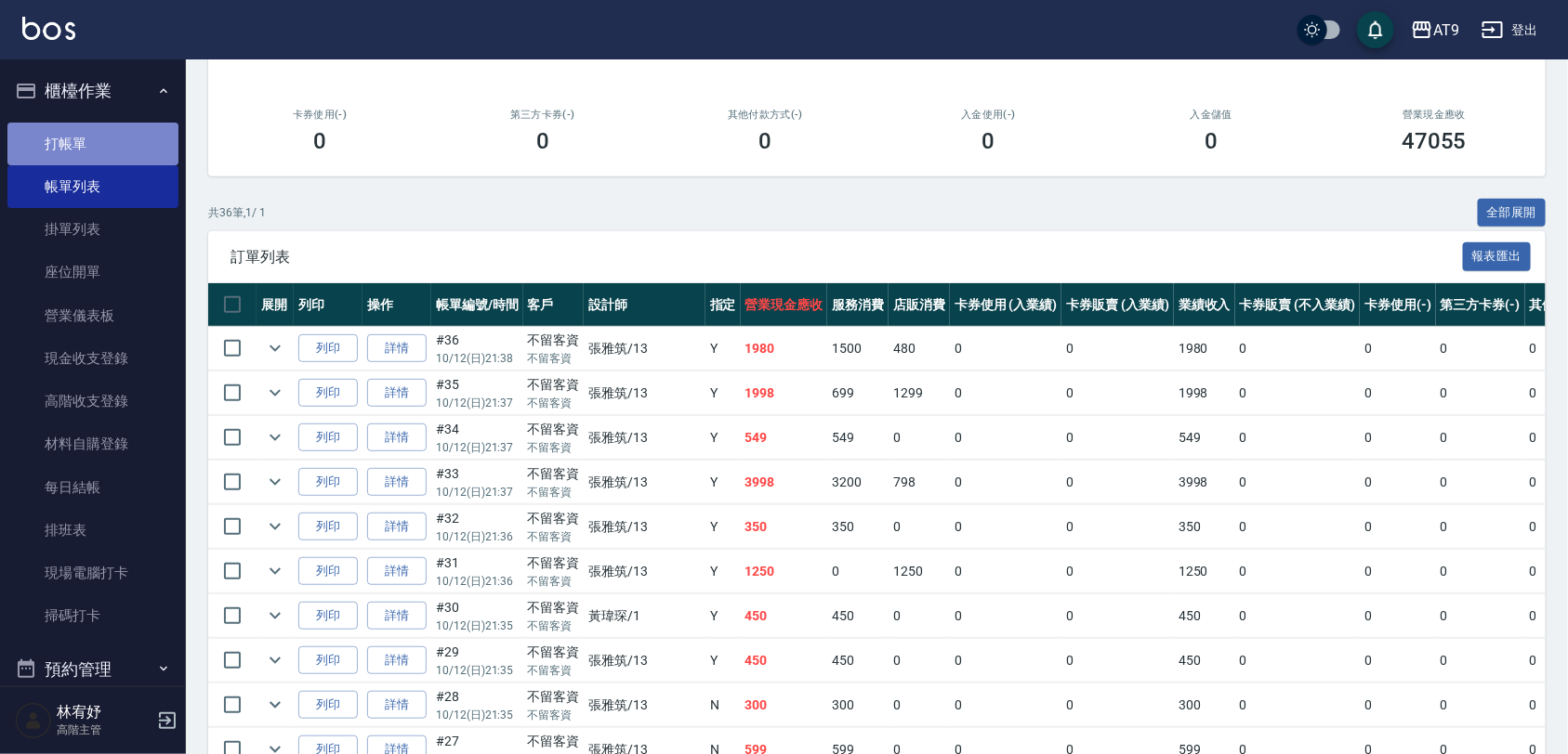
click at [105, 134] on link "打帳單" at bounding box center [93, 144] width 171 height 43
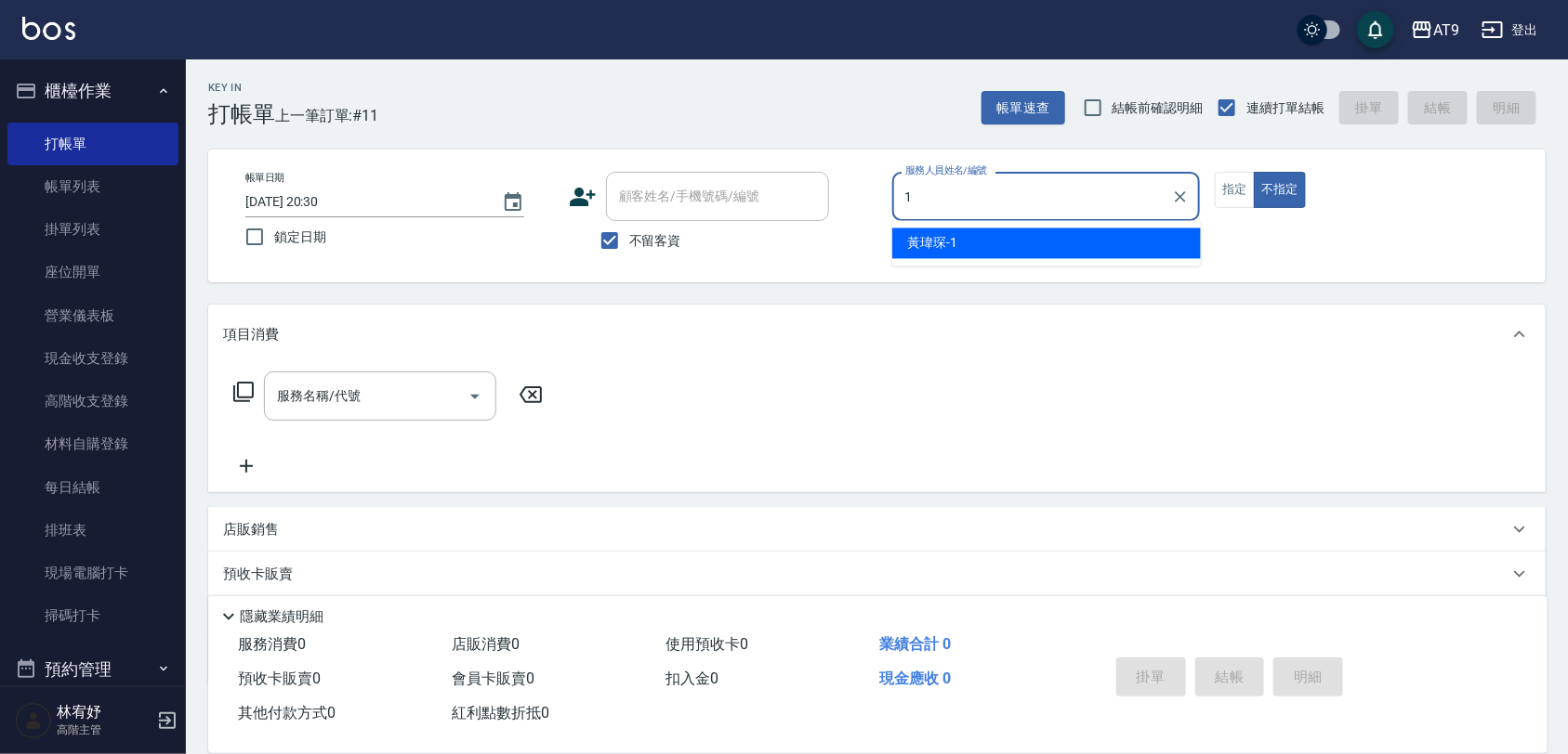
type input "[PERSON_NAME]-1"
type button "false"
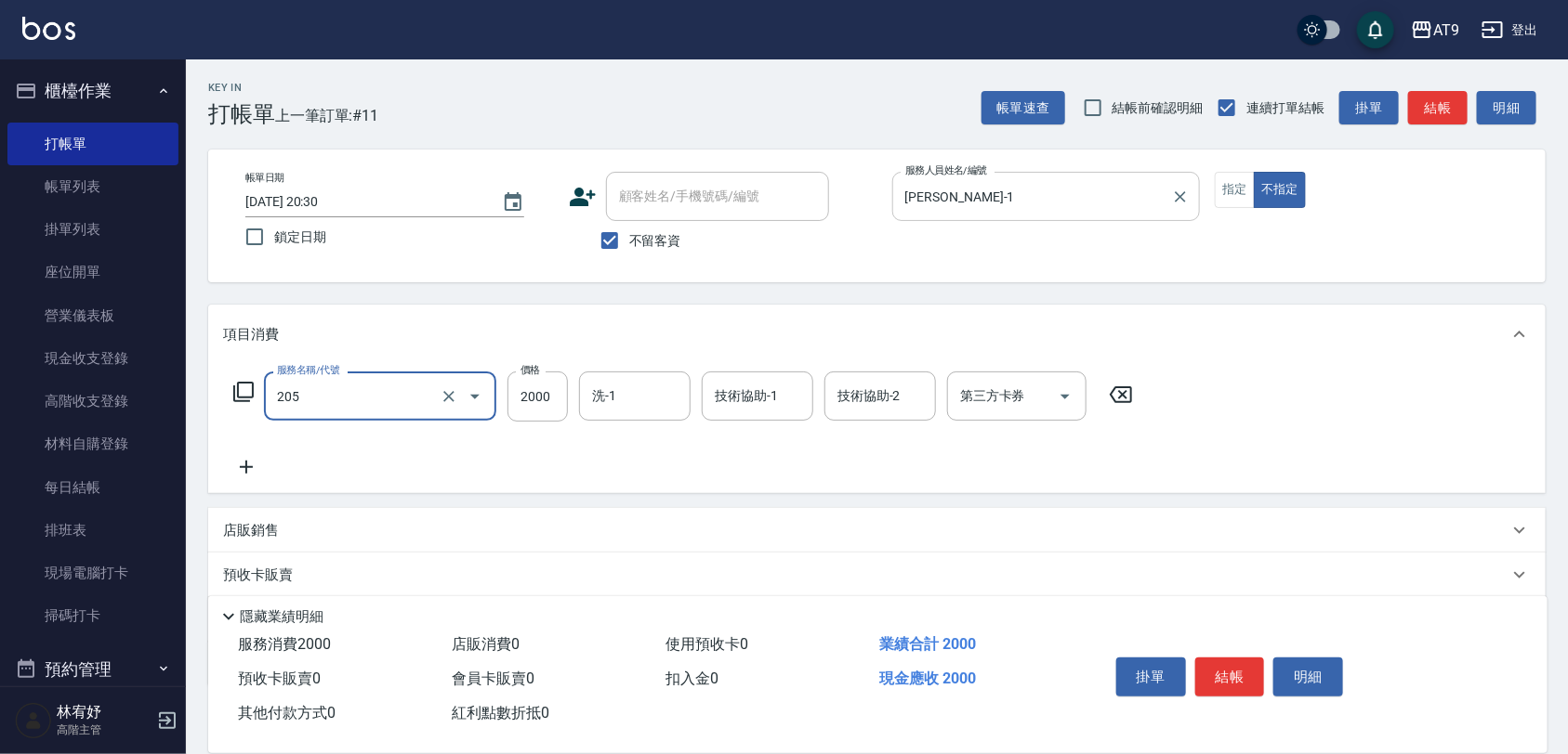
type input "燙髮(205)"
type input "2050"
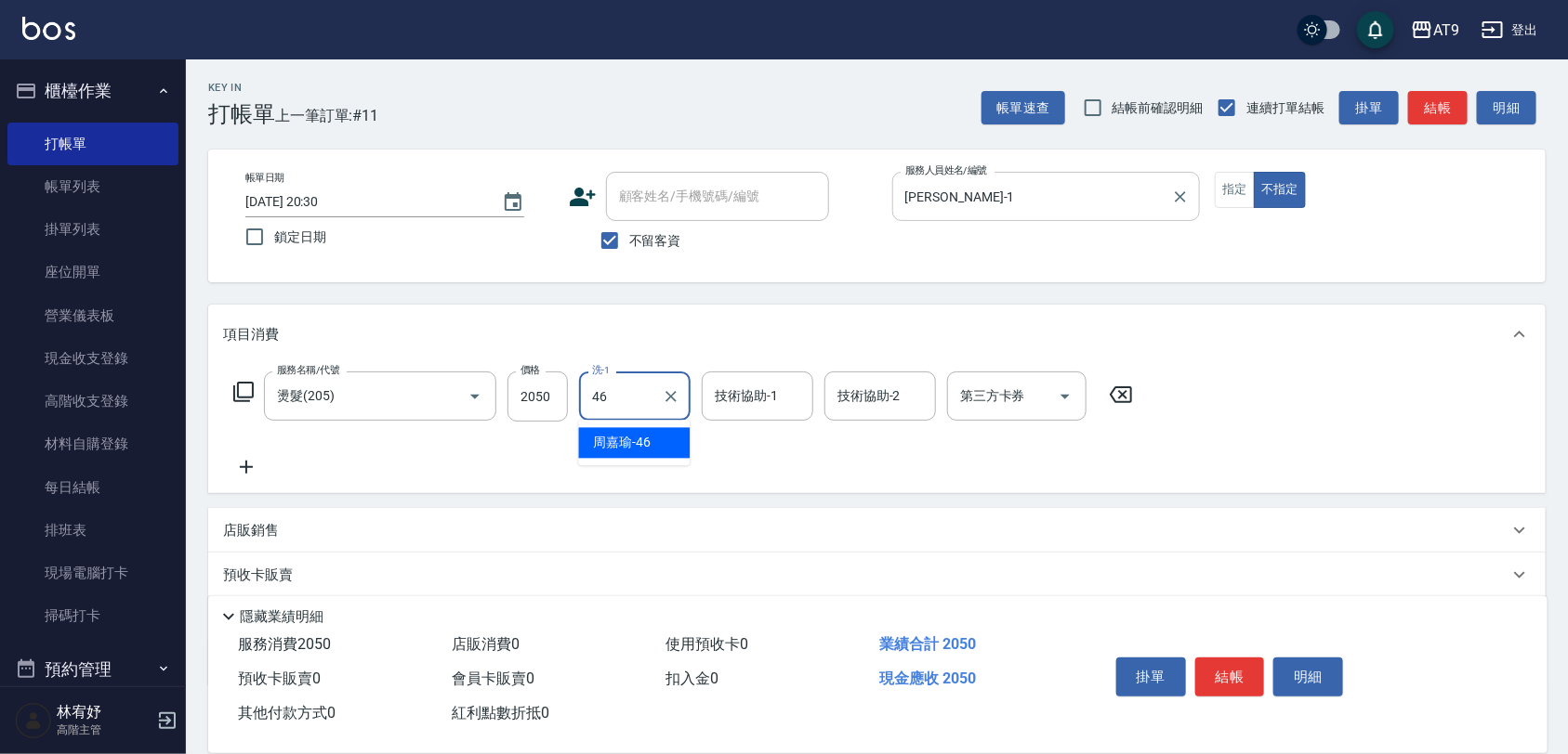
type input "[PERSON_NAME]-46"
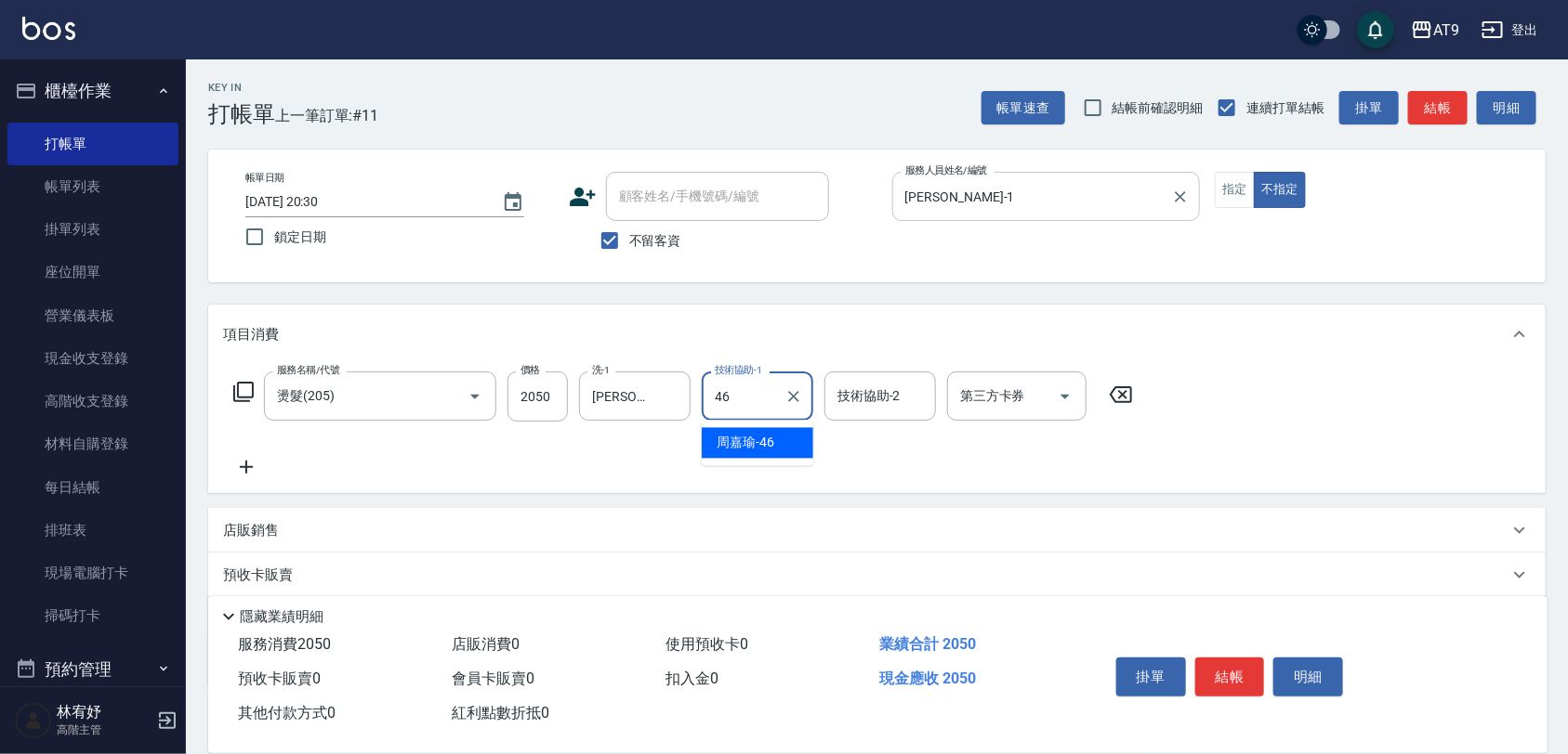
type input "[PERSON_NAME]-46"
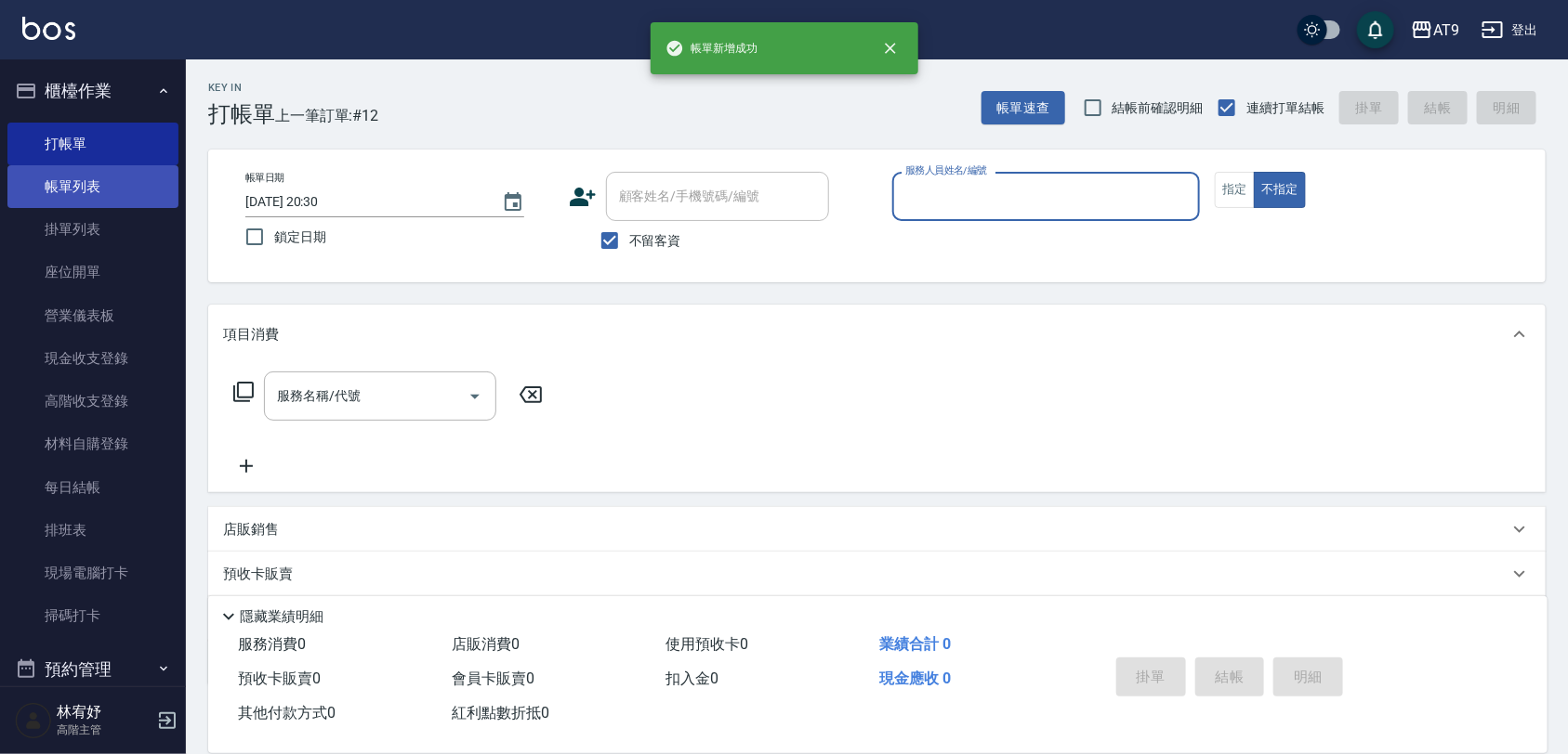
click at [109, 189] on link "帳單列表" at bounding box center [93, 187] width 171 height 43
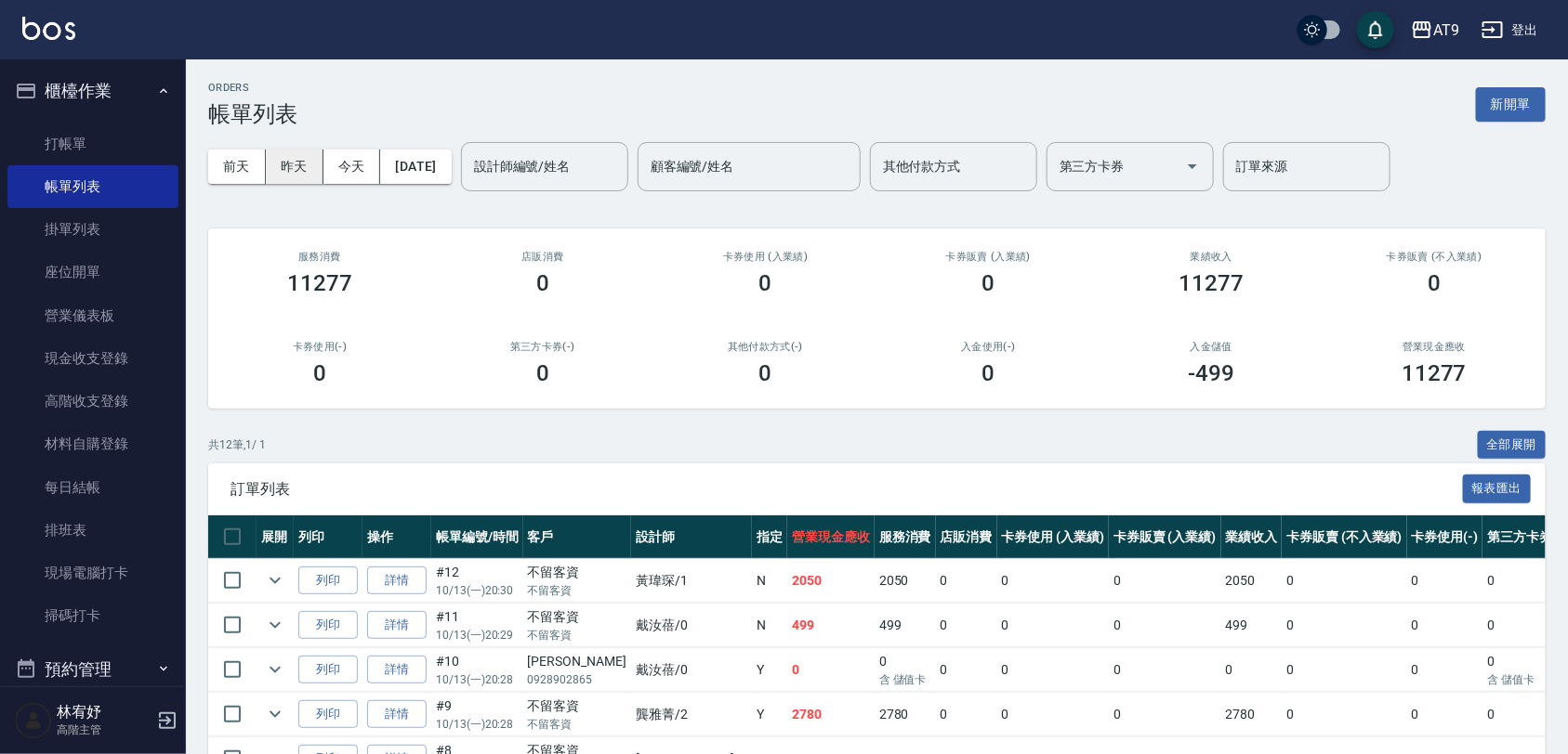
click at [298, 169] on button "昨天" at bounding box center [294, 167] width 57 height 34
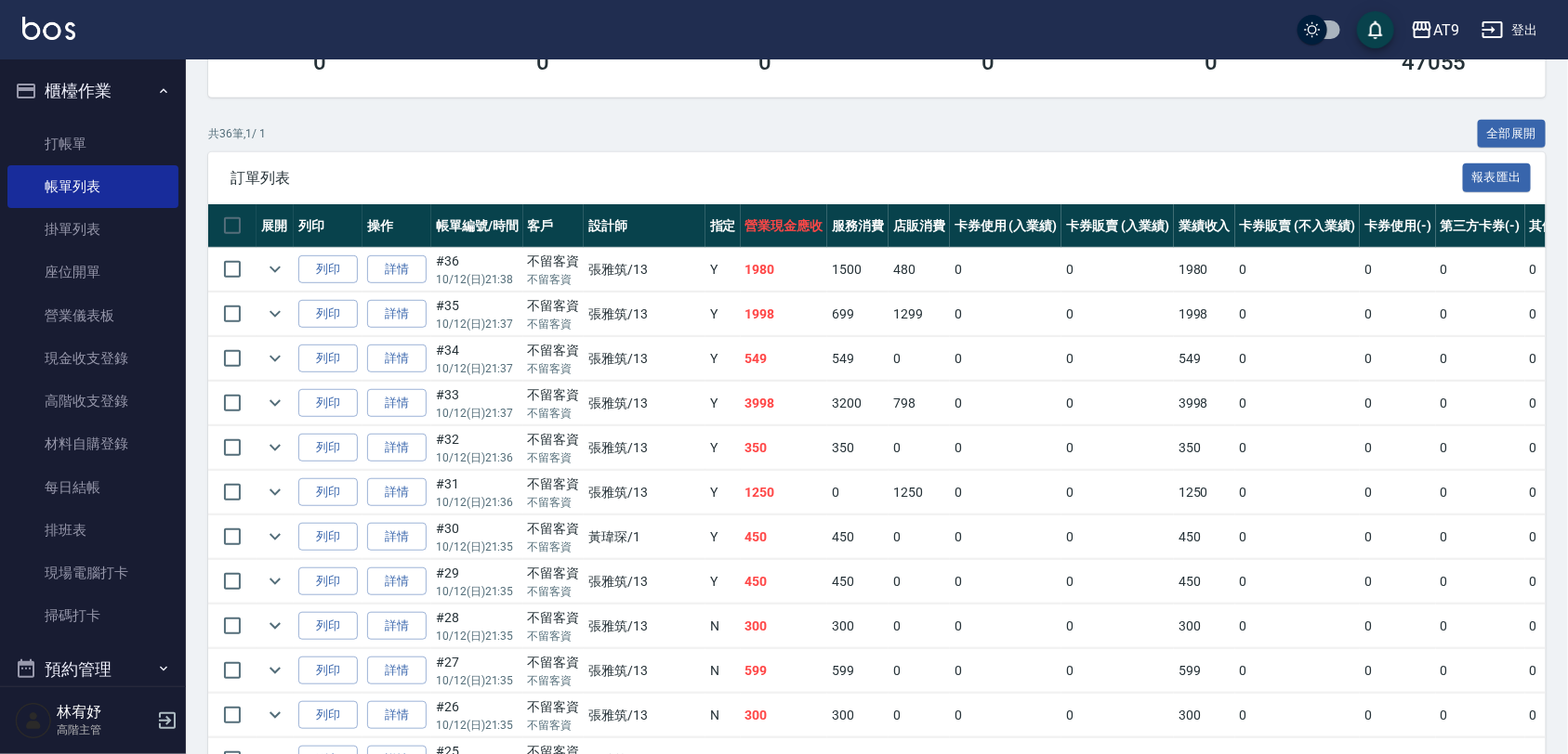
scroll to position [349, 0]
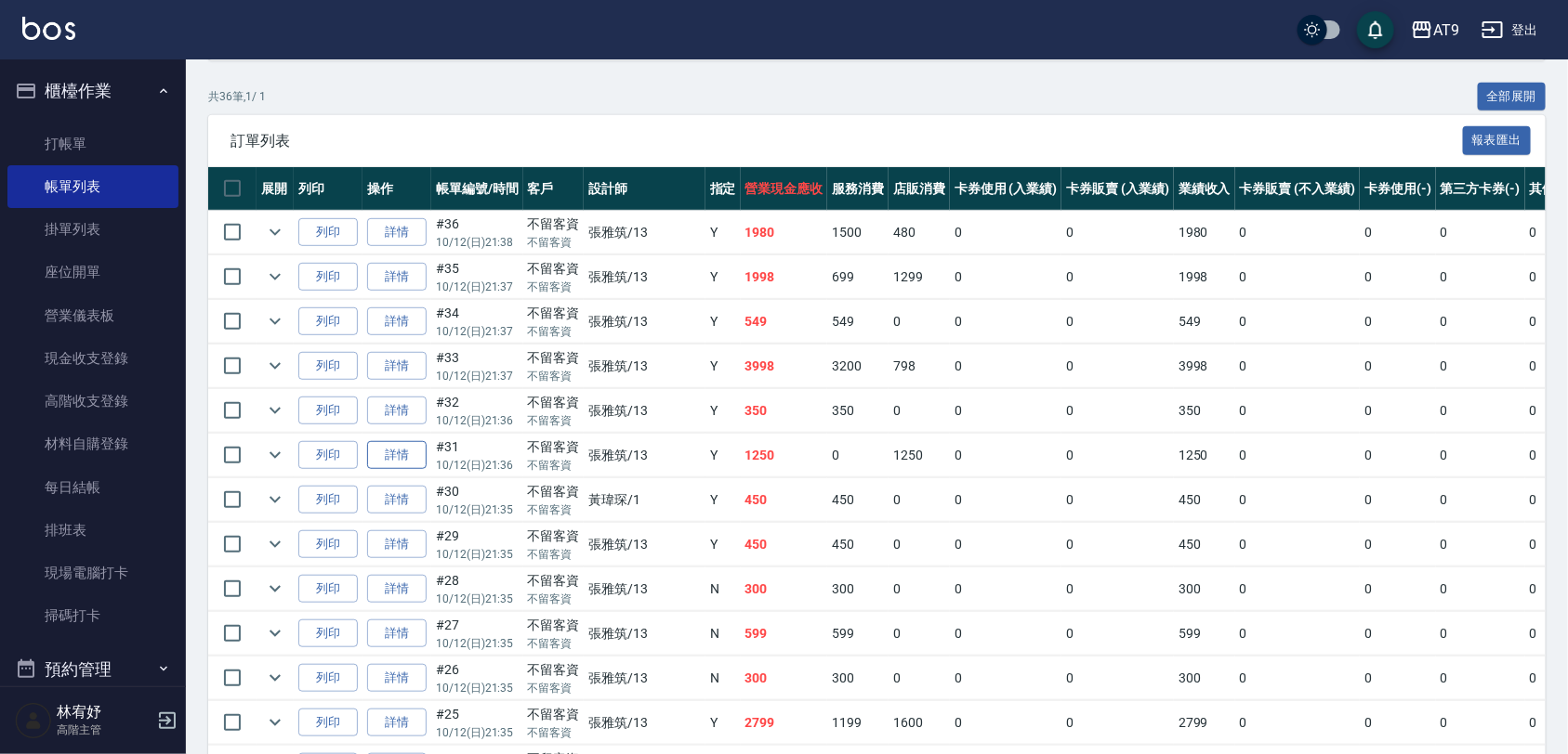
click at [409, 458] on link "詳情" at bounding box center [397, 456] width 59 height 29
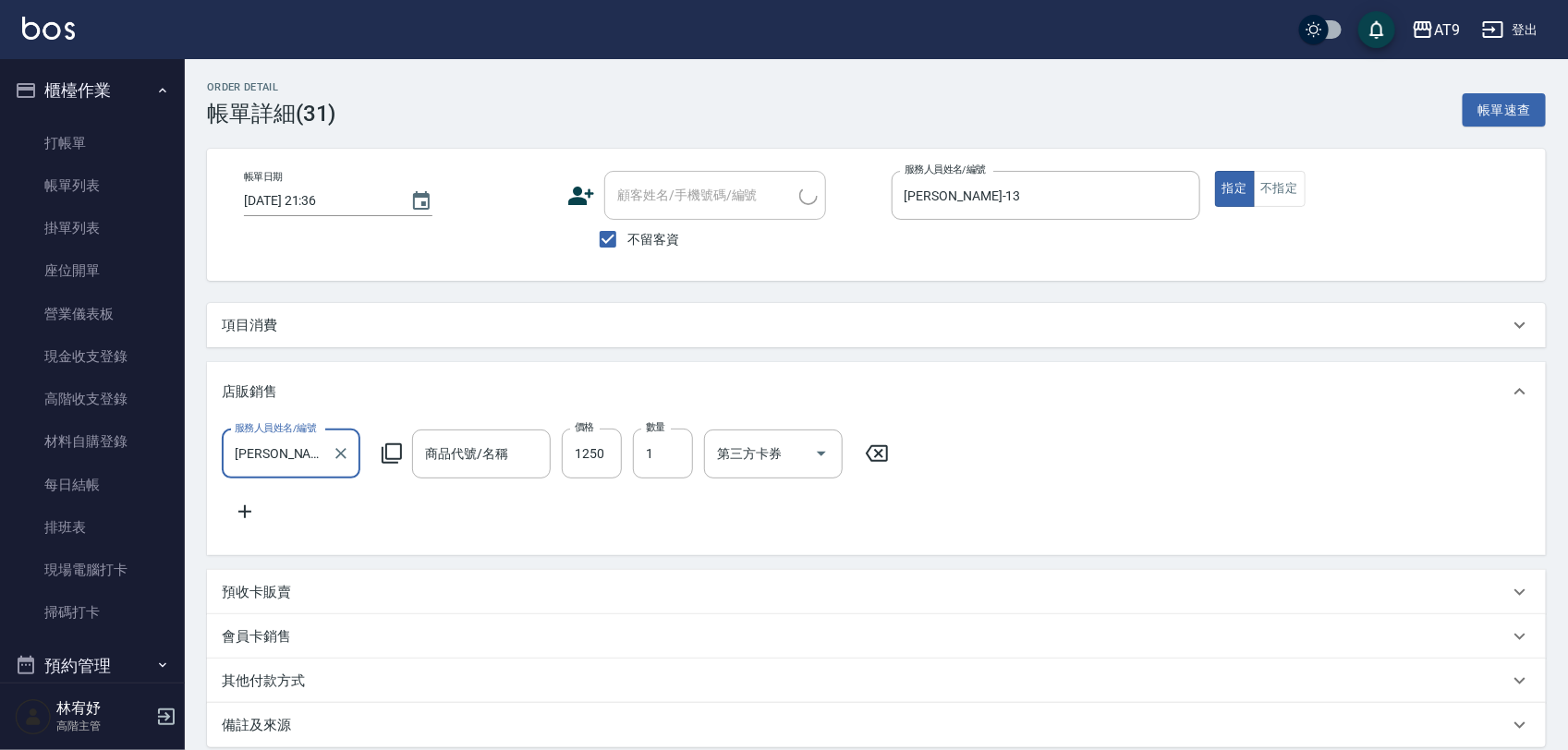
type input "[DATE] 21:36"
checkbox input "true"
type input "[PERSON_NAME]-13"
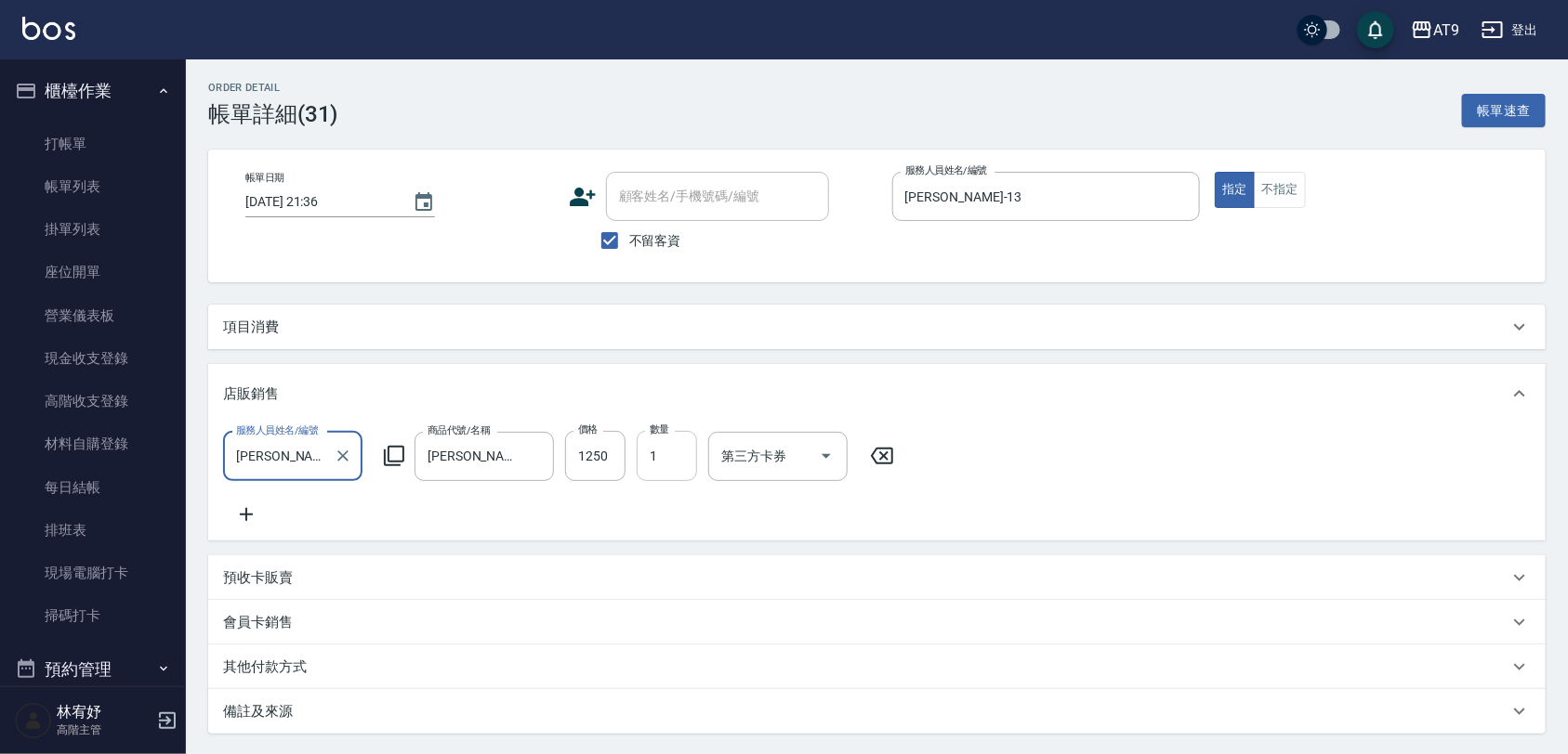
type input "[PERSON_NAME]"
click at [350, 458] on icon "Clear" at bounding box center [342, 456] width 19 height 19
type input "[PERSON_NAME]-13"
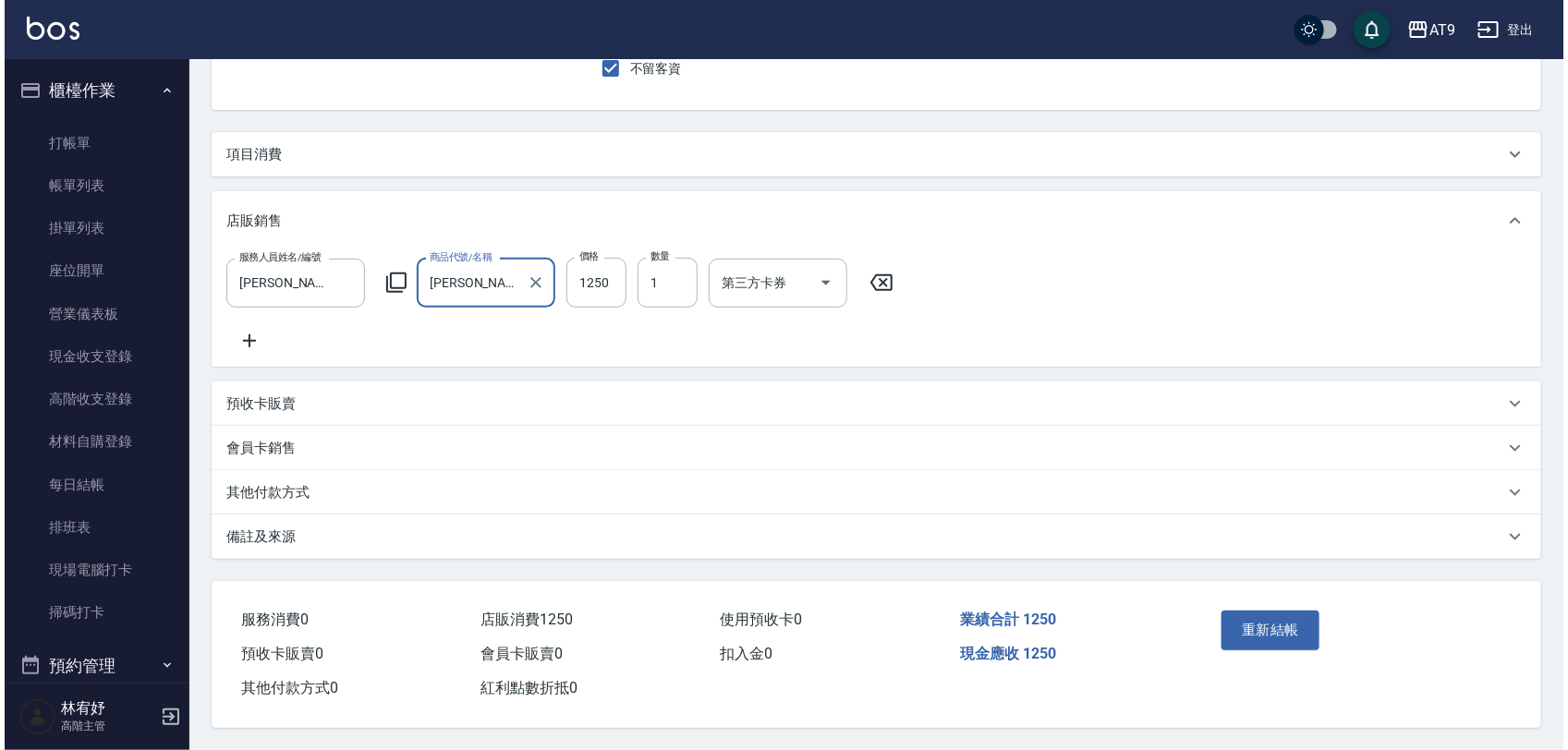
scroll to position [195, 0]
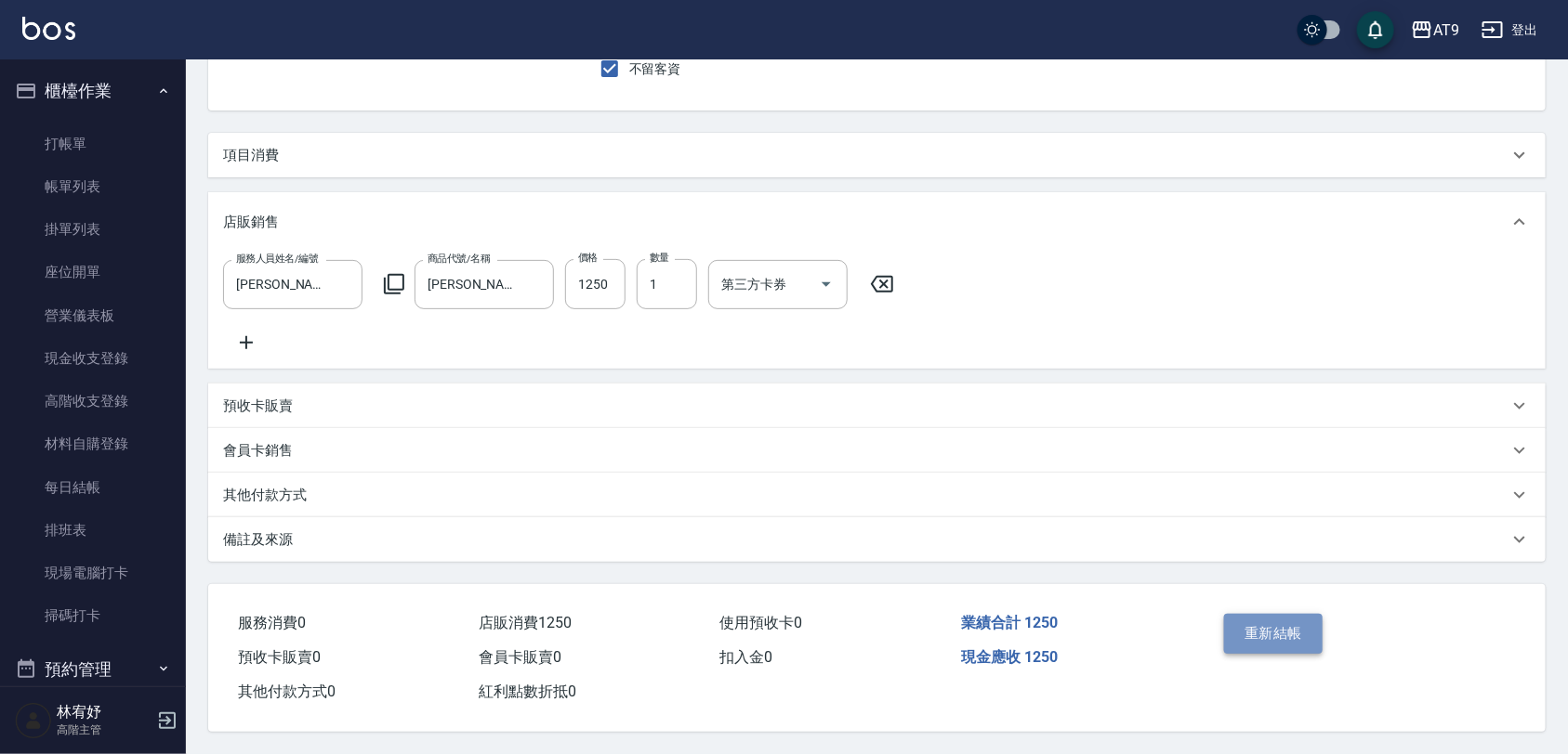
click at [1272, 629] on button "重新結帳" at bounding box center [1273, 633] width 98 height 39
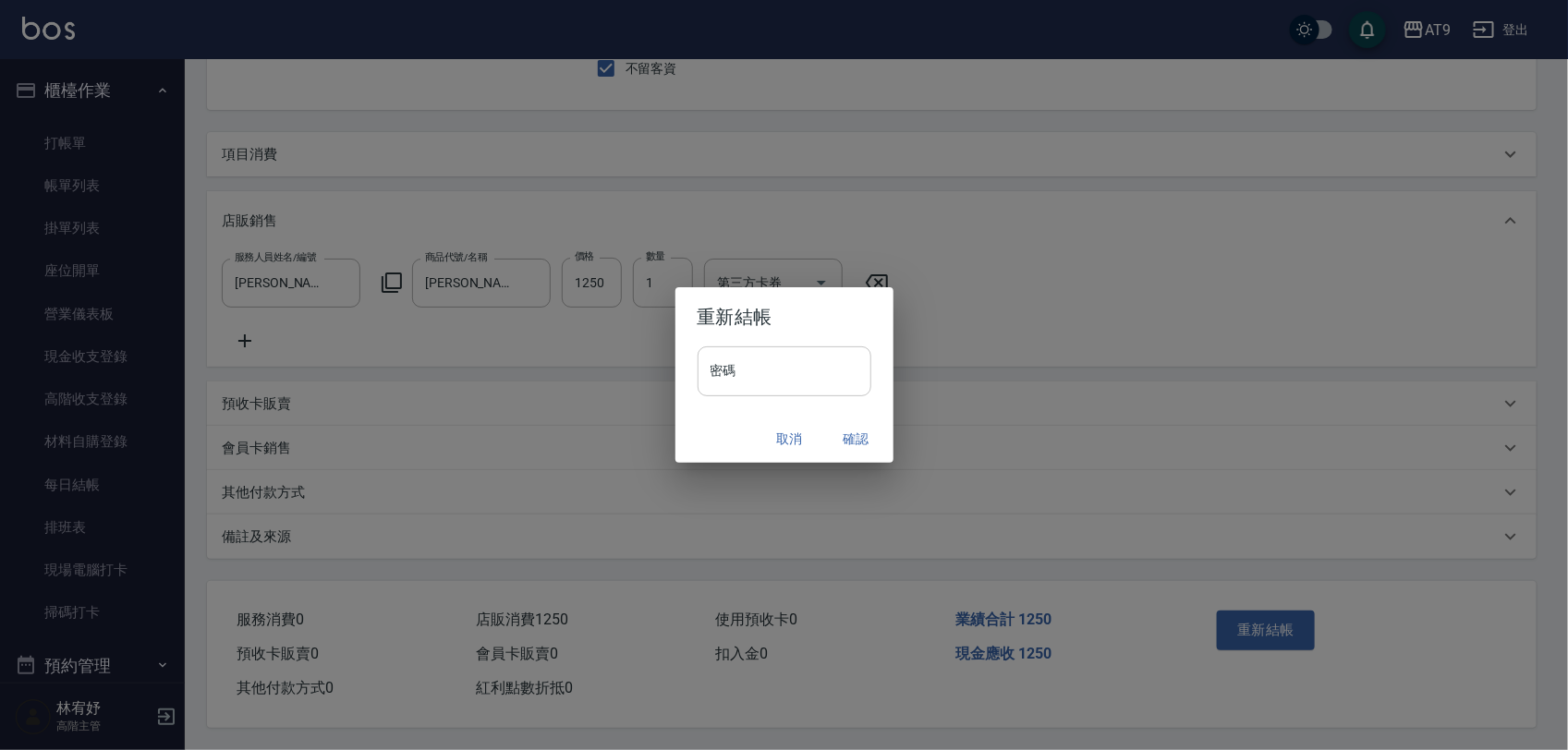
click at [758, 370] on input "密碼" at bounding box center [784, 372] width 173 height 50
type input "*******"
click at [870, 444] on button "確認" at bounding box center [856, 439] width 59 height 34
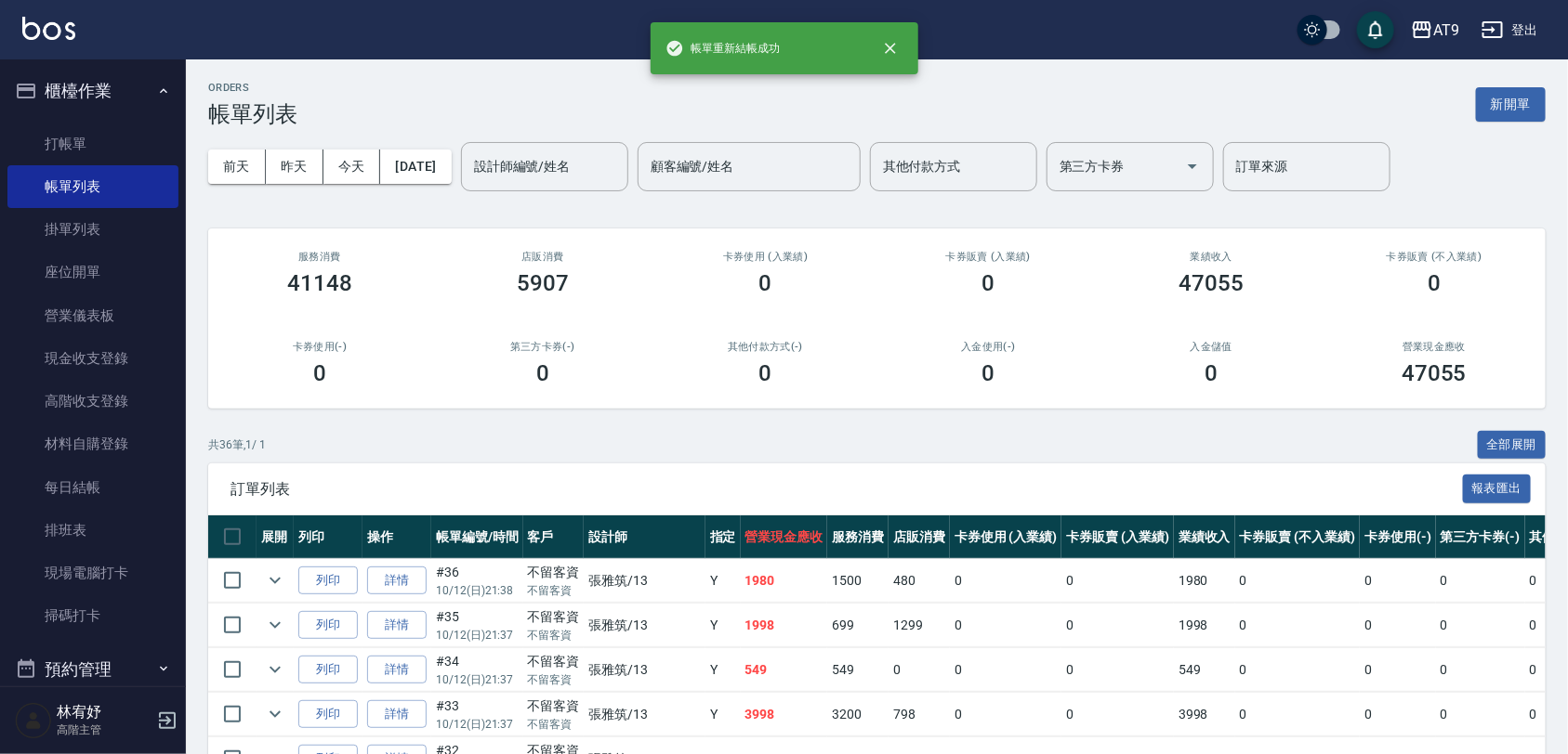
scroll to position [316, 0]
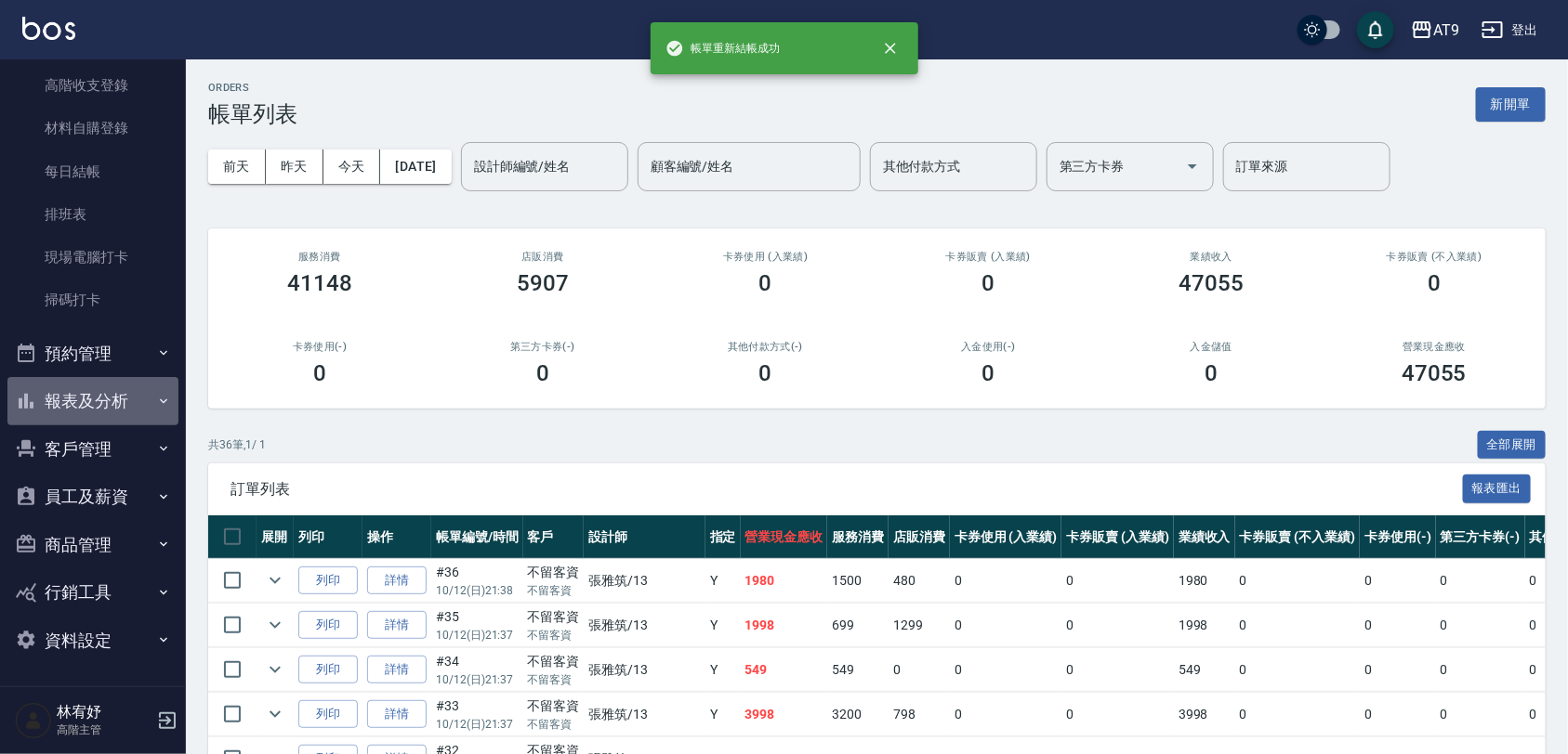
click at [124, 392] on button "報表及分析" at bounding box center [93, 401] width 171 height 49
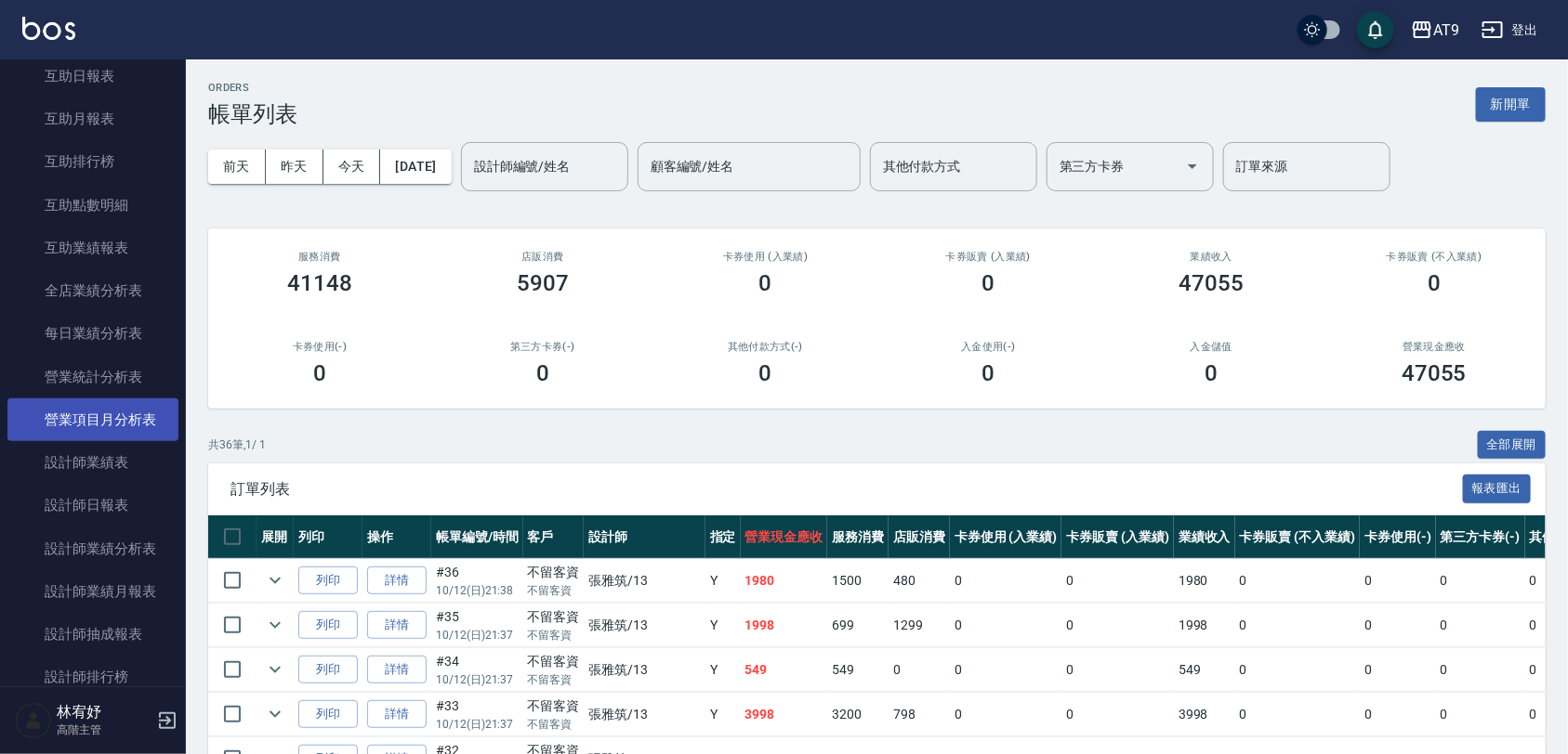
scroll to position [929, 0]
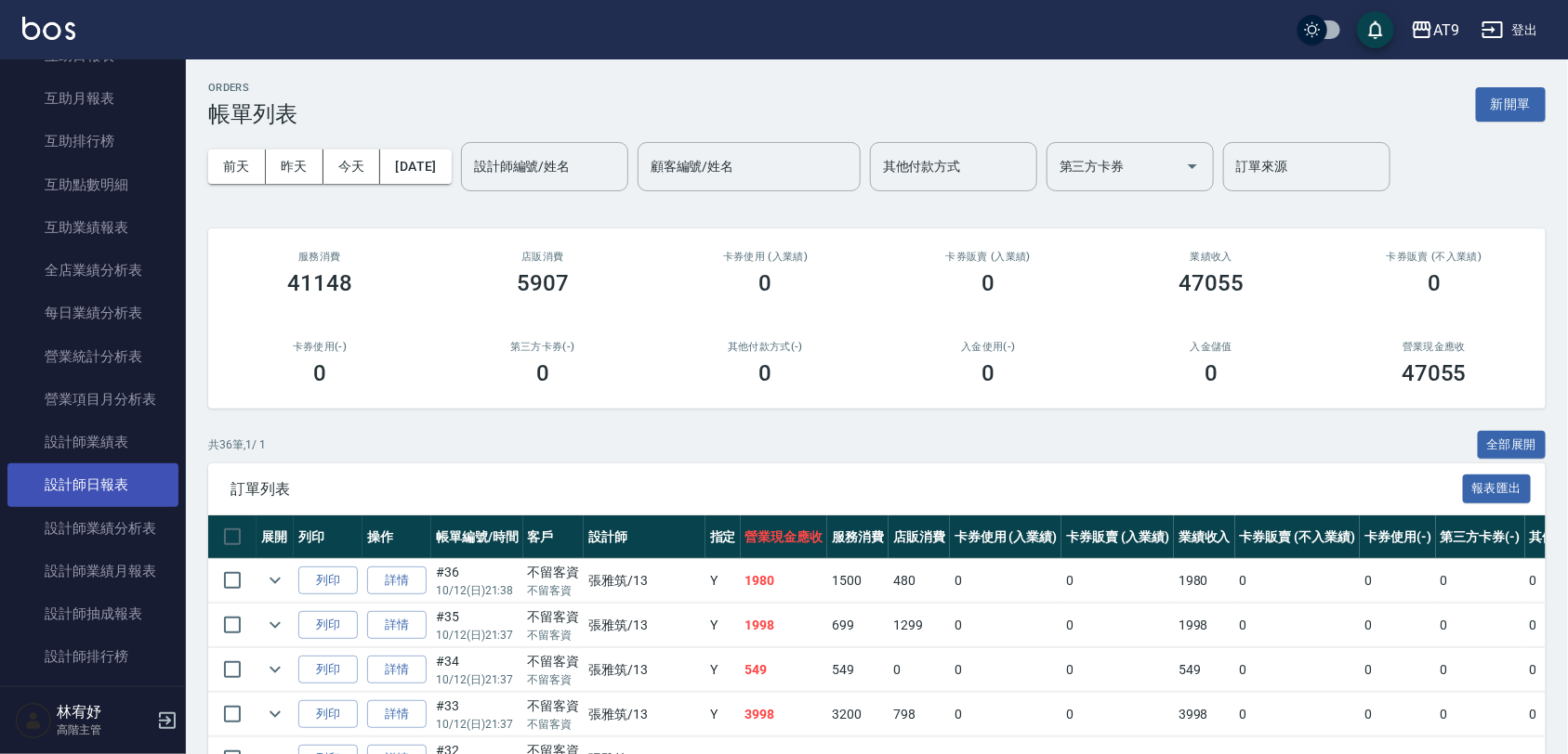
click at [122, 480] on link "設計師日報表" at bounding box center [93, 485] width 171 height 43
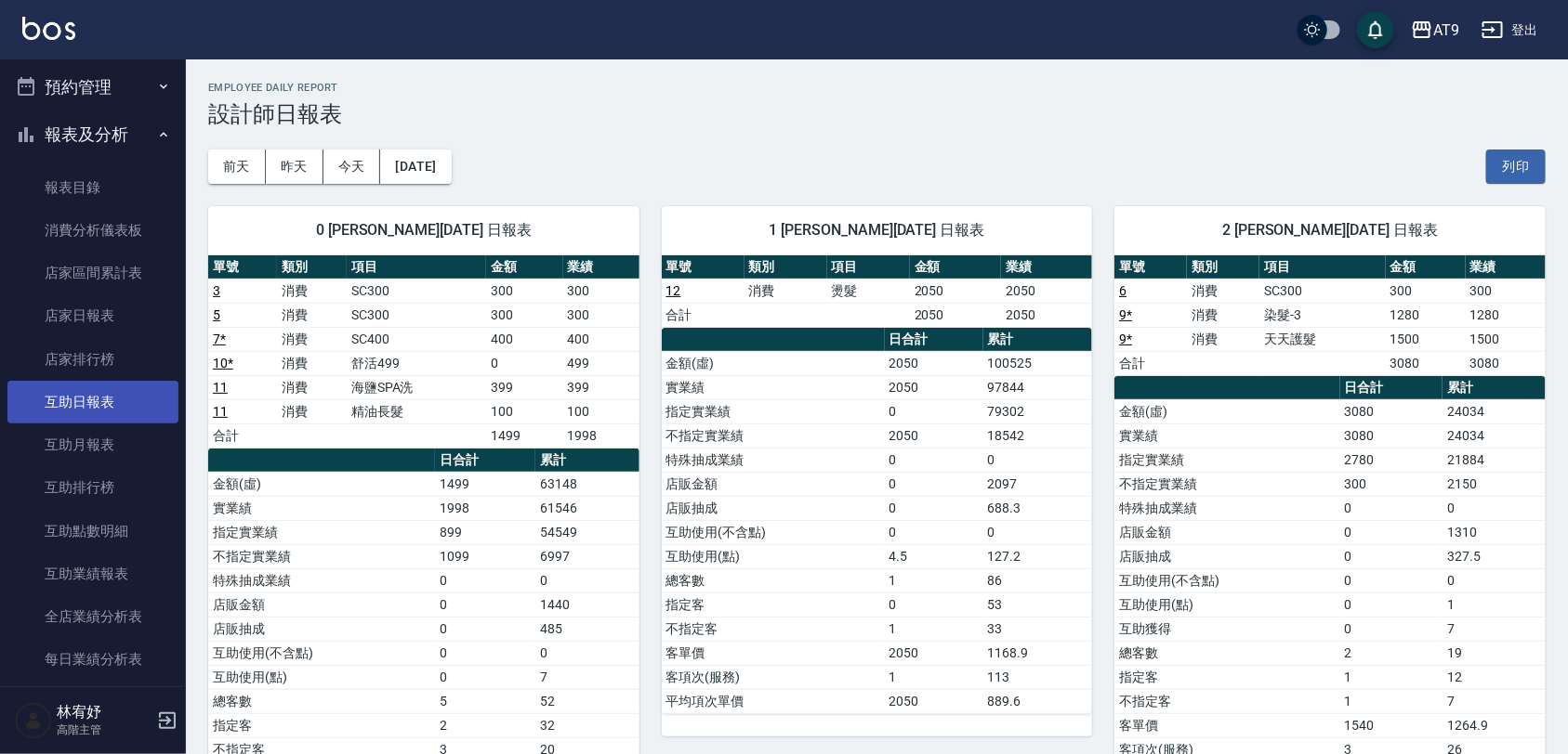
scroll to position [581, 0]
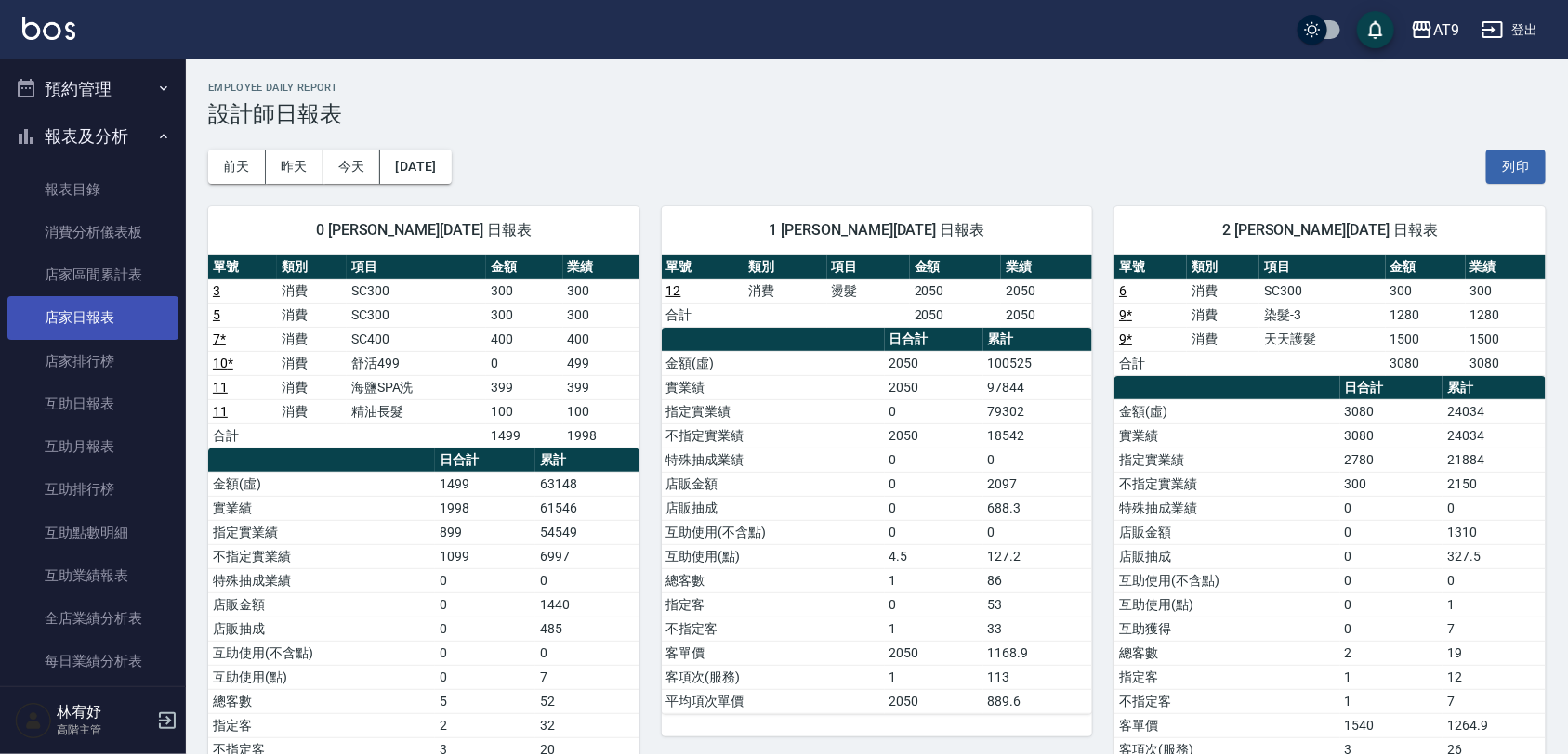
click at [96, 331] on link "店家日報表" at bounding box center [93, 318] width 171 height 43
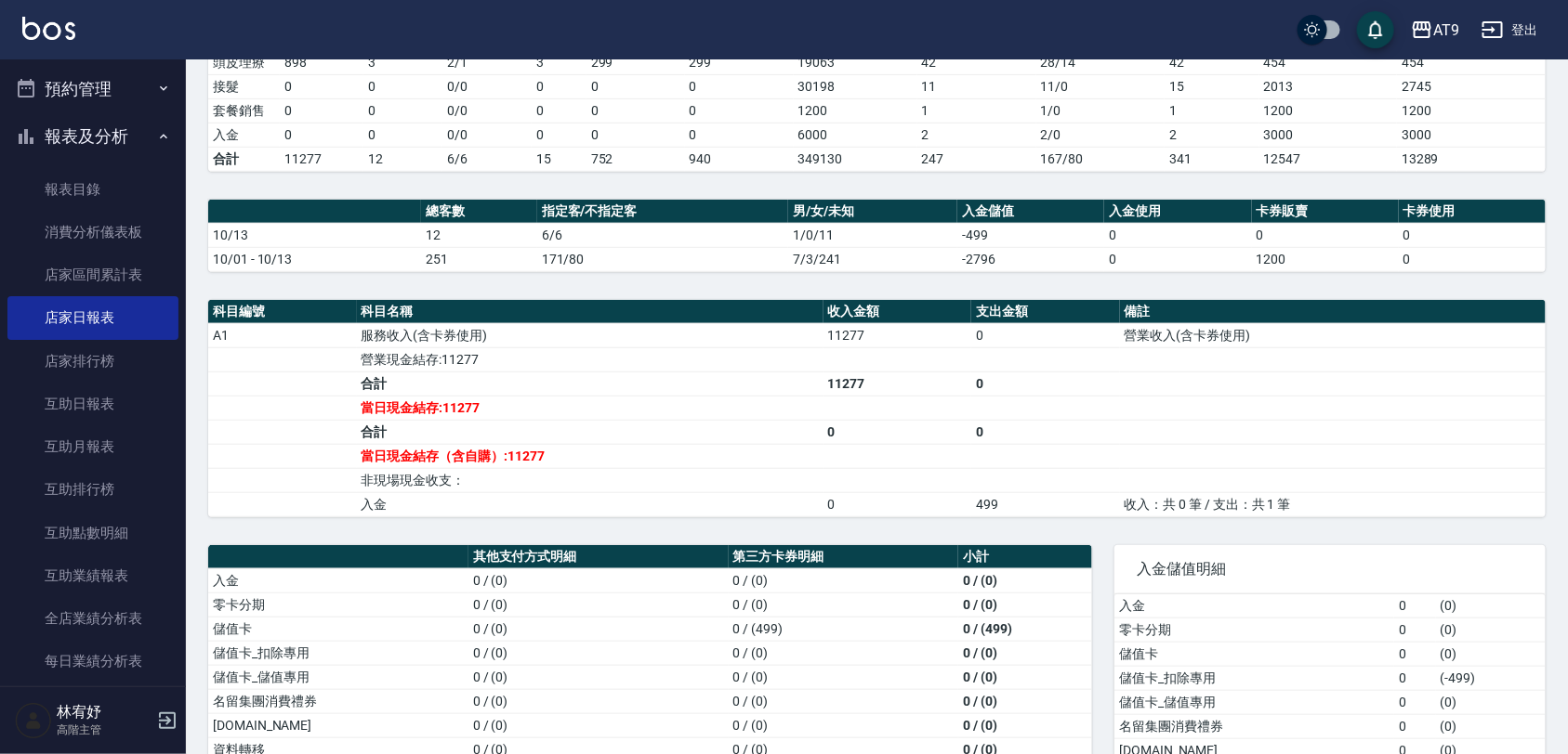
scroll to position [554, 0]
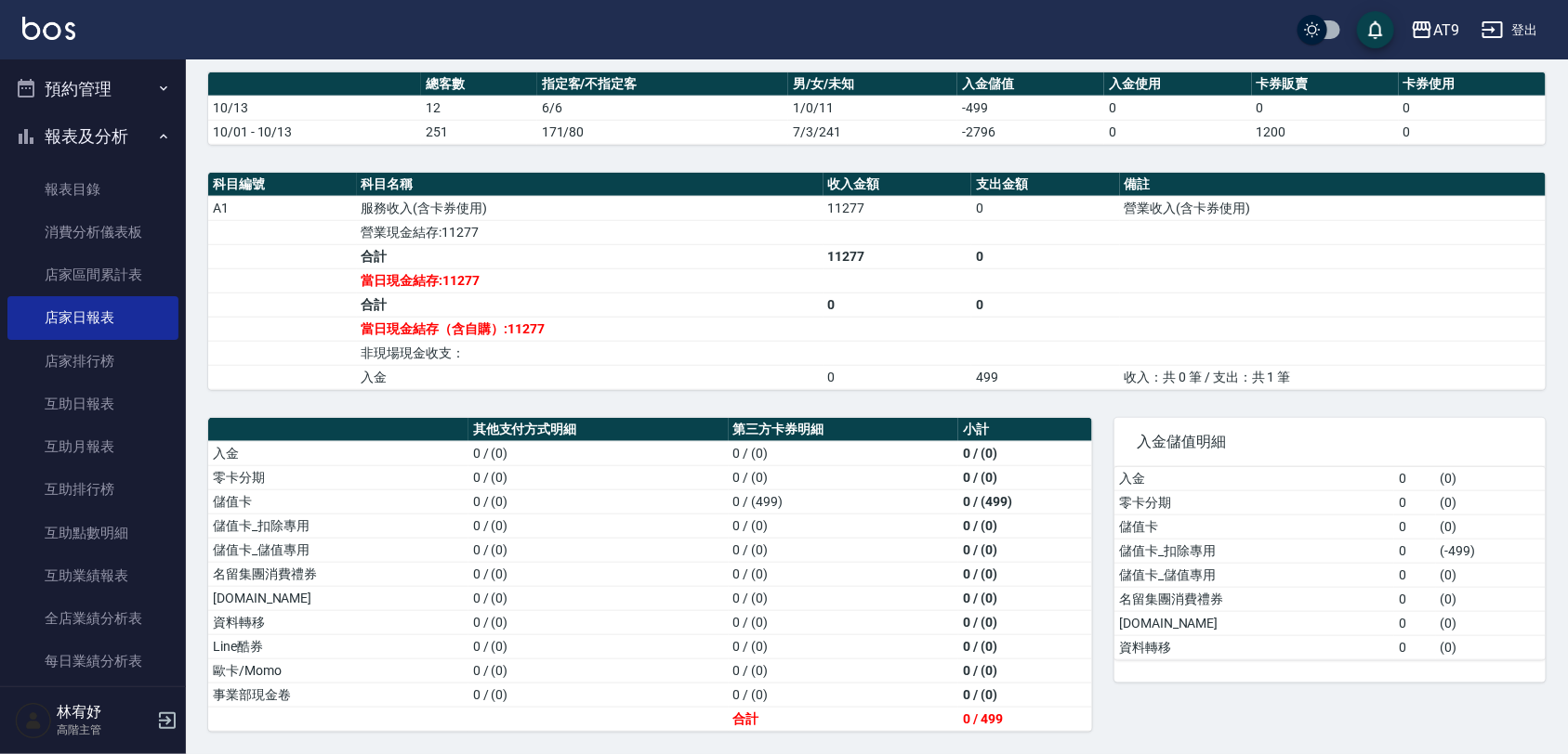
click at [1102, 328] on td "a dense table" at bounding box center [1046, 328] width 149 height 24
click at [1511, 39] on button "登出" at bounding box center [1510, 29] width 71 height 34
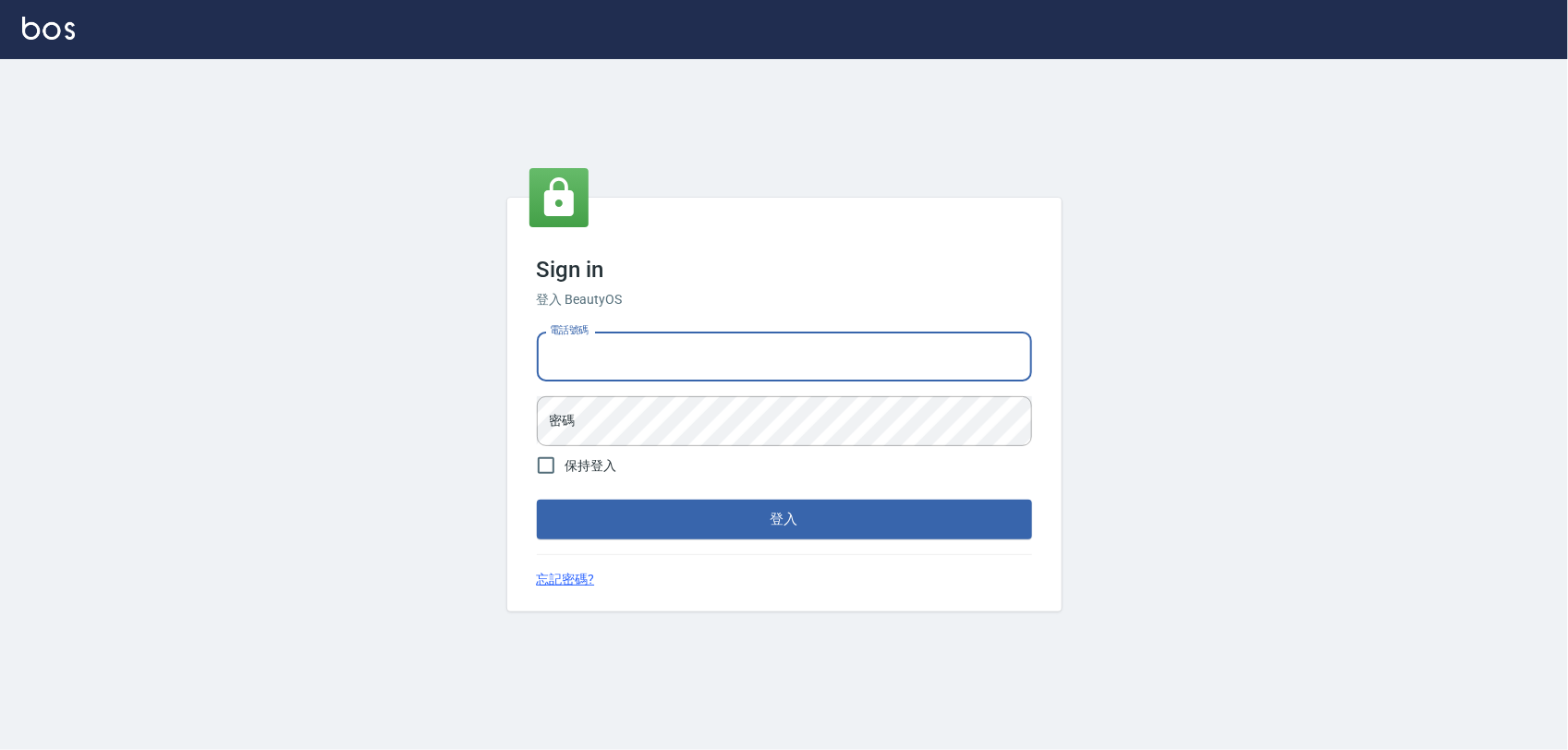
type input "0975151920"
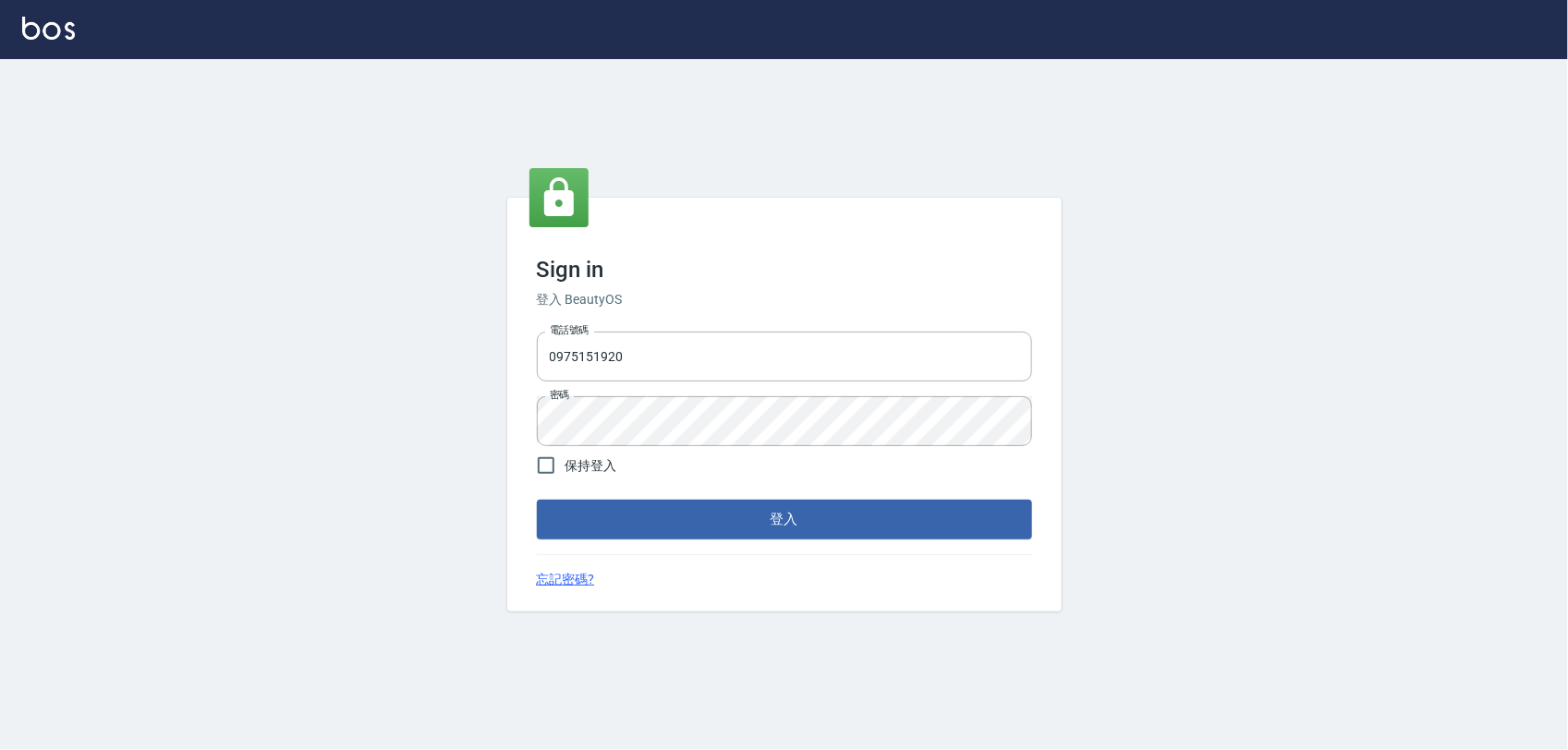
click at [394, 561] on div "Sign in 登入 BeautyOS 電話號碼 0975151920 電話號碼 密碼 密碼 保持登入 登入 忘記密碼?" at bounding box center [784, 404] width 1568 height 691
